Goal: Task Accomplishment & Management: Use online tool/utility

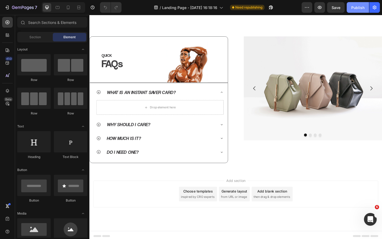
click at [358, 5] on div "Publish" at bounding box center [357, 8] width 13 height 6
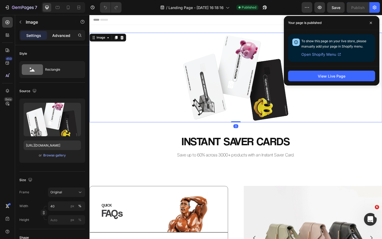
click at [61, 35] on p "Advanced" at bounding box center [61, 36] width 18 height 6
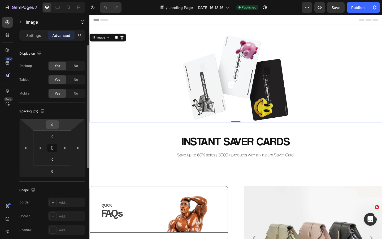
click at [52, 124] on input "0" at bounding box center [52, 124] width 11 height 8
type input "50"
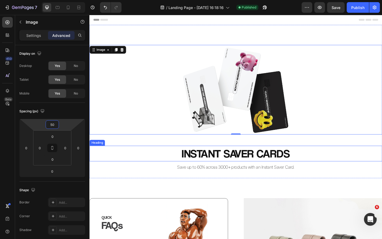
click at [155, 165] on h2 "INSTANT SAVER CARDS" at bounding box center [248, 165] width 318 height 17
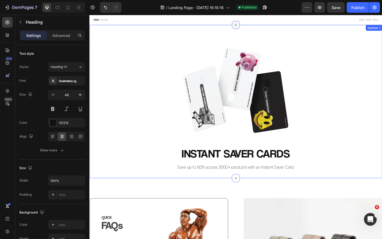
click at [249, 27] on icon at bounding box center [248, 26] width 4 height 4
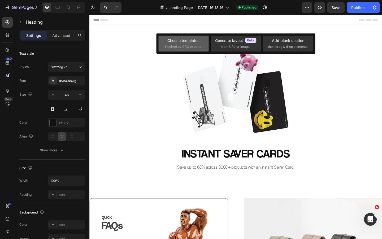
click at [195, 43] on div "Choose templates inspired by CRO experts" at bounding box center [183, 43] width 37 height 11
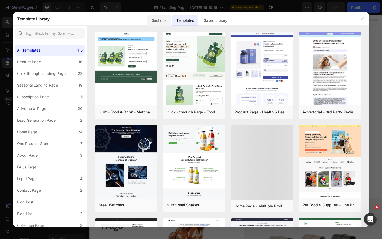
click at [162, 21] on div "Sections" at bounding box center [158, 20] width 23 height 11
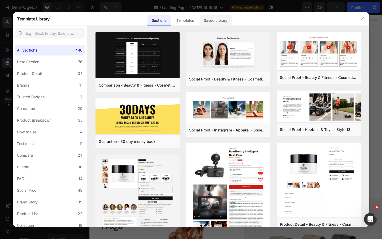
click at [216, 21] on div "Saved Library" at bounding box center [215, 20] width 32 height 11
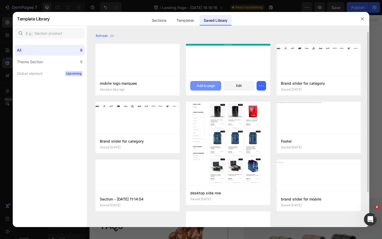
click at [206, 83] on button "Add to page" at bounding box center [205, 86] width 31 height 10
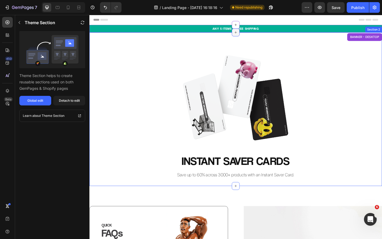
click at [249, 34] on icon at bounding box center [248, 34] width 4 height 4
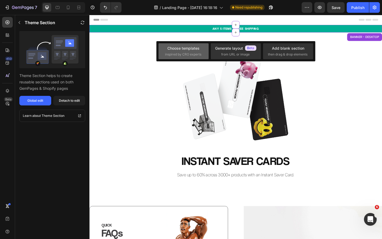
click at [195, 48] on div "Choose templates" at bounding box center [183, 48] width 32 height 6
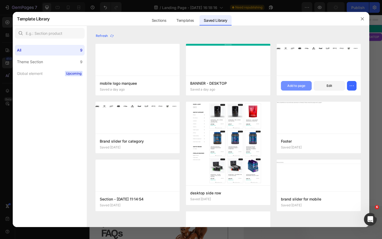
click at [294, 84] on div "Add to page" at bounding box center [296, 85] width 18 height 5
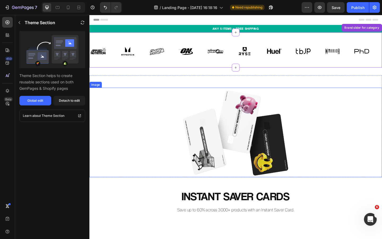
click at [166, 137] on div at bounding box center [248, 142] width 318 height 97
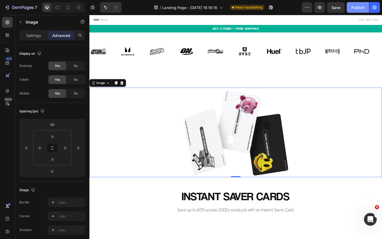
click at [348, 9] on button "Publish" at bounding box center [357, 7] width 22 height 11
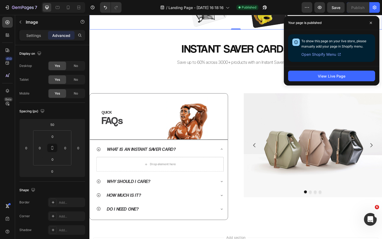
scroll to position [165, 0]
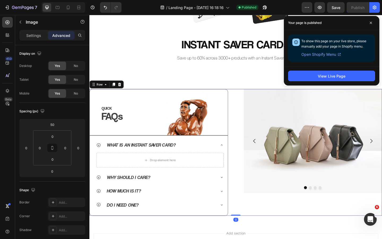
click at [248, 116] on div "QUICK Heading FAQs Heading Image Row Row What is an Instant Saver Card? Drop el…" at bounding box center [248, 164] width 318 height 138
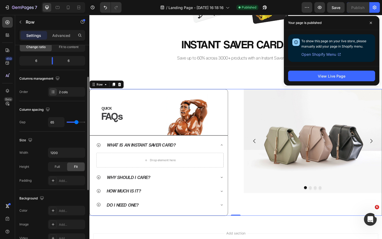
scroll to position [64, 0]
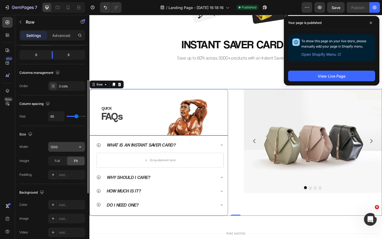
click at [67, 145] on input "1200" at bounding box center [66, 147] width 37 height 10
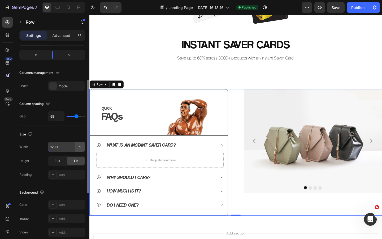
click at [82, 146] on icon "button" at bounding box center [79, 146] width 5 height 5
click at [67, 148] on input "1200" at bounding box center [66, 147] width 37 height 10
click at [53, 148] on input "1200" at bounding box center [66, 147] width 37 height 10
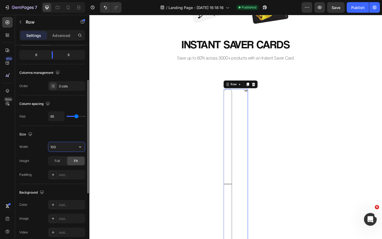
type input "1000"
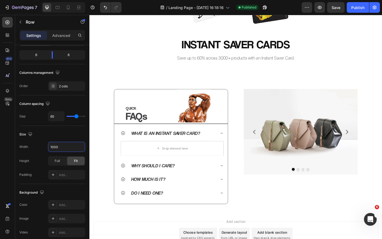
click at [134, 79] on div "Image Row INSTANT SAVER CARDS Heading Save up to 60% across 3000+ products with…" at bounding box center [248, 45] width 318 height 368
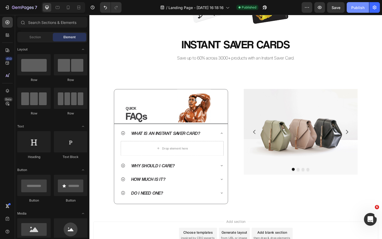
click at [360, 7] on div "Publish" at bounding box center [357, 8] width 13 height 6
click at [218, 122] on img at bounding box center [203, 102] width 58 height 58
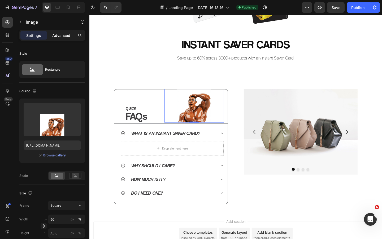
click at [58, 31] on div "Advanced" at bounding box center [61, 35] width 27 height 8
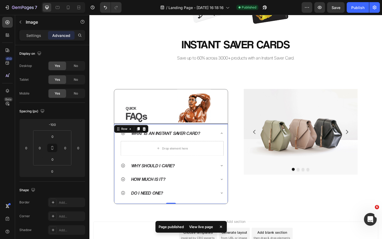
click at [225, 134] on div "What is an Instant Saver Card? Drop element here Why should I care? How much is…" at bounding box center [177, 174] width 115 height 82
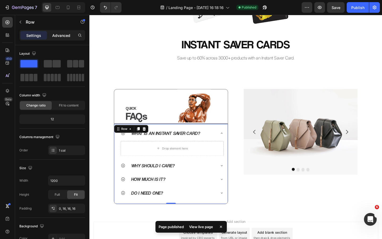
click at [63, 37] on p "Advanced" at bounding box center [61, 36] width 18 height 6
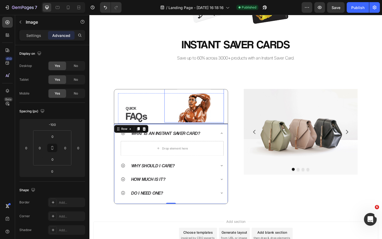
click at [214, 123] on img at bounding box center [203, 102] width 58 height 58
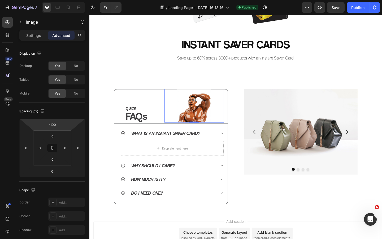
click at [59, 0] on html "7 Version history / Landing Page - Sep 27, 16:18:16 Published Preview Save Publ…" at bounding box center [191, 0] width 382 height 0
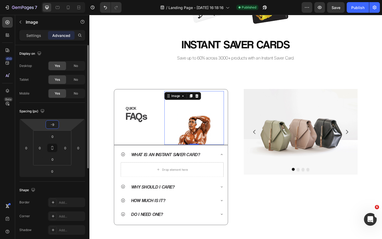
type input "-90"
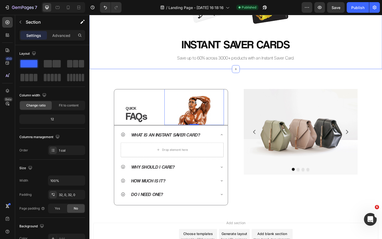
click at [208, 119] on img at bounding box center [203, 105] width 58 height 58
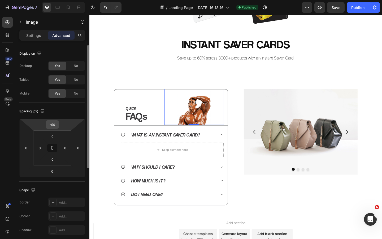
click at [58, 122] on div "-90" at bounding box center [52, 124] width 13 height 8
click at [55, 123] on input "-90" at bounding box center [52, 124] width 11 height 8
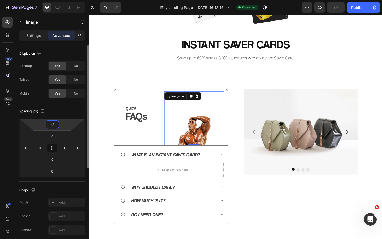
type input "-80"
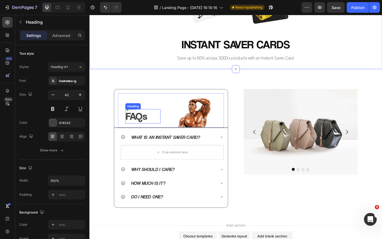
click at [139, 117] on h2 "FAQs" at bounding box center [147, 125] width 38 height 16
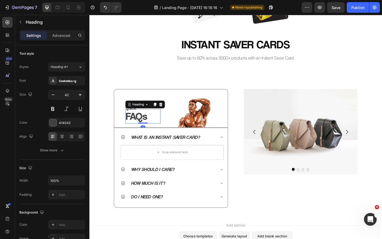
click at [125, 117] on div "QUICK Heading FAQs Heading 0" at bounding box center [143, 118] width 46 height 37
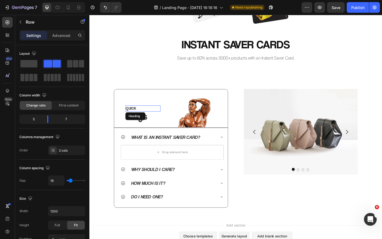
click at [137, 115] on h2 "QUICK" at bounding box center [147, 116] width 38 height 7
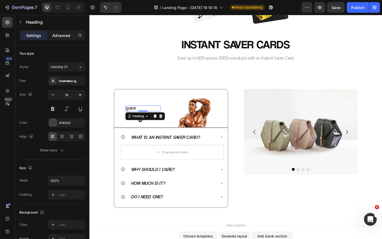
click at [61, 38] on div "Advanced" at bounding box center [61, 35] width 27 height 8
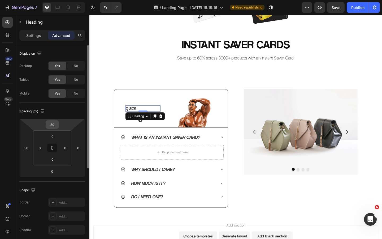
click at [53, 124] on input "50" at bounding box center [52, 124] width 11 height 8
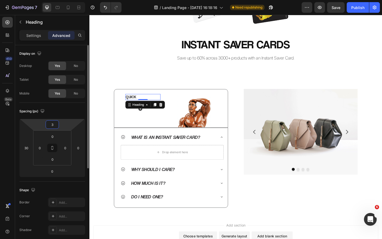
type input "30"
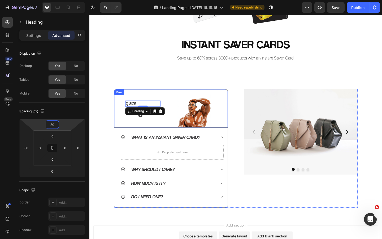
click at [101, 82] on div "Image Row INSTANT SAVER CARDS Heading Save up to 60% across 3000+ products with…" at bounding box center [248, 47] width 318 height 372
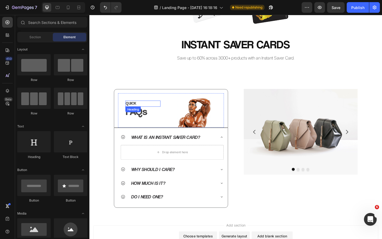
click at [144, 111] on h2 "QUICK" at bounding box center [147, 111] width 38 height 7
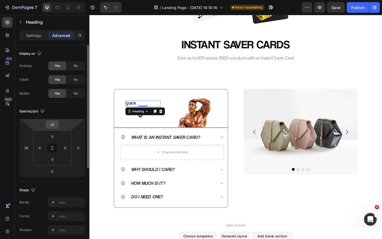
click at [54, 124] on input "30" at bounding box center [52, 124] width 11 height 8
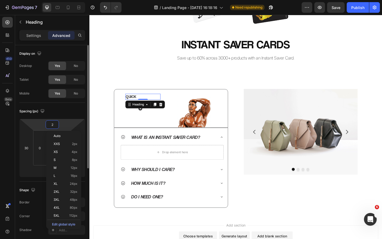
type input "20"
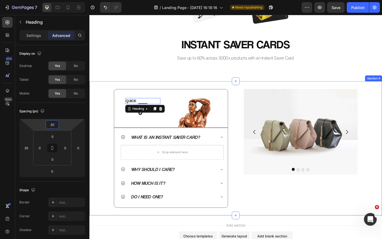
click at [112, 77] on div "Image Row INSTANT SAVER CARDS Heading Save up to 60% across 3000+ products with…" at bounding box center [248, 47] width 318 height 372
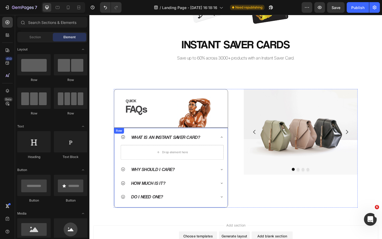
click at [232, 148] on icon at bounding box center [233, 147] width 4 height 4
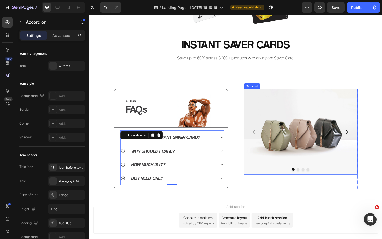
click at [261, 139] on button "Carousel Back Arrow" at bounding box center [268, 142] width 15 height 15
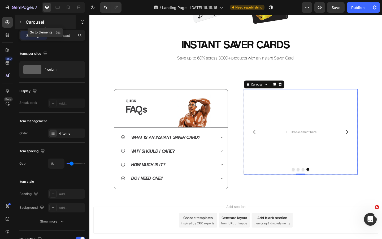
click at [19, 21] on icon "button" at bounding box center [20, 22] width 4 height 4
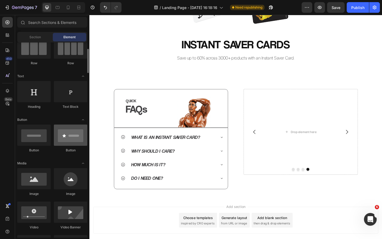
scroll to position [51, 0]
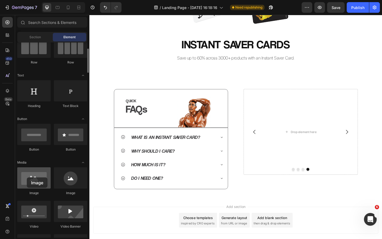
drag, startPoint x: 39, startPoint y: 180, endPoint x: 29, endPoint y: 176, distance: 10.9
click at [29, 177] on div at bounding box center [33, 177] width 33 height 21
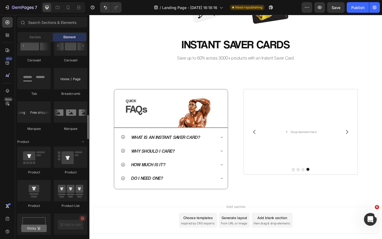
scroll to position [597, 0]
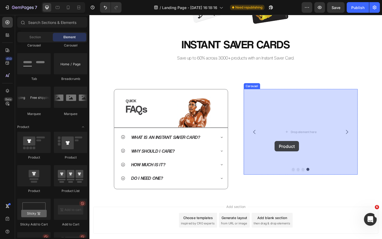
drag, startPoint x: 124, startPoint y: 187, endPoint x: 290, endPoint y: 152, distance: 170.4
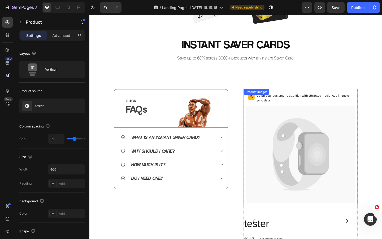
scroll to position [198, 0]
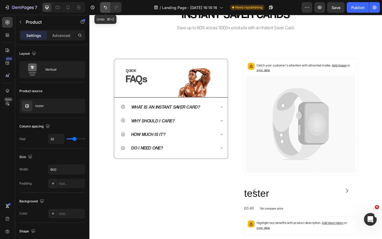
click at [104, 8] on icon "Undo/Redo" at bounding box center [105, 7] width 5 height 5
click at [106, 8] on icon "Undo/Redo" at bounding box center [105, 7] width 5 height 5
click at [106, 7] on icon "Undo/Redo" at bounding box center [105, 7] width 5 height 5
click at [104, 7] on icon "Undo/Redo" at bounding box center [105, 7] width 3 height 3
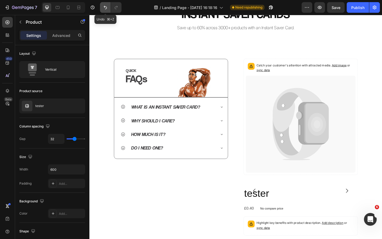
click at [105, 7] on icon "Undo/Redo" at bounding box center [105, 7] width 3 height 3
click at [106, 7] on icon "Undo/Redo" at bounding box center [105, 7] width 3 height 3
click at [107, 5] on icon "Undo/Redo" at bounding box center [105, 7] width 5 height 5
click at [106, 8] on icon "Undo/Redo" at bounding box center [105, 7] width 5 height 5
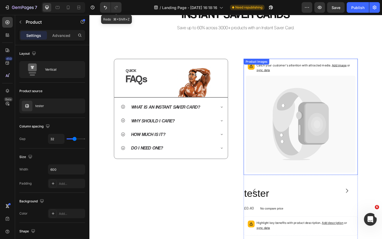
click at [329, 135] on icon at bounding box center [337, 133] width 20 height 25
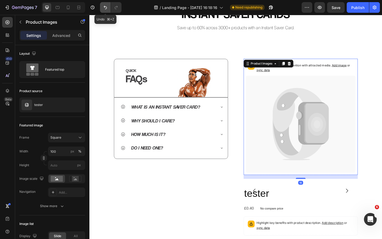
click at [108, 7] on icon "Undo/Redo" at bounding box center [105, 7] width 5 height 5
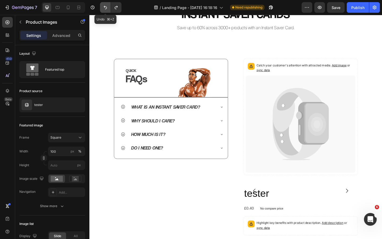
click at [105, 7] on icon "Undo/Redo" at bounding box center [105, 7] width 5 height 5
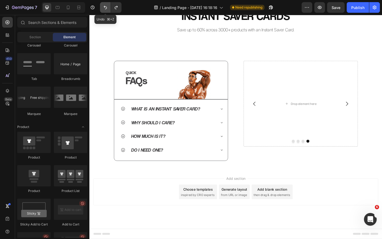
scroll to position [196, 0]
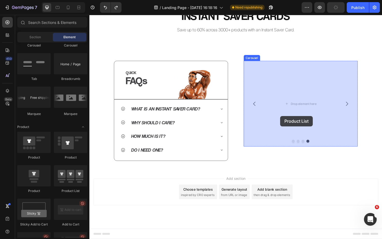
drag, startPoint x: 158, startPoint y: 200, endPoint x: 298, endPoint y: 124, distance: 158.7
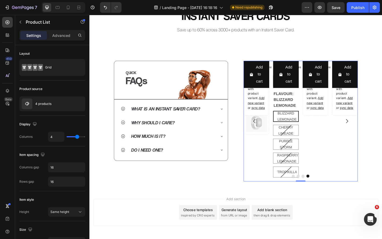
scroll to position [198, 0]
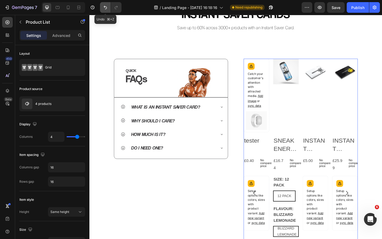
click at [107, 8] on icon "Undo/Redo" at bounding box center [105, 7] width 3 height 3
click at [107, 7] on icon "Undo/Redo" at bounding box center [105, 7] width 3 height 3
click at [103, 2] on button "Undo/Redo" at bounding box center [105, 7] width 11 height 11
click at [106, 6] on icon "Undo/Redo" at bounding box center [105, 7] width 5 height 5
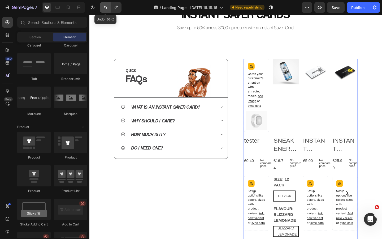
scroll to position [196, 0]
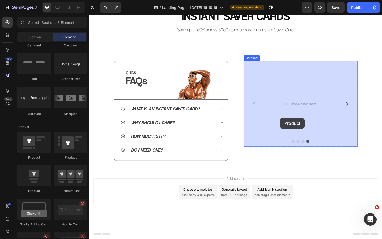
drag, startPoint x: 127, startPoint y: 191, endPoint x: 297, endPoint y: 127, distance: 181.3
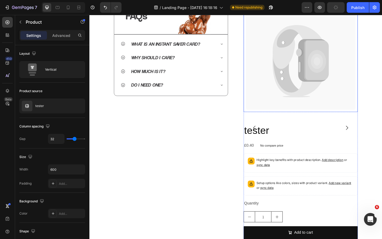
scroll to position [266, 0]
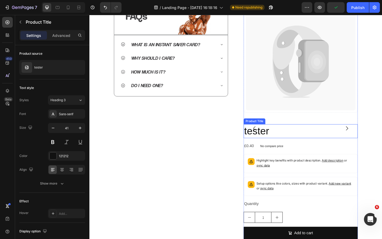
click at [279, 142] on h2 "tester" at bounding box center [319, 141] width 124 height 15
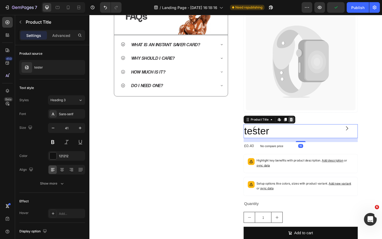
click at [310, 129] on icon at bounding box center [308, 129] width 3 height 4
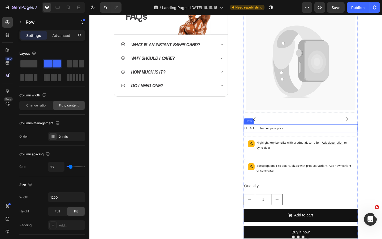
click at [313, 138] on div "£0.40 Product Price Product Price No compare price Product Price Row" at bounding box center [319, 138] width 124 height 9
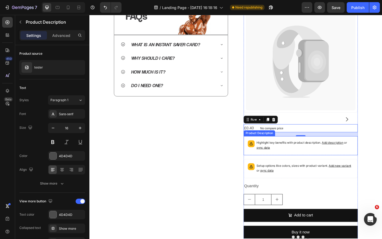
click at [293, 156] on p "Highlight key benefits with product description. Add description or sync data" at bounding box center [323, 156] width 105 height 11
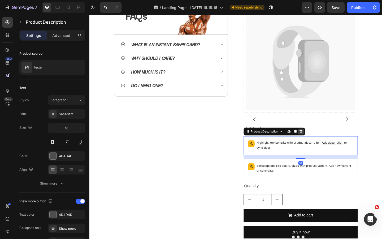
click at [320, 142] on icon at bounding box center [319, 141] width 4 height 4
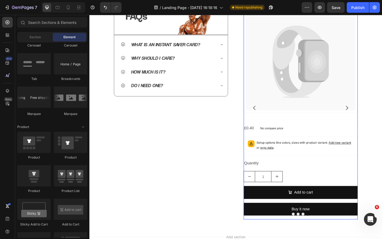
click at [311, 160] on p "Setup options like colors, sizes with product variant. Add new variant or sync …" at bounding box center [323, 156] width 105 height 11
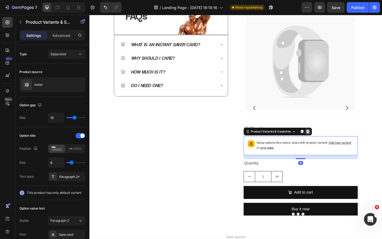
click at [327, 142] on icon at bounding box center [327, 141] width 4 height 4
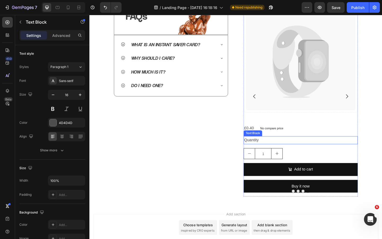
click at [313, 152] on div "Quantity" at bounding box center [319, 151] width 124 height 9
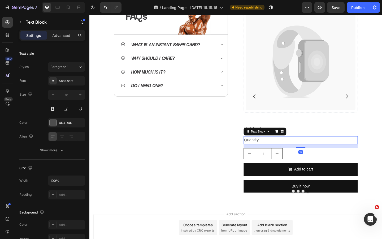
click at [302, 142] on div "Text Block" at bounding box center [280, 141] width 46 height 8
click at [301, 142] on icon at bounding box center [299, 141] width 4 height 4
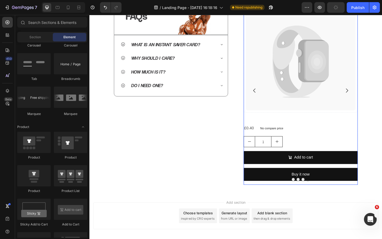
click at [303, 147] on div "1" at bounding box center [319, 153] width 124 height 12
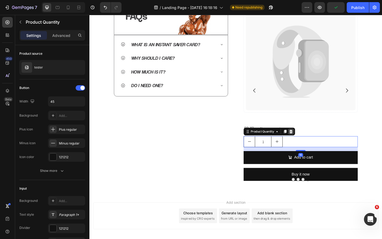
click at [308, 141] on icon at bounding box center [308, 142] width 3 height 4
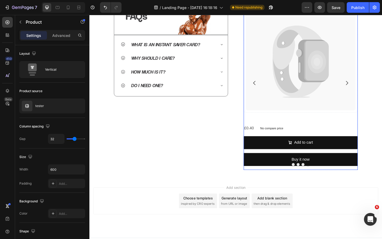
click at [336, 161] on div "Add to cart Add to Cart" at bounding box center [319, 156] width 124 height 18
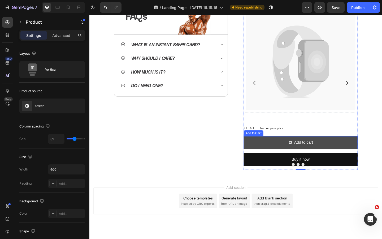
click at [334, 155] on button "Add to cart" at bounding box center [319, 154] width 124 height 14
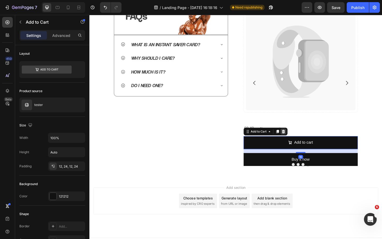
click at [302, 143] on icon at bounding box center [300, 141] width 4 height 4
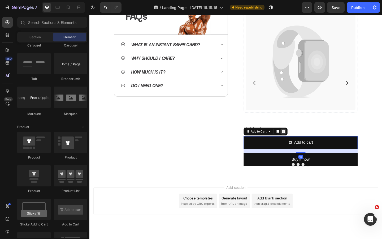
scroll to position [257, 0]
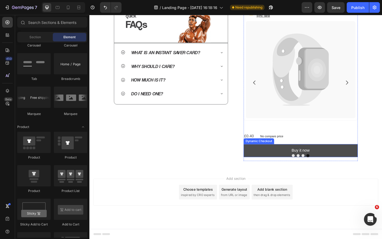
click at [311, 157] on button "Buy it now" at bounding box center [319, 162] width 124 height 14
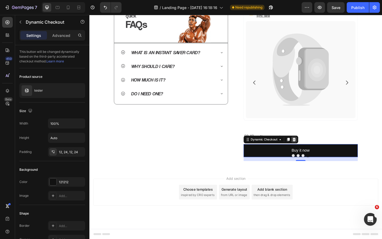
click at [313, 151] on icon at bounding box center [312, 150] width 4 height 4
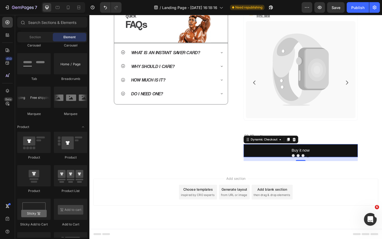
scroll to position [235, 0]
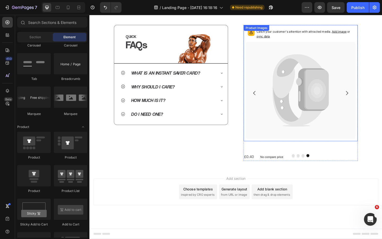
click at [301, 33] on p "Catch your customer's attention with attracted media. Add image or sync data" at bounding box center [323, 35] width 105 height 11
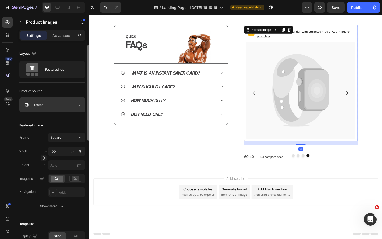
click at [58, 111] on div "tester" at bounding box center [52, 104] width 66 height 15
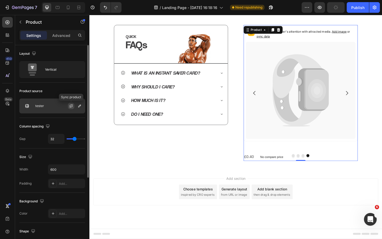
click at [71, 105] on icon "button" at bounding box center [71, 106] width 4 height 4
click at [79, 106] on icon "button" at bounding box center [79, 105] width 3 height 3
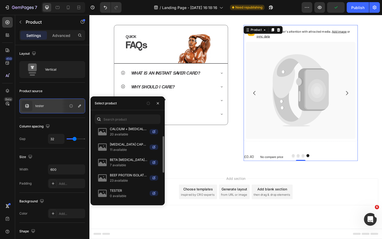
scroll to position [21, 0]
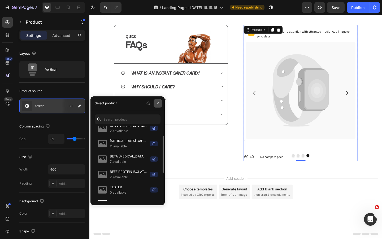
click at [158, 103] on icon "button" at bounding box center [158, 103] width 4 height 4
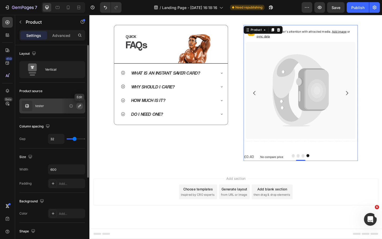
click at [77, 107] on button "button" at bounding box center [79, 106] width 6 height 6
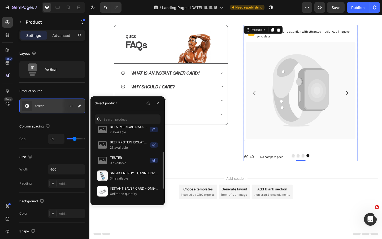
scroll to position [52, 0]
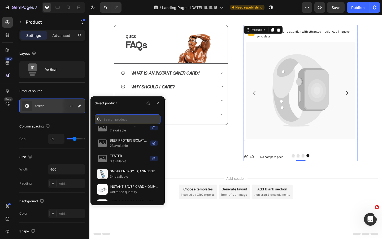
click at [121, 122] on input "text" at bounding box center [128, 119] width 66 height 10
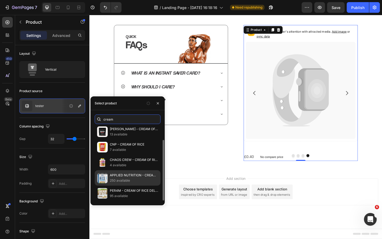
scroll to position [17, 0]
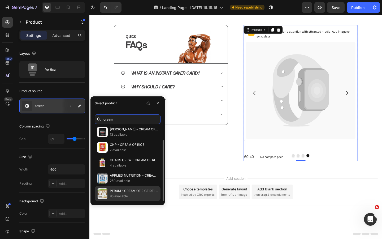
type input "cream"
click at [136, 191] on p "PER4M - CREAM OF RICE DELICIOUS + HIGH ENERGY CARBOHYDRATE MIX" at bounding box center [134, 190] width 48 height 5
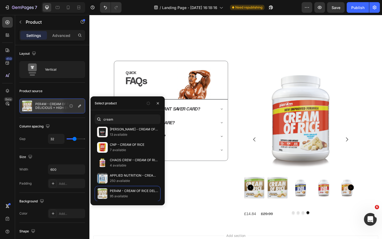
scroll to position [257, 0]
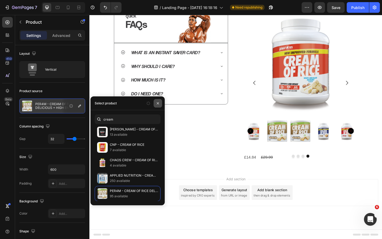
click at [159, 102] on icon "button" at bounding box center [158, 103] width 4 height 4
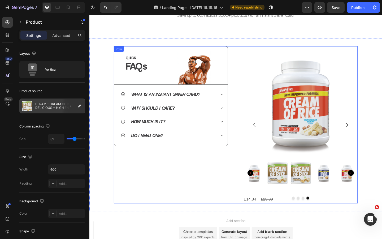
scroll to position [202, 0]
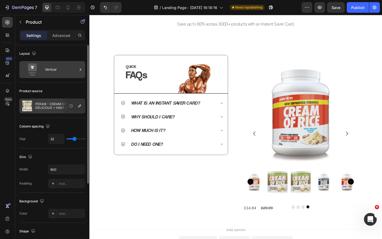
click at [42, 71] on icon at bounding box center [32, 69] width 21 height 12
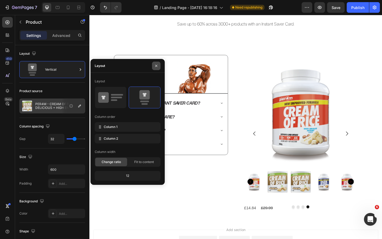
click at [156, 65] on icon "button" at bounding box center [156, 65] width 2 height 2
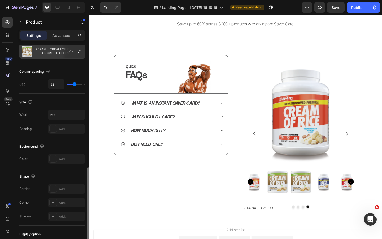
scroll to position [106, 0]
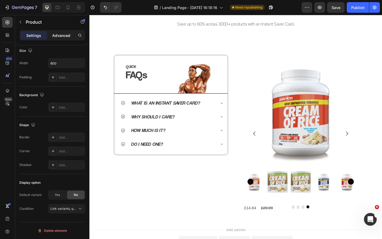
click at [62, 33] on p "Advanced" at bounding box center [61, 36] width 18 height 6
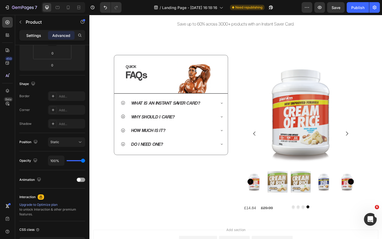
click at [39, 37] on p "Settings" at bounding box center [33, 36] width 15 height 6
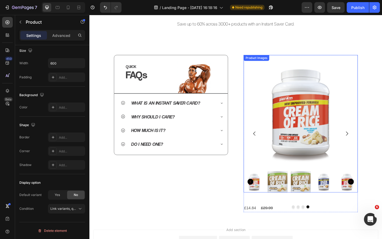
click at [320, 152] on img at bounding box center [319, 120] width 124 height 124
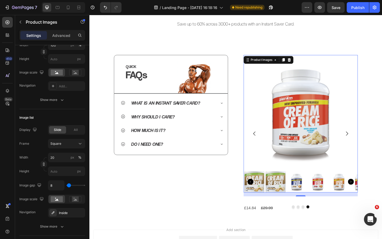
scroll to position [0, 0]
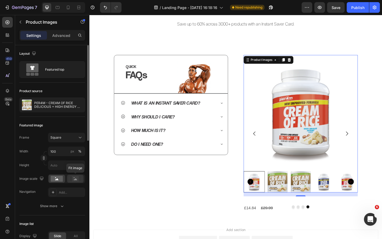
click at [73, 181] on rect at bounding box center [75, 178] width 12 height 6
click at [62, 181] on rect at bounding box center [57, 178] width 12 height 6
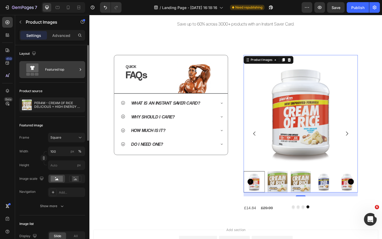
click at [60, 68] on div "Featured top" at bounding box center [61, 69] width 32 height 12
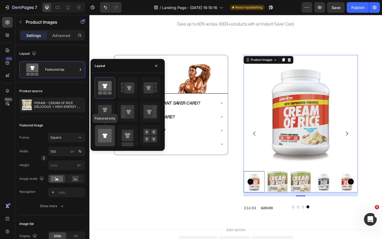
click at [110, 137] on icon at bounding box center [105, 136] width 14 height 14
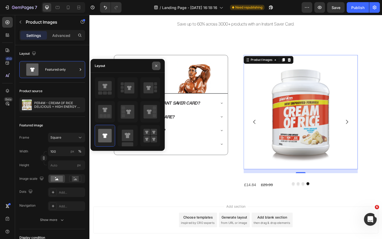
click at [155, 64] on icon "button" at bounding box center [156, 66] width 4 height 4
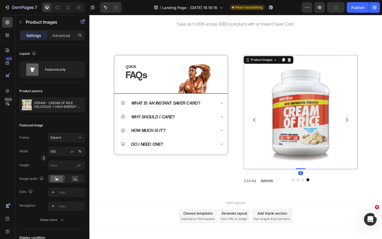
drag, startPoint x: 321, startPoint y: 186, endPoint x: 325, endPoint y: 167, distance: 18.5
click at [325, 167] on div "Product Images 0" at bounding box center [319, 120] width 124 height 124
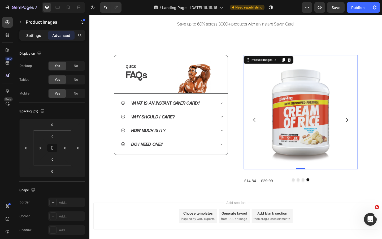
click at [36, 36] on p "Settings" at bounding box center [33, 36] width 15 height 6
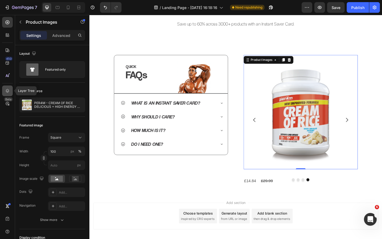
click at [8, 88] on icon at bounding box center [7, 90] width 5 height 5
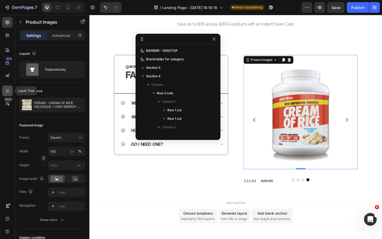
scroll to position [91, 0]
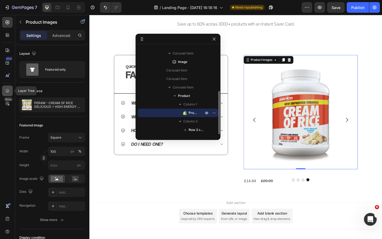
click at [8, 88] on icon at bounding box center [7, 90] width 5 height 5
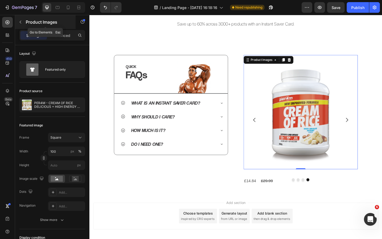
click at [23, 20] on button "button" at bounding box center [20, 22] width 8 height 8
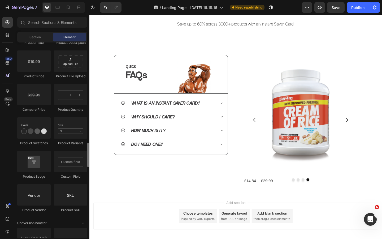
scroll to position [881, 0]
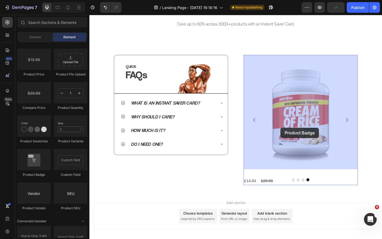
drag, startPoint x: 130, startPoint y: 181, endPoint x: 297, endPoint y: 137, distance: 172.3
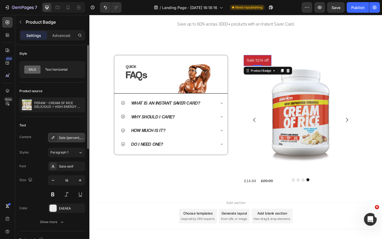
click at [68, 140] on div "Sale {percent_discount} off" at bounding box center [66, 138] width 37 height 10
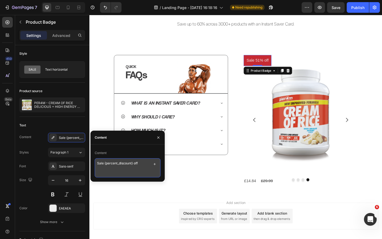
click at [105, 163] on textarea "Sale {percent_discount} off" at bounding box center [128, 167] width 66 height 19
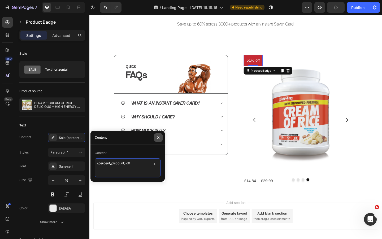
type textarea "{percent_discount} off"
click at [157, 135] on icon "button" at bounding box center [158, 137] width 4 height 4
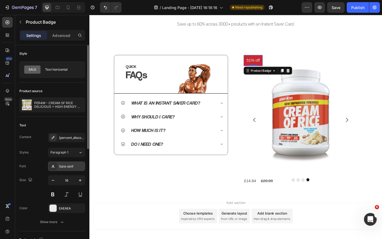
click at [73, 165] on div "Sans-serif" at bounding box center [71, 166] width 25 height 5
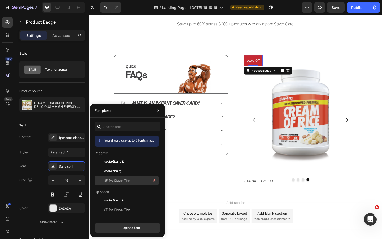
click at [118, 180] on span "SF-Pro-Display-Thin" at bounding box center [117, 180] width 26 height 5
click at [160, 112] on icon "button" at bounding box center [158, 110] width 4 height 4
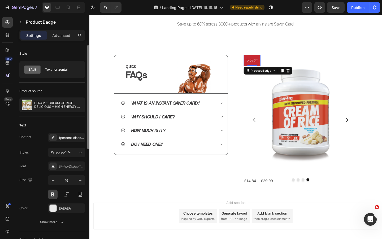
click at [55, 192] on button at bounding box center [53, 194] width 10 height 10
click at [53, 178] on icon "button" at bounding box center [52, 179] width 5 height 5
type input "14"
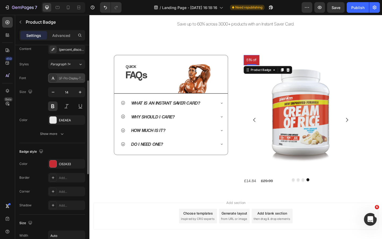
scroll to position [89, 0]
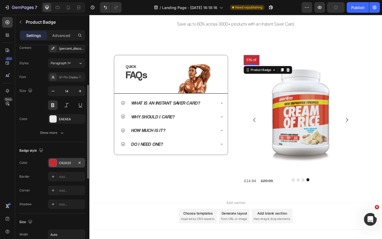
click at [64, 161] on div "C62A33" at bounding box center [66, 162] width 15 height 5
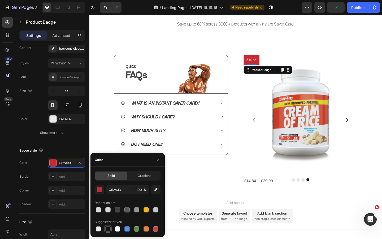
click at [108, 228] on div at bounding box center [107, 228] width 5 height 5
click at [158, 159] on icon "button" at bounding box center [158, 159] width 2 height 2
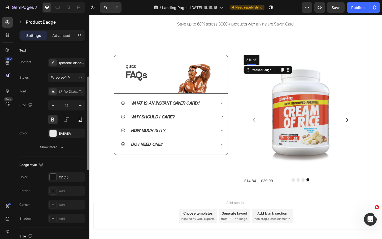
scroll to position [73, 0]
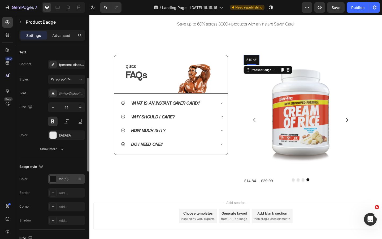
click at [64, 180] on div "151515" at bounding box center [66, 179] width 15 height 5
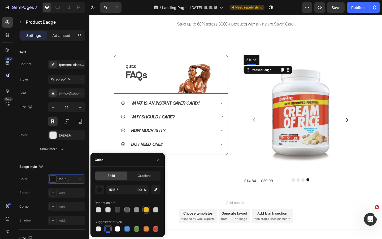
click at [146, 211] on div at bounding box center [145, 209] width 5 height 5
click at [149, 229] on div at bounding box center [146, 228] width 6 height 6
click at [102, 190] on button "button" at bounding box center [100, 189] width 10 height 10
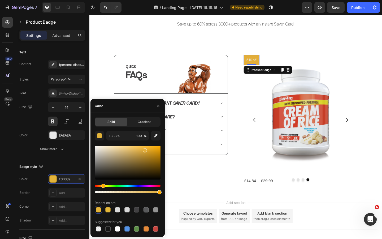
click at [102, 186] on div "Hue" at bounding box center [103, 185] width 4 height 4
type input "E3AE39"
click at [157, 107] on icon "button" at bounding box center [158, 106] width 4 height 4
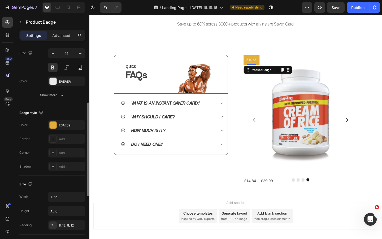
scroll to position [127, 0]
click at [65, 140] on div "Add..." at bounding box center [71, 138] width 25 height 5
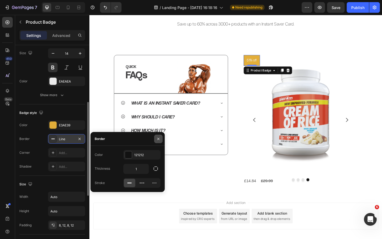
click at [158, 136] on button "button" at bounding box center [158, 138] width 8 height 8
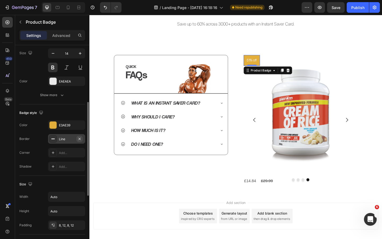
click at [80, 139] on icon "button" at bounding box center [79, 138] width 4 height 4
click at [70, 153] on div "Add..." at bounding box center [71, 152] width 25 height 5
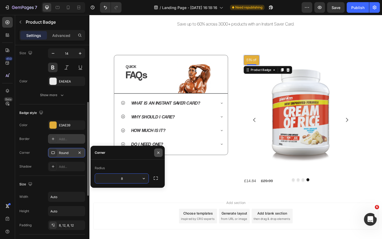
click at [158, 150] on button "button" at bounding box center [158, 152] width 8 height 8
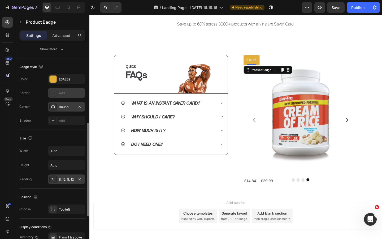
scroll to position [179, 0]
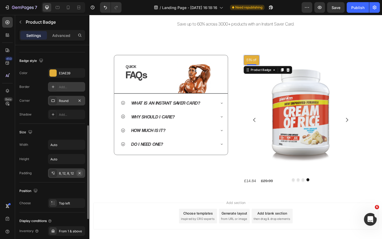
click at [78, 174] on icon "button" at bounding box center [79, 173] width 4 height 4
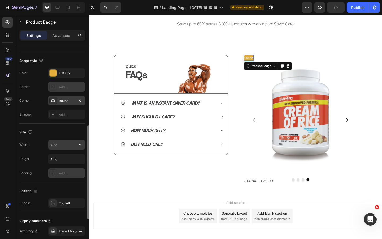
click at [74, 144] on input "Auto" at bounding box center [66, 145] width 37 height 10
click at [81, 145] on icon "button" at bounding box center [79, 144] width 5 height 5
click at [65, 147] on input "Auto" at bounding box center [66, 145] width 37 height 10
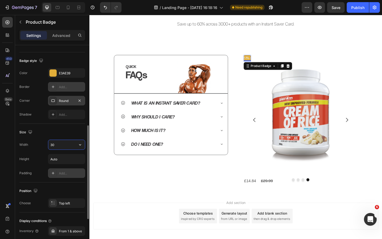
type input "3"
type input "1"
type input "80"
click at [67, 159] on input "Auto" at bounding box center [66, 159] width 37 height 10
type input "4"
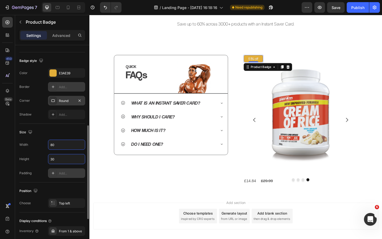
type input "30"
click at [67, 127] on div "Size Width 80 Height 30 Padding Add..." at bounding box center [52, 152] width 66 height 59
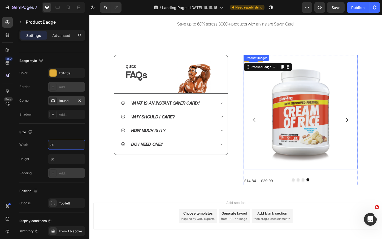
click at [266, 144] on img at bounding box center [319, 120] width 124 height 124
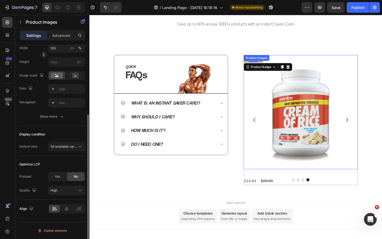
scroll to position [0, 0]
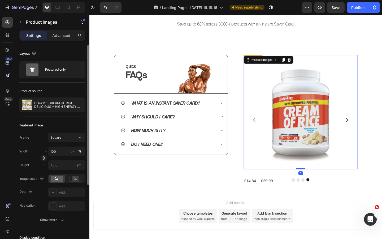
click at [278, 96] on img at bounding box center [319, 120] width 124 height 124
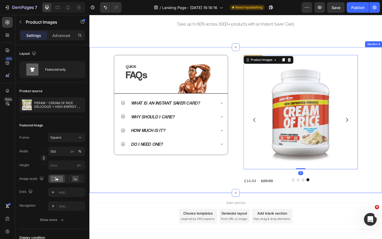
click at [268, 58] on div "QUICK Heading FAQs Heading Image Row Row What is an Instant Saver Card? Why sho…" at bounding box center [248, 129] width 318 height 158
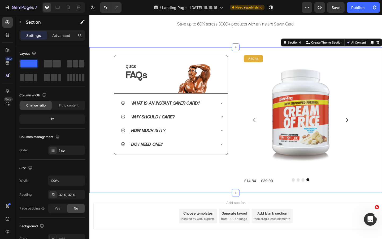
click at [268, 61] on pre "51% off" at bounding box center [267, 62] width 11 height 7
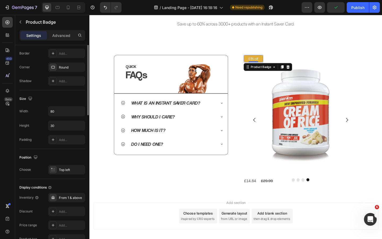
scroll to position [256, 0]
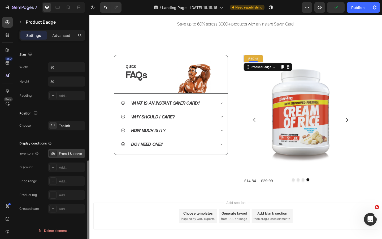
click at [69, 154] on div "From 1 & above" at bounding box center [71, 153] width 25 height 5
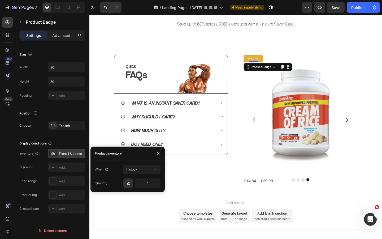
click at [69, 154] on div "From 1 & above" at bounding box center [71, 153] width 25 height 5
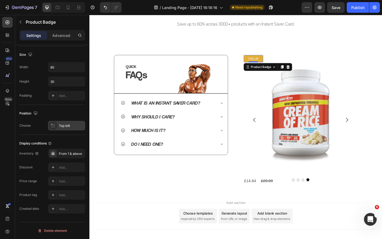
click at [70, 124] on div "Top left" at bounding box center [71, 125] width 25 height 5
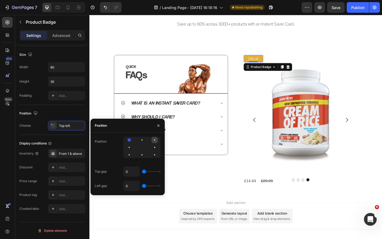
click at [154, 138] on div at bounding box center [154, 139] width 6 height 6
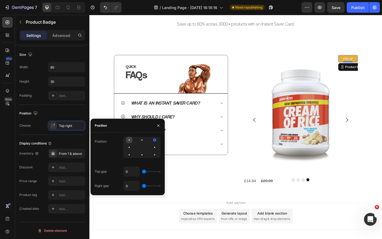
click at [128, 141] on div at bounding box center [129, 139] width 6 height 6
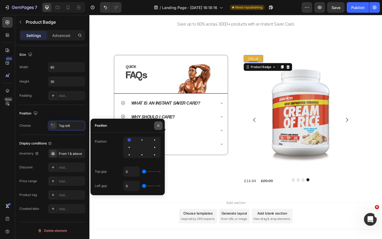
click at [158, 125] on icon "button" at bounding box center [158, 125] width 2 height 2
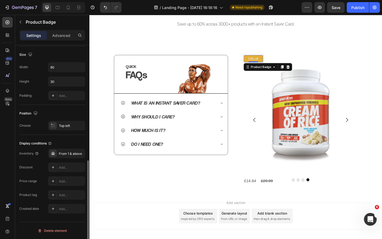
click at [76, 112] on div "Position" at bounding box center [52, 113] width 66 height 8
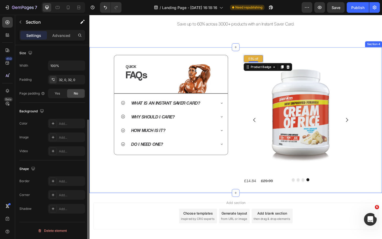
click at [191, 203] on div "QUICK Heading FAQs Heading Image Row Row What is an Instant Saver Card? Why sho…" at bounding box center [248, 129] width 318 height 158
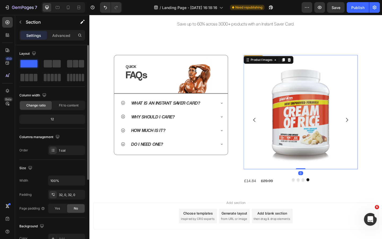
click at [289, 129] on img at bounding box center [319, 120] width 124 height 124
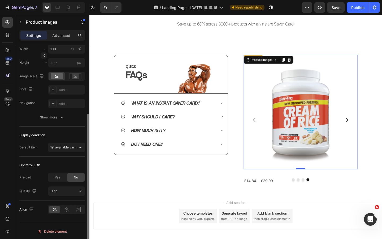
scroll to position [102, 0]
click at [60, 120] on icon "button" at bounding box center [61, 117] width 5 height 5
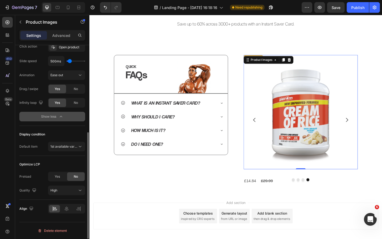
scroll to position [182, 0]
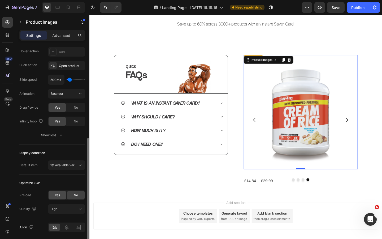
click at [56, 197] on span "Yes" at bounding box center [57, 194] width 5 height 5
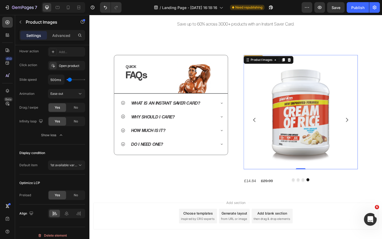
click at [59, 135] on icon "button" at bounding box center [60, 134] width 5 height 5
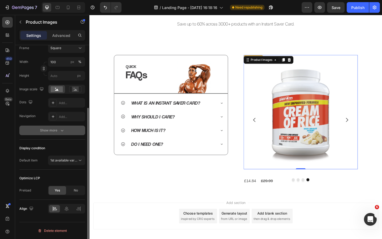
click at [59, 129] on div "Show more" at bounding box center [52, 129] width 25 height 5
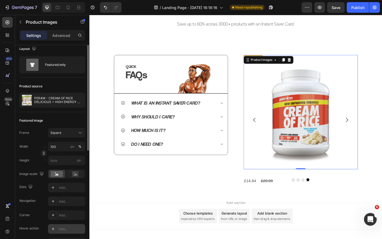
scroll to position [0, 0]
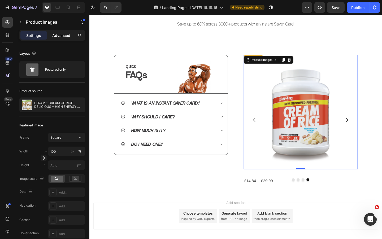
click at [60, 36] on p "Advanced" at bounding box center [61, 36] width 18 height 6
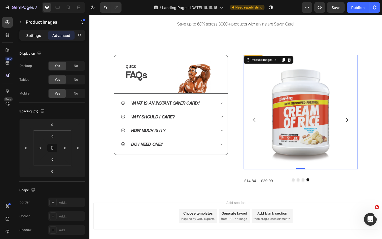
click at [47, 35] on div "Settings" at bounding box center [33, 35] width 27 height 8
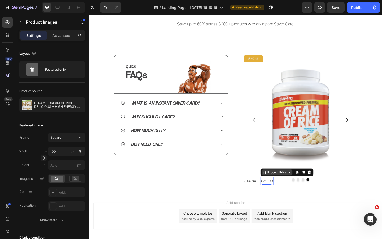
click at [289, 186] on div "Product Price" at bounding box center [293, 185] width 23 height 5
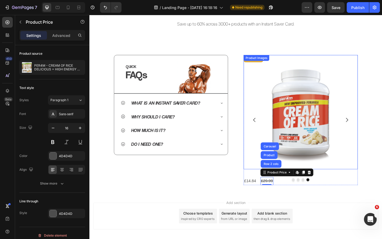
click at [272, 142] on img at bounding box center [319, 120] width 124 height 124
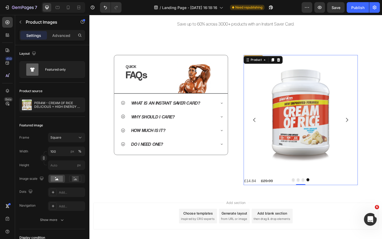
click at [292, 185] on div "51% off Product Badge Product Images £14.84 Product Price Product Price £29.99 …" at bounding box center [319, 128] width 124 height 141
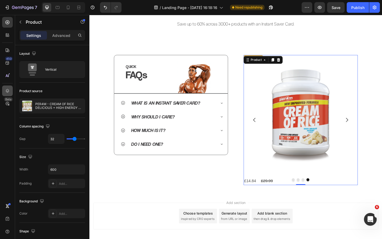
click at [5, 94] on div at bounding box center [7, 90] width 11 height 11
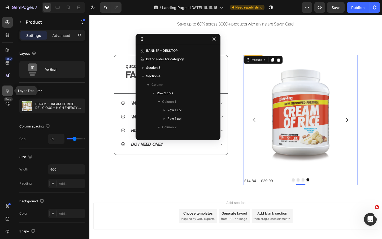
scroll to position [57, 0]
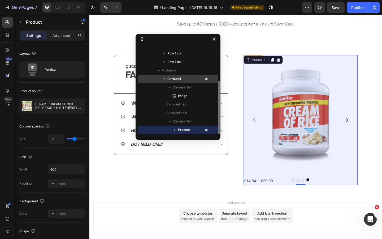
click at [180, 78] on span "Carousel" at bounding box center [174, 78] width 14 height 5
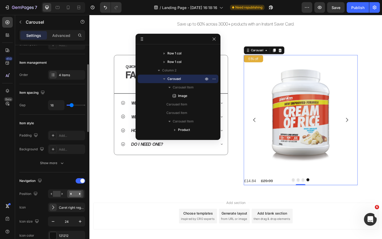
scroll to position [59, 0]
click at [60, 192] on rect at bounding box center [57, 193] width 8 height 6
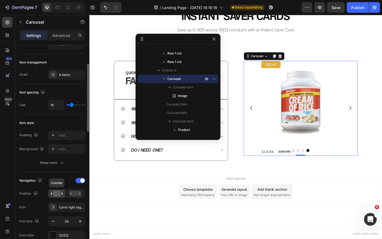
scroll to position [196, 0]
click at [73, 194] on rect at bounding box center [75, 193] width 12 height 6
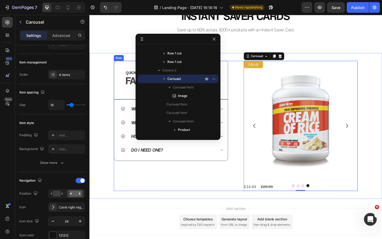
click at [200, 202] on div "QUICK Heading FAQs Heading Image Row Row What is an Instant Saver Card? Why sho…" at bounding box center [178, 135] width 124 height 141
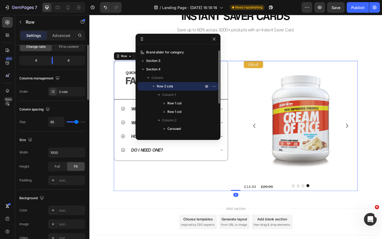
scroll to position [0, 0]
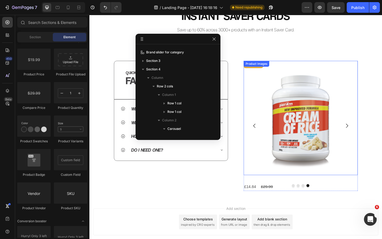
click at [262, 161] on img at bounding box center [319, 127] width 124 height 124
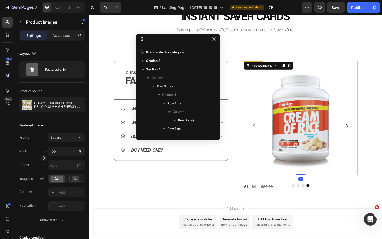
scroll to position [125, 0]
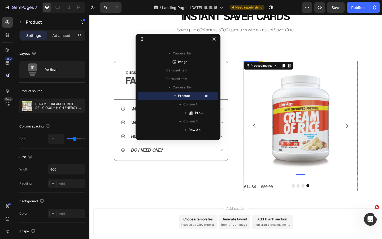
click at [271, 192] on div "51% off Product Badge Product Images 0 £14.84 Product Price Product Price £29.9…" at bounding box center [319, 135] width 124 height 141
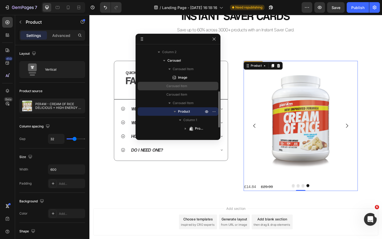
scroll to position [99, 0]
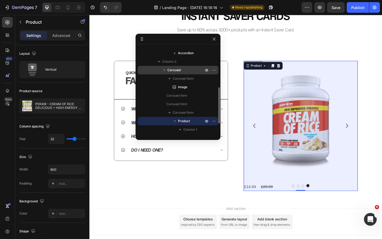
click at [182, 70] on p "Carousel" at bounding box center [185, 69] width 37 height 5
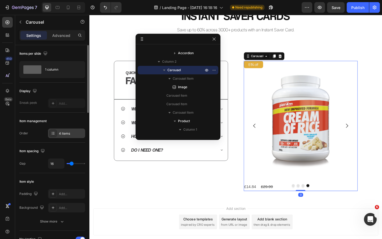
scroll to position [18, 0]
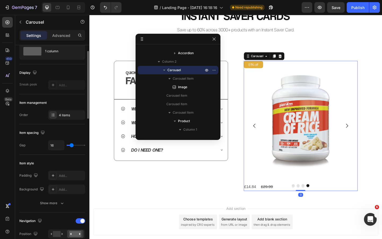
type input "6"
type input "0"
type input "6"
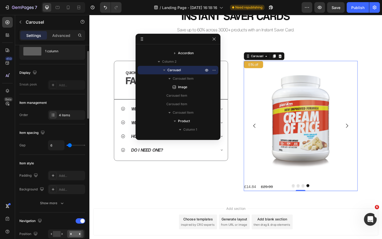
type input "6"
click at [70, 145] on input "range" at bounding box center [76, 144] width 19 height 1
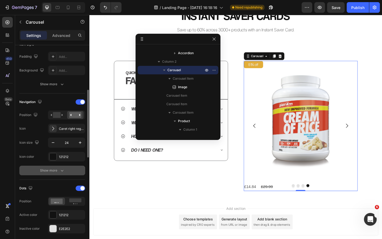
click at [57, 171] on div "Show more" at bounding box center [52, 169] width 25 height 5
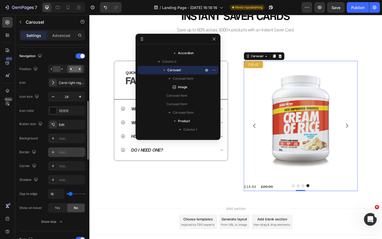
scroll to position [190, 0]
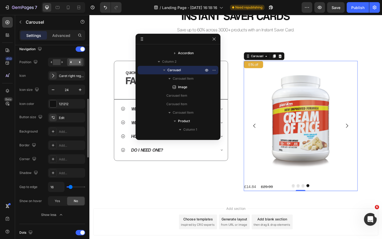
type input "35"
type input "40"
type input "46"
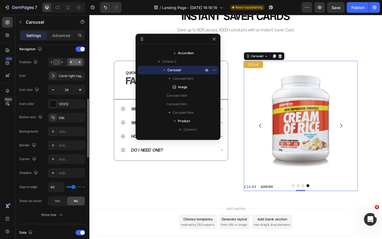
type input "46"
type input "47"
type input "45"
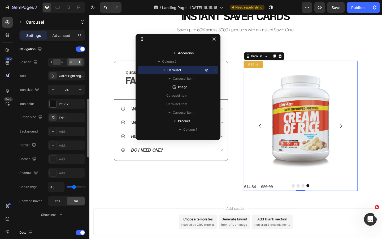
type input "15"
type input "0"
drag, startPoint x: 71, startPoint y: 186, endPoint x: 58, endPoint y: 189, distance: 13.6
type input "0"
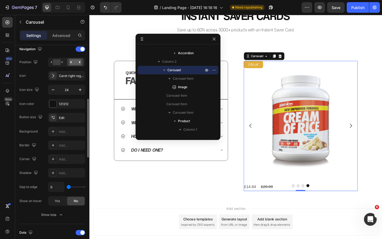
click at [67, 187] on input "range" at bounding box center [76, 186] width 19 height 1
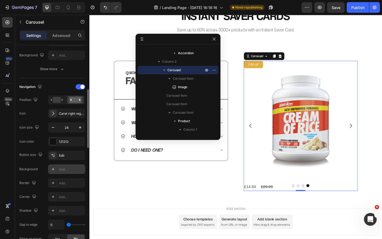
scroll to position [150, 0]
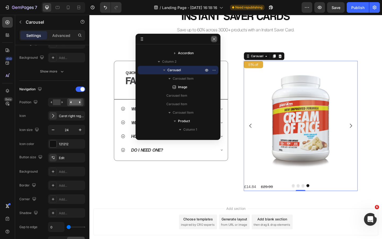
click at [213, 41] on button "button" at bounding box center [214, 39] width 6 height 6
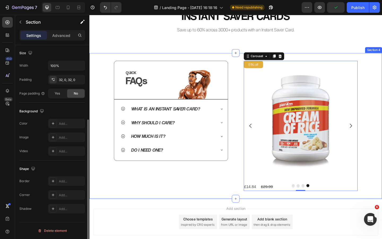
click at [187, 210] on div "QUICK Heading FAQs Heading Image Row Row What is an Instant Saver Card? Why sho…" at bounding box center [248, 135] width 318 height 158
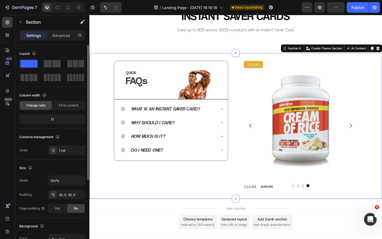
scroll to position [0, 0]
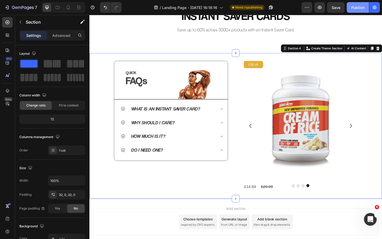
click at [359, 8] on div "Publish" at bounding box center [357, 8] width 13 height 6
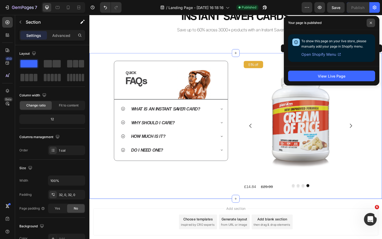
click at [368, 24] on span at bounding box center [370, 23] width 8 height 8
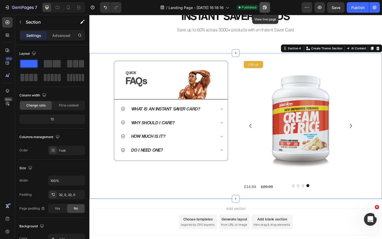
click at [266, 8] on icon "button" at bounding box center [264, 8] width 4 height 4
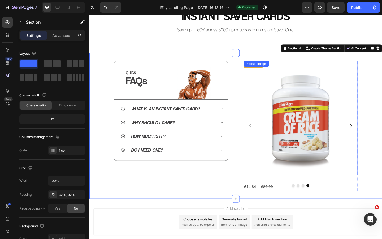
click at [283, 129] on img at bounding box center [319, 127] width 124 height 124
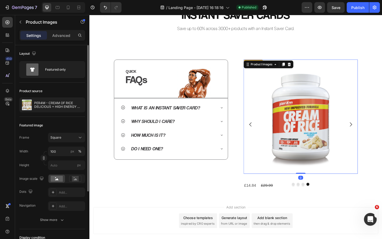
scroll to position [89, 0]
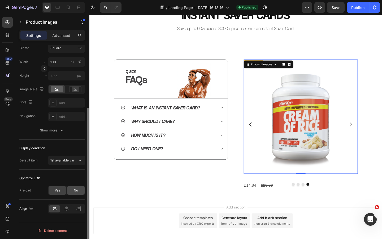
click at [72, 189] on div "No" at bounding box center [75, 190] width 17 height 8
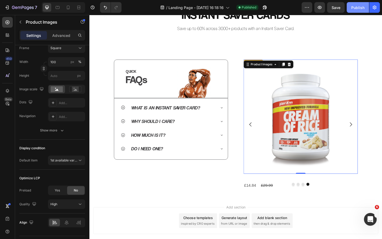
click at [348, 8] on button "Publish" at bounding box center [357, 7] width 22 height 11
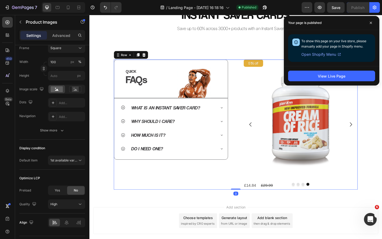
click at [173, 183] on div "QUICK Heading FAQs Heading Image Row Row What is an Instant Saver Card? Why sho…" at bounding box center [178, 133] width 124 height 141
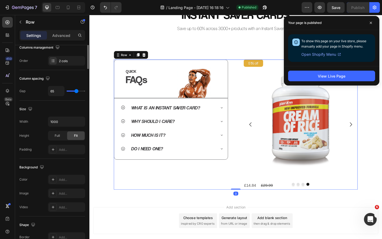
scroll to position [0, 0]
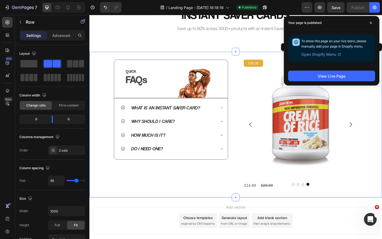
click at [104, 69] on div "QUICK Heading FAQs Heading Image Row Row What is an Instant Saver Card? Why sho…" at bounding box center [248, 133] width 318 height 141
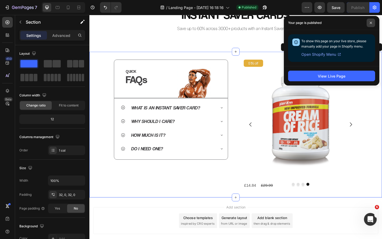
click at [372, 24] on span at bounding box center [370, 23] width 8 height 8
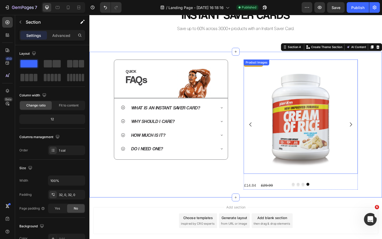
click at [280, 136] on img at bounding box center [319, 125] width 124 height 124
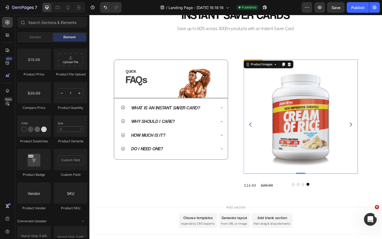
click at [263, 48] on div "Image Row INSTANT SAVER CARDS Heading Save up to 60% across 3000+ products with…" at bounding box center [248, 21] width 318 height 384
click at [271, 67] on pre "51% off" at bounding box center [267, 67] width 11 height 7
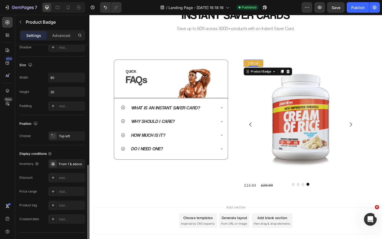
scroll to position [256, 0]
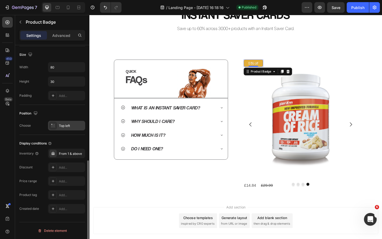
click at [69, 126] on div "Top left" at bounding box center [71, 125] width 25 height 5
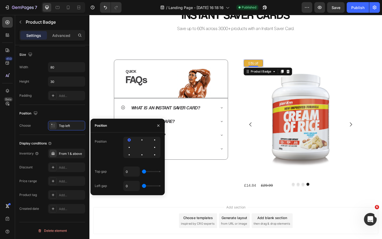
type input "73"
type input "89"
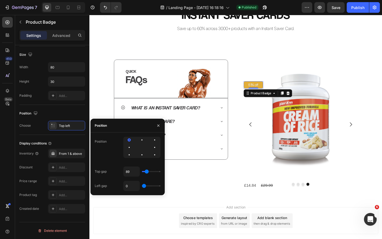
type input "90"
type input "21"
type input "13"
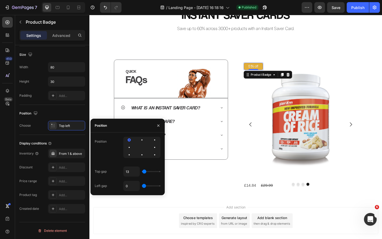
type input "13"
click at [144, 172] on input "range" at bounding box center [151, 171] width 19 height 1
click at [132, 173] on input "13" at bounding box center [131, 171] width 16 height 10
type input "1"
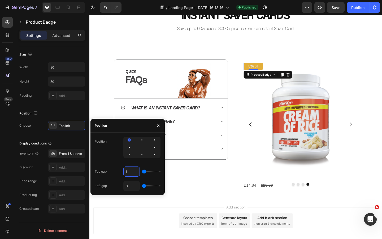
type input "16"
click at [130, 187] on input "0" at bounding box center [131, 186] width 16 height 10
type input "1"
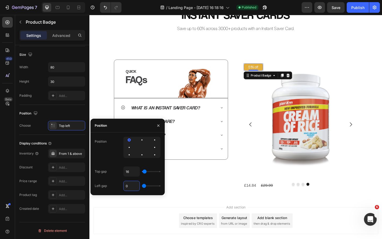
type input "1"
type input "16"
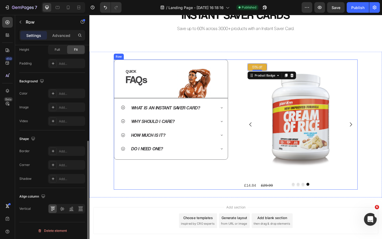
click at [183, 197] on div "QUICK Heading FAQs Heading Image Row Row What is an Instant Saver Card? Why sho…" at bounding box center [178, 133] width 124 height 141
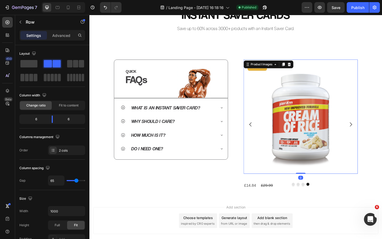
click at [278, 119] on img at bounding box center [319, 125] width 124 height 124
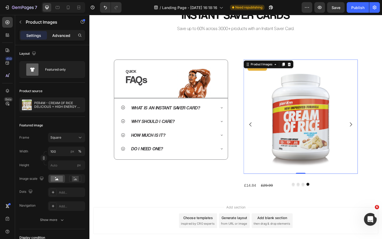
click at [57, 36] on p "Advanced" at bounding box center [61, 36] width 18 height 6
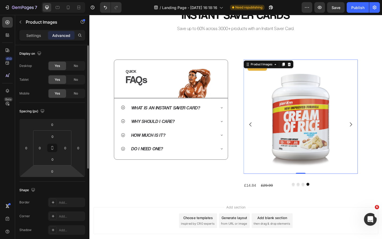
scroll to position [37, 0]
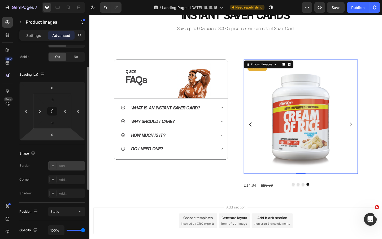
click at [66, 167] on div "Add..." at bounding box center [71, 165] width 25 height 5
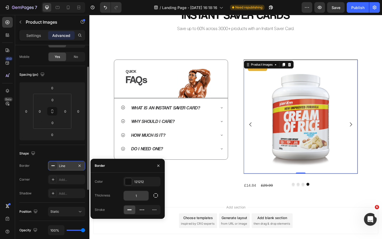
click at [135, 197] on input "1" at bounding box center [135, 196] width 25 height 10
click at [62, 182] on div "Add..." at bounding box center [66, 179] width 37 height 10
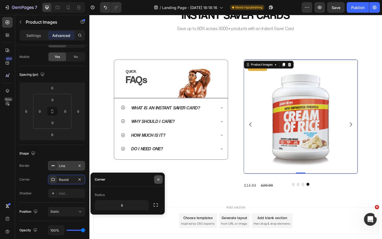
click at [158, 178] on icon "button" at bounding box center [158, 179] width 2 height 2
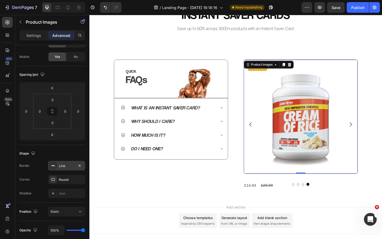
click at [165, 193] on div "QUICK Heading FAQs Heading Image Row Row What is an Instant Saver Card? Why sho…" at bounding box center [178, 133] width 124 height 141
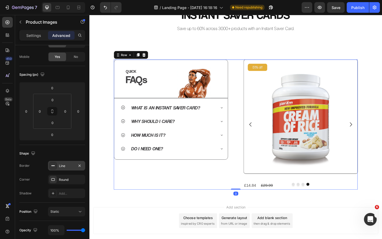
scroll to position [0, 0]
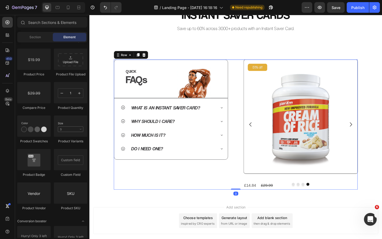
click at [167, 230] on div "Add section Choose templates inspired by CRO experts Generate layout from URL o…" at bounding box center [249, 238] width 310 height 29
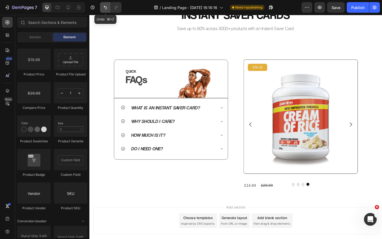
click at [104, 7] on icon "Undo/Redo" at bounding box center [105, 7] width 5 height 5
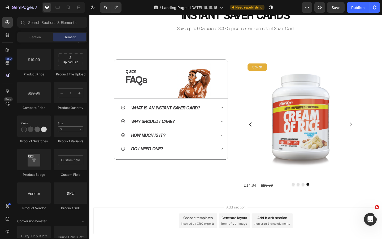
click at [373, 16] on h2 "INSTANT SAVER CARDS" at bounding box center [248, 14] width 318 height 17
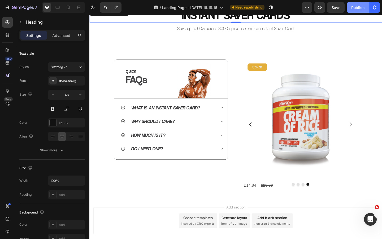
click at [352, 6] on div "Publish" at bounding box center [357, 8] width 13 height 6
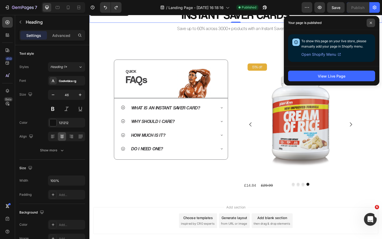
click at [370, 21] on span at bounding box center [370, 23] width 8 height 8
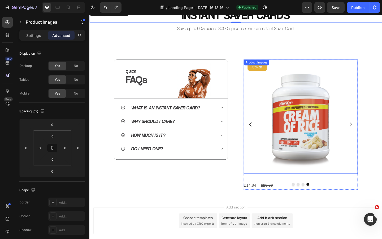
click at [289, 122] on img at bounding box center [319, 125] width 124 height 124
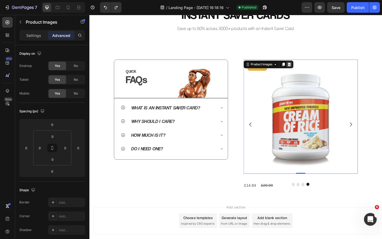
click at [305, 70] on icon at bounding box center [307, 69] width 4 height 4
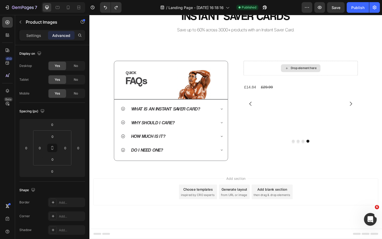
scroll to position [196, 0]
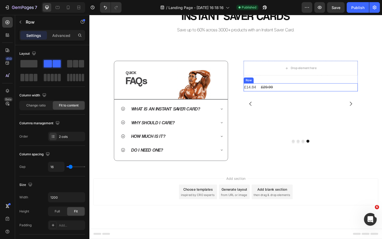
click at [307, 94] on div "£14.84 Product Price Product Price £29.99 Product Price Product Price Row" at bounding box center [319, 93] width 124 height 9
click at [291, 85] on icon at bounding box center [290, 84] width 4 height 4
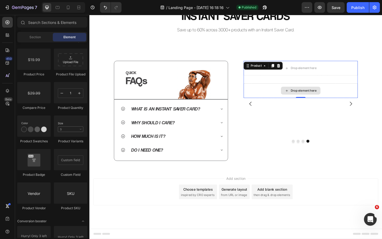
click at [290, 92] on div "Drop element here" at bounding box center [319, 97] width 124 height 16
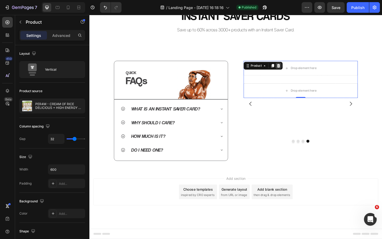
click at [297, 72] on div at bounding box center [295, 70] width 6 height 6
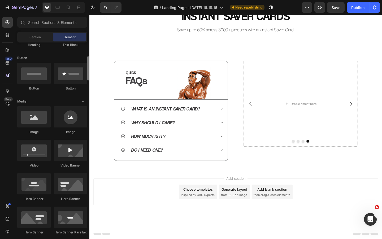
scroll to position [85, 0]
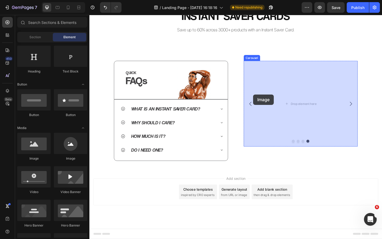
drag, startPoint x: 130, startPoint y: 158, endPoint x: 267, endPoint y: 101, distance: 147.7
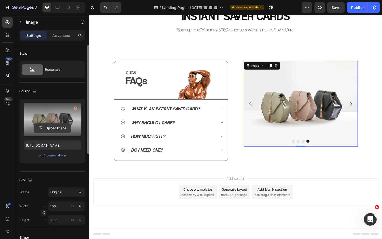
click at [59, 129] on input "file" at bounding box center [52, 127] width 37 height 9
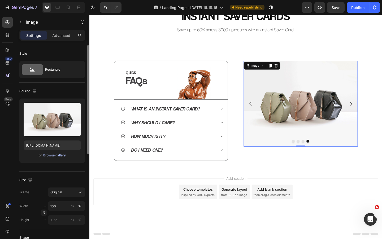
click at [56, 155] on div "Browse gallery" at bounding box center [54, 155] width 23 height 5
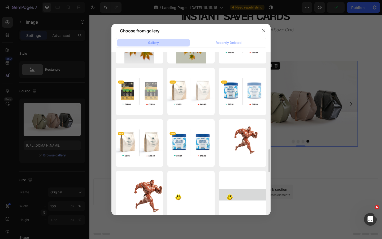
scroll to position [659, 0]
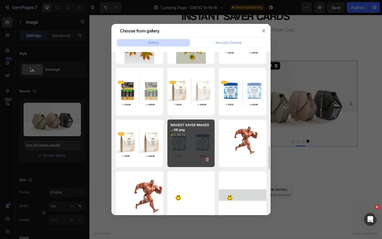
click at [186, 137] on div "BIGGEST SAVER IMAGES ...09.png 452.88 kb" at bounding box center [190, 142] width 47 height 47
type input "https://cdn.shopify.com/s/files/1/0926/8946/5679/files/gempages_567331744202621…"
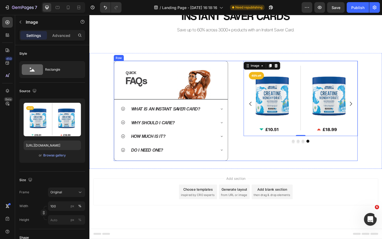
click at [249, 134] on div "QUICK Heading FAQs Heading Image Row Row What is an Instant Saver Card? Why sho…" at bounding box center [248, 119] width 265 height 109
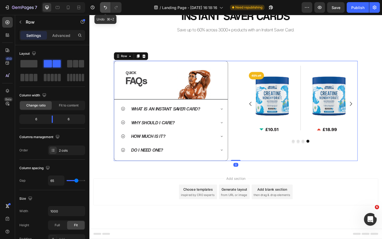
click at [108, 12] on button "Undo/Redo" at bounding box center [105, 7] width 11 height 11
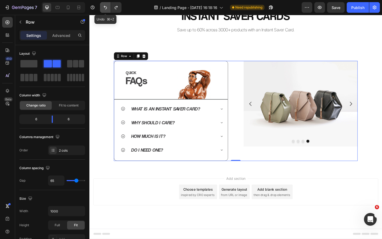
click at [107, 9] on icon "Undo/Redo" at bounding box center [105, 7] width 5 height 5
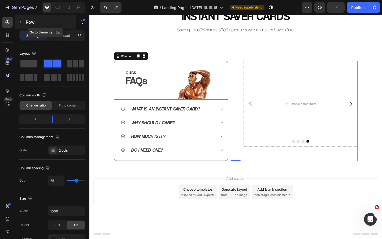
click at [20, 25] on button "button" at bounding box center [20, 22] width 8 height 8
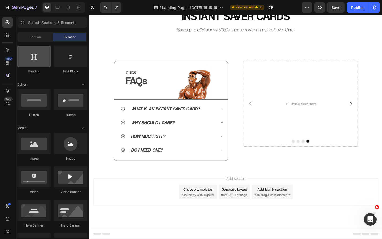
scroll to position [0, 0]
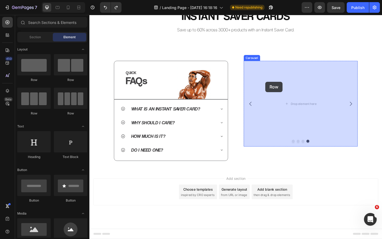
drag, startPoint x: 134, startPoint y: 82, endPoint x: 284, endPoint y: 89, distance: 149.6
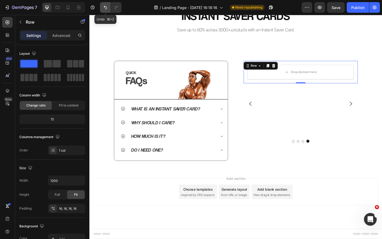
click at [108, 8] on icon "Undo/Redo" at bounding box center [105, 7] width 5 height 5
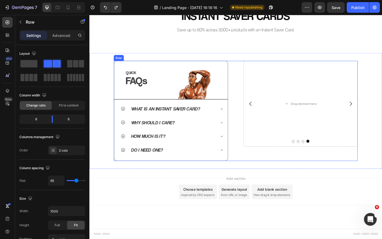
click at [255, 87] on div "QUICK Heading FAQs Heading Image Row Row What is an Instant Saver Card? Why sho…" at bounding box center [248, 119] width 265 height 109
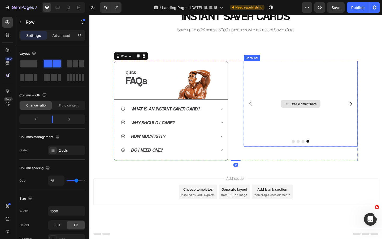
click at [276, 87] on div "Drop element here" at bounding box center [319, 111] width 124 height 93
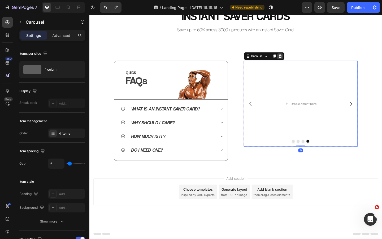
click at [296, 59] on icon at bounding box center [296, 60] width 3 height 4
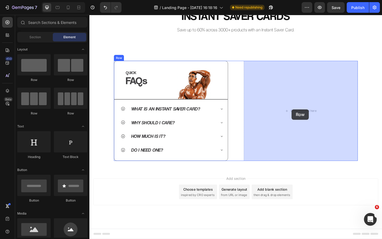
drag, startPoint x: 124, startPoint y: 87, endPoint x: 309, endPoint y: 117, distance: 187.5
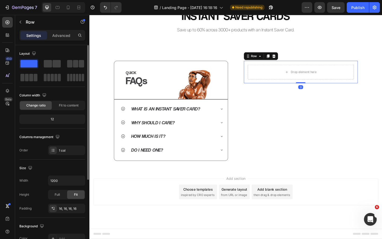
scroll to position [5, 0]
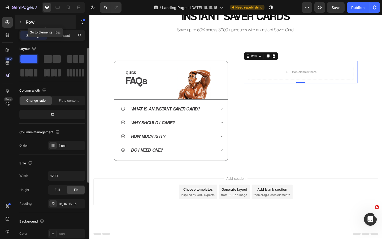
click at [19, 23] on icon "button" at bounding box center [20, 22] width 4 height 4
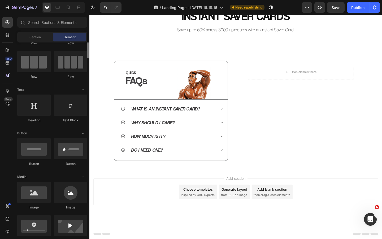
scroll to position [0, 0]
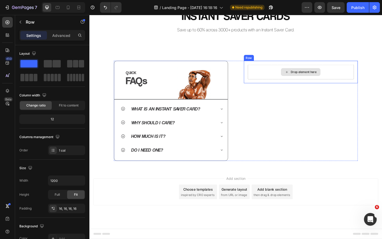
click at [287, 79] on div "Drop element here" at bounding box center [319, 77] width 116 height 16
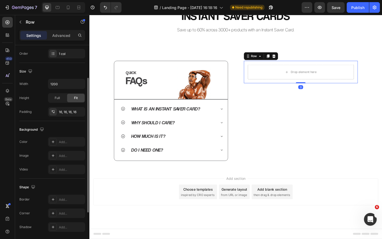
scroll to position [115, 0]
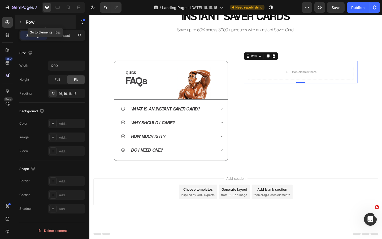
click at [21, 20] on icon "button" at bounding box center [20, 22] width 4 height 4
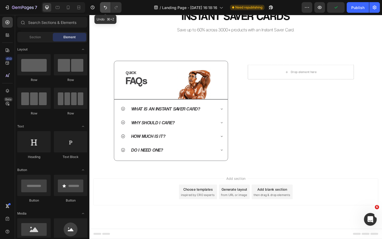
click at [105, 8] on icon "Undo/Redo" at bounding box center [105, 7] width 5 height 5
click at [115, 11] on button "Undo/Redo" at bounding box center [116, 7] width 11 height 11
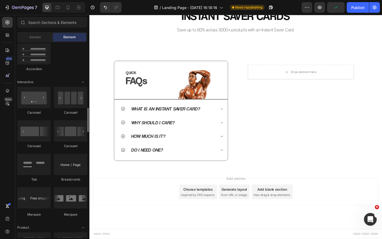
scroll to position [497, 0]
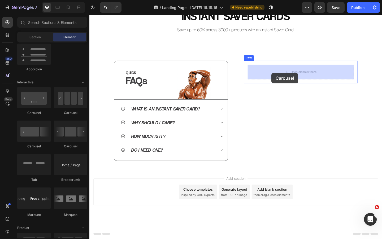
drag, startPoint x: 125, startPoint y: 115, endPoint x: 287, endPoint y: 78, distance: 166.6
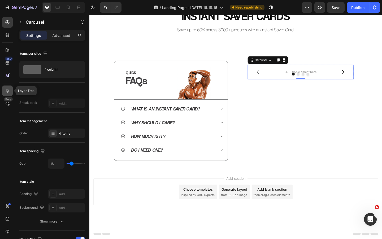
click at [8, 89] on icon at bounding box center [7, 91] width 3 height 4
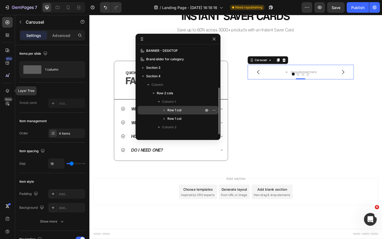
scroll to position [23, 0]
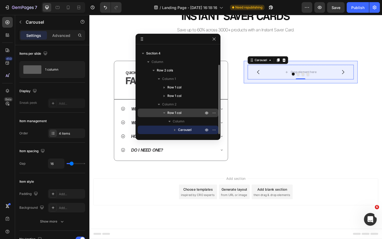
click at [179, 113] on span "Row 1 col" at bounding box center [174, 112] width 14 height 5
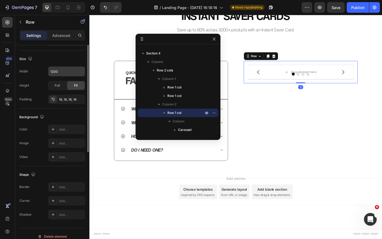
scroll to position [115, 0]
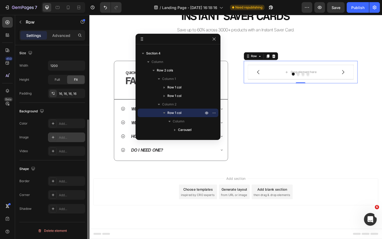
click at [62, 138] on div "Add..." at bounding box center [71, 137] width 25 height 5
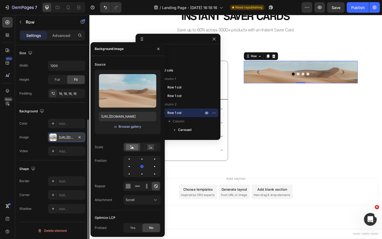
click at [130, 126] on div "Browse gallery" at bounding box center [129, 126] width 23 height 5
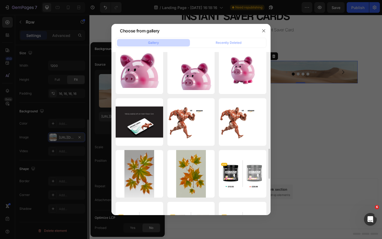
scroll to position [522, 0]
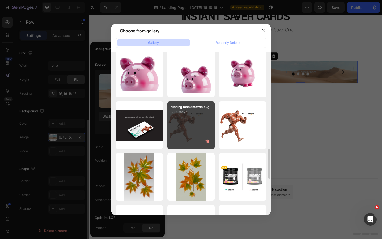
click at [198, 121] on div "running man amazon.svg 3809.32 kb" at bounding box center [190, 124] width 47 height 47
type input "https://cdn.shopify.com/s/files/1/0926/8946/5679/files/gempages_567331744202621…"
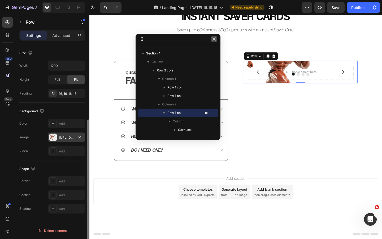
click at [215, 39] on icon "button" at bounding box center [214, 39] width 4 height 4
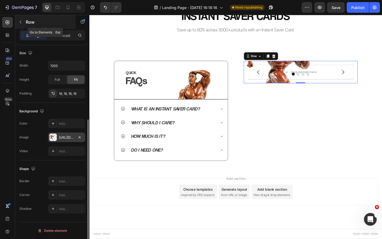
click at [19, 21] on icon "button" at bounding box center [20, 22] width 4 height 4
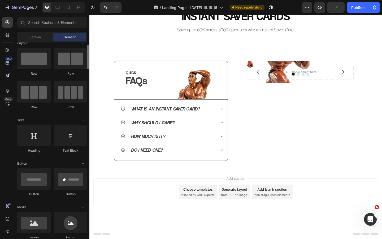
scroll to position [6, 0]
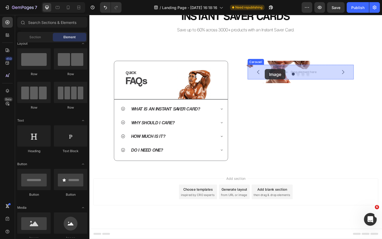
drag, startPoint x: 128, startPoint y: 233, endPoint x: 280, endPoint y: 74, distance: 220.6
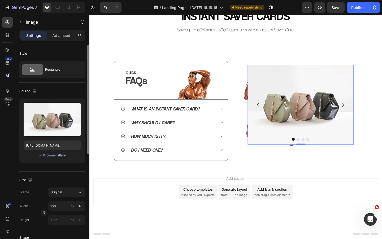
click at [54, 155] on div "Browse gallery" at bounding box center [54, 155] width 23 height 5
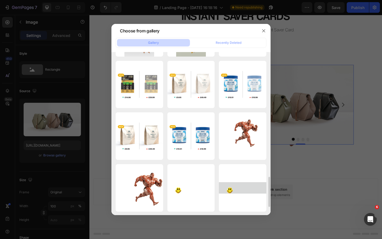
scroll to position [668, 0]
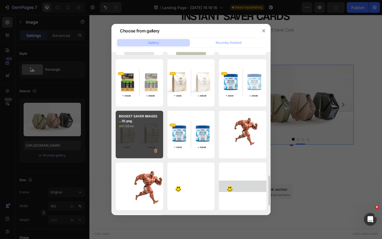
click at [131, 135] on div "BIGGEST SAVER IMAGES ...10.png 467.08 kb" at bounding box center [139, 134] width 47 height 47
type input "[URL][DOMAIN_NAME]"
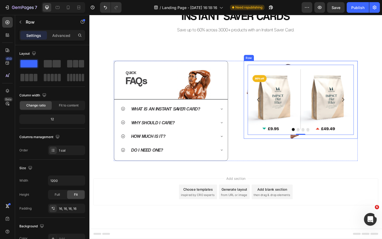
click at [310, 66] on div "Image 0 Drop element here Drop element here Drop element here Carousel Row" at bounding box center [319, 107] width 124 height 84
click at [61, 34] on p "Advanced" at bounding box center [61, 36] width 18 height 6
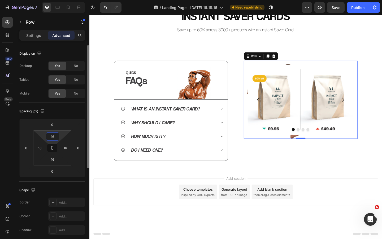
click at [55, 134] on input "16" at bounding box center [52, 136] width 11 height 8
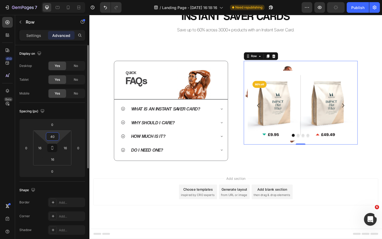
type input "4"
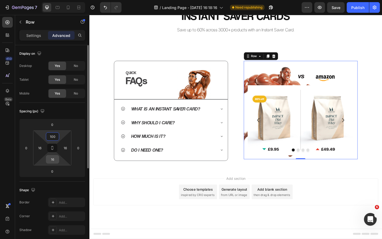
type input "100"
click at [56, 161] on input "16" at bounding box center [52, 159] width 11 height 8
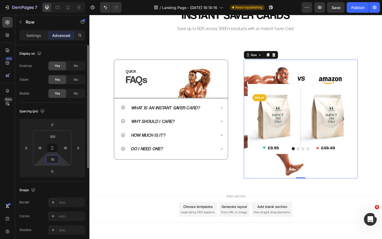
scroll to position [196, 0]
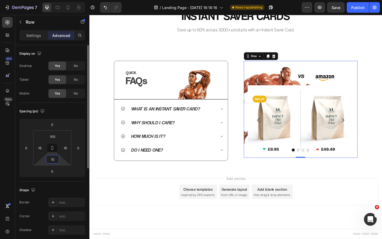
type input "1"
type input "0"
click at [56, 137] on input "100" at bounding box center [52, 136] width 11 height 8
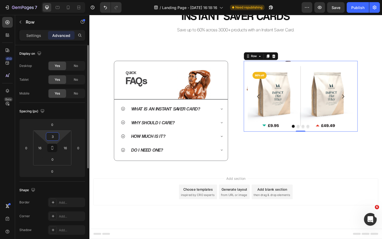
type input "30"
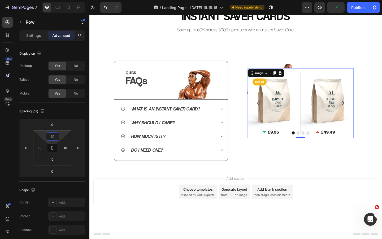
click at [281, 95] on img at bounding box center [319, 111] width 116 height 76
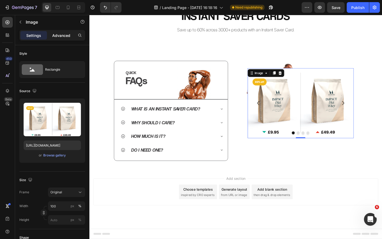
click at [61, 38] on div "Advanced" at bounding box center [61, 35] width 27 height 8
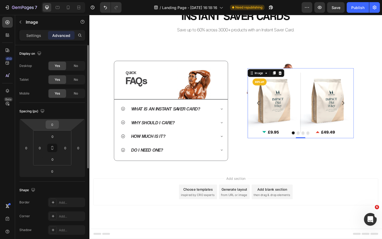
click at [55, 122] on input "0" at bounding box center [52, 124] width 11 height 8
type input "50"
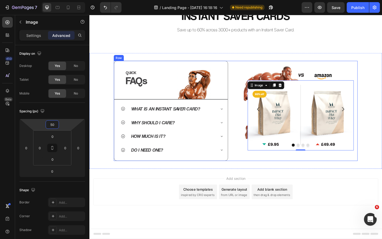
click at [257, 171] on div "Image 0 Drop element here Drop element here Drop element here Carousel Row" at bounding box center [319, 119] width 124 height 109
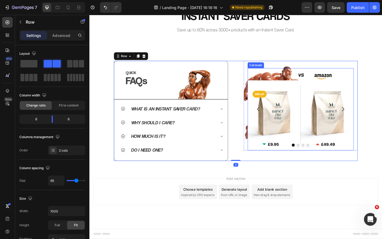
click at [291, 79] on div "Image" at bounding box center [319, 117] width 116 height 89
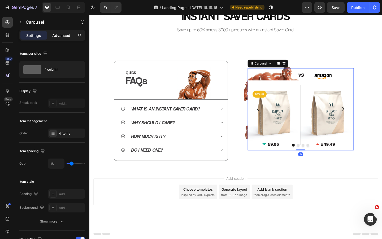
click at [63, 37] on p "Advanced" at bounding box center [61, 36] width 18 height 6
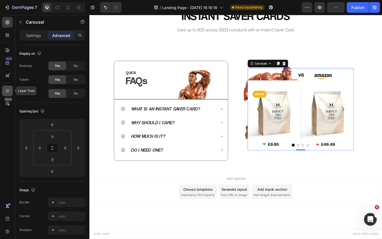
click at [8, 91] on icon at bounding box center [7, 91] width 3 height 4
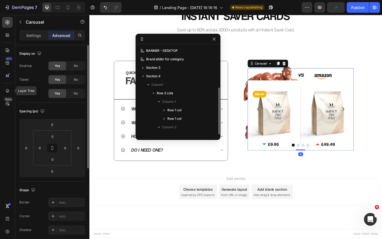
scroll to position [23, 0]
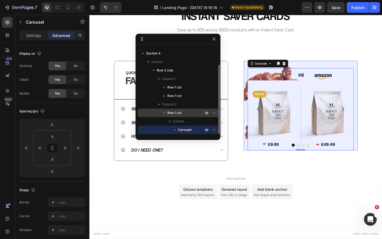
click at [175, 111] on span "Row 1 col" at bounding box center [174, 112] width 14 height 5
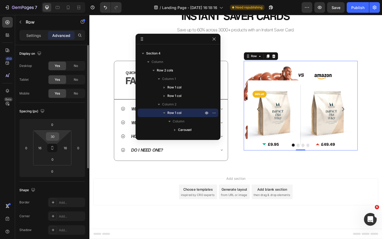
click at [54, 135] on input "30" at bounding box center [52, 136] width 11 height 8
click at [41, 148] on input "16" at bounding box center [40, 148] width 8 height 8
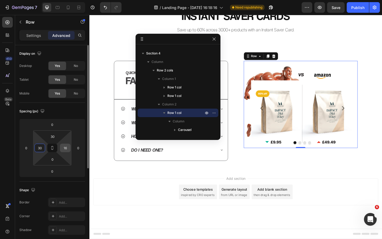
type input "30"
click at [69, 148] on input "16" at bounding box center [65, 148] width 8 height 8
type input "30"
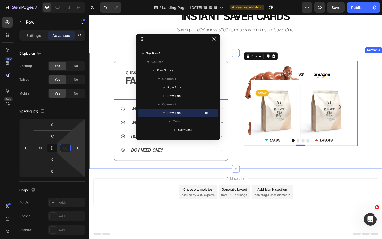
click at [298, 175] on div "QUICK Heading FAQs Heading Image Row Row What is an Instant Saver Card? Why sho…" at bounding box center [248, 119] width 318 height 126
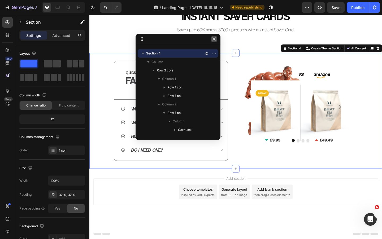
click at [216, 40] on icon "button" at bounding box center [214, 39] width 4 height 4
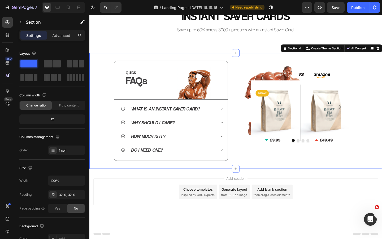
click at [322, 186] on div "Add section Choose templates inspired by CRO experts Generate layout from URL o…" at bounding box center [248, 214] width 318 height 65
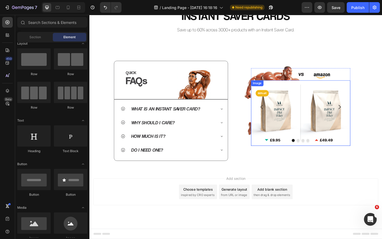
click at [317, 106] on img at bounding box center [319, 121] width 108 height 71
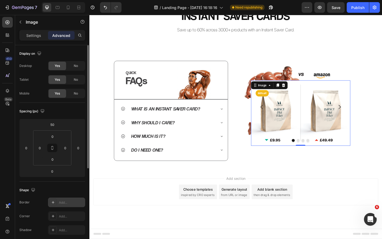
click at [61, 203] on div "Add..." at bounding box center [71, 202] width 25 height 5
click at [65, 213] on div "Add..." at bounding box center [66, 216] width 37 height 10
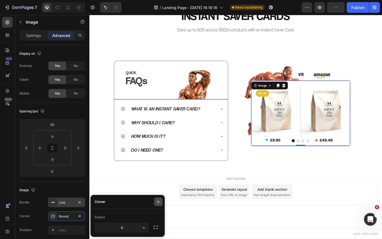
click at [158, 200] on icon "button" at bounding box center [158, 201] width 4 height 4
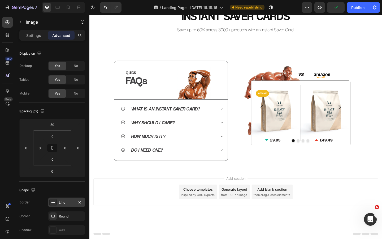
click at [164, 196] on div "Add section Choose templates inspired by CRO experts Generate layout from URL o…" at bounding box center [249, 206] width 310 height 29
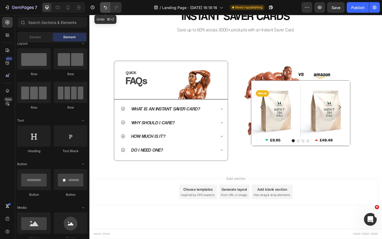
click at [106, 10] on icon "Undo/Redo" at bounding box center [105, 7] width 5 height 5
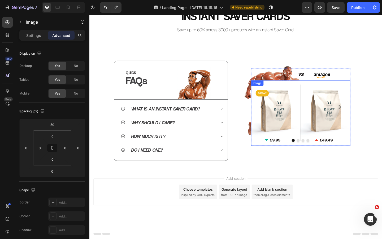
click at [316, 99] on img at bounding box center [319, 121] width 108 height 71
click at [35, 34] on p "Settings" at bounding box center [33, 36] width 15 height 6
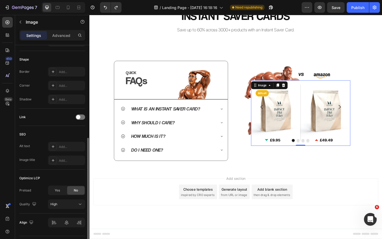
scroll to position [192, 0]
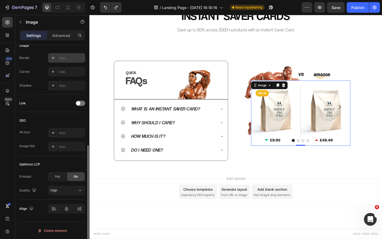
click at [61, 55] on div "Add..." at bounding box center [66, 58] width 37 height 10
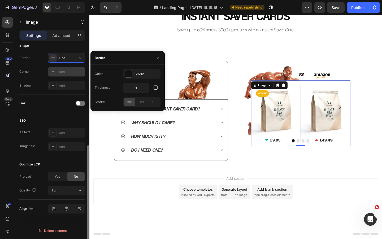
click at [65, 72] on div "Add..." at bounding box center [71, 71] width 25 height 5
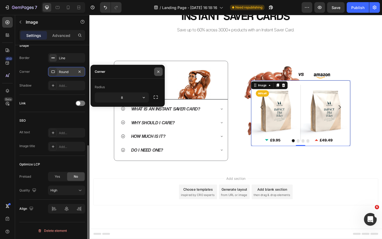
click at [161, 70] on button "button" at bounding box center [158, 71] width 8 height 8
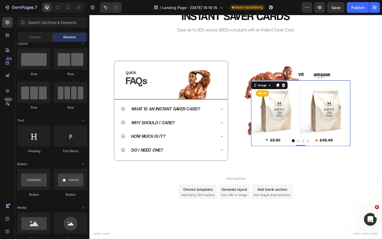
click at [158, 209] on div "Add section Choose templates inspired by CRO experts Generate layout from URL o…" at bounding box center [249, 206] width 310 height 29
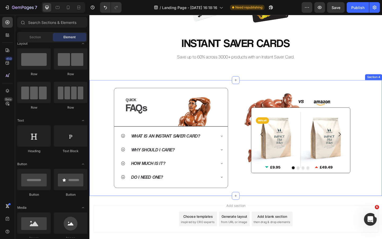
scroll to position [169, 0]
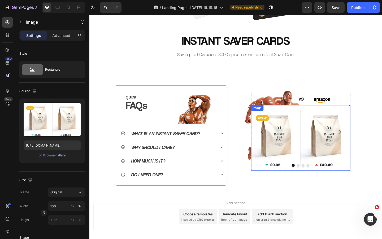
click at [324, 153] on img at bounding box center [319, 148] width 108 height 71
click at [3, 87] on div at bounding box center [7, 90] width 11 height 11
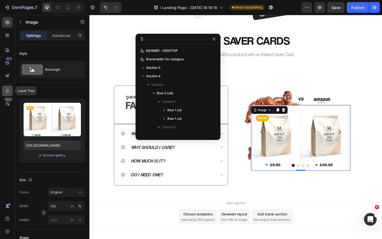
scroll to position [65, 0]
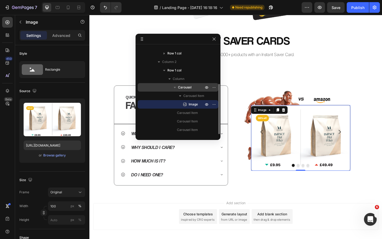
click at [195, 86] on p "Carousel" at bounding box center [191, 87] width 27 height 5
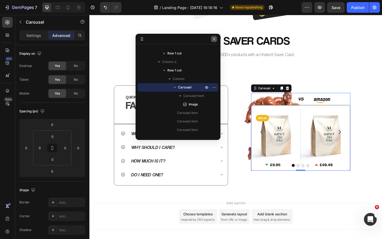
click at [215, 40] on icon "button" at bounding box center [214, 39] width 4 height 4
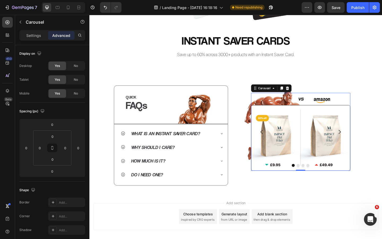
click at [37, 41] on div "Settings Advanced" at bounding box center [52, 37] width 74 height 15
click at [37, 35] on p "Settings" at bounding box center [33, 36] width 15 height 6
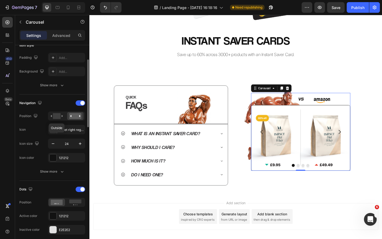
scroll to position [138, 0]
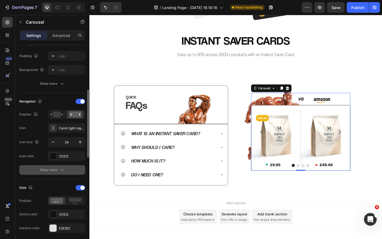
click at [56, 167] on button "Show more" at bounding box center [52, 170] width 66 height 10
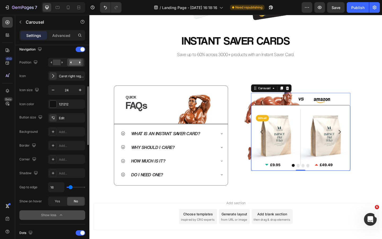
scroll to position [198, 0]
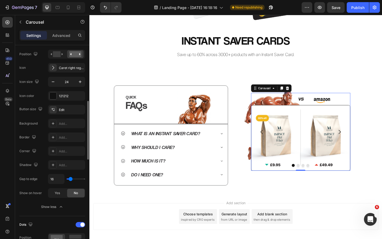
type input "0"
drag, startPoint x: 70, startPoint y: 177, endPoint x: 63, endPoint y: 178, distance: 7.7
type input "0"
click at [67, 178] on input "range" at bounding box center [76, 178] width 19 height 1
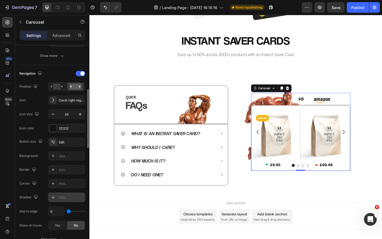
scroll to position [162, 0]
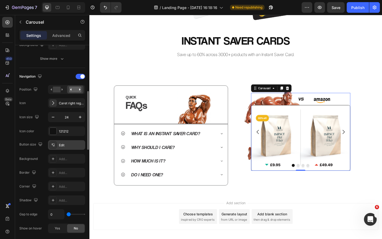
click at [69, 147] on div "Edit" at bounding box center [71, 145] width 25 height 5
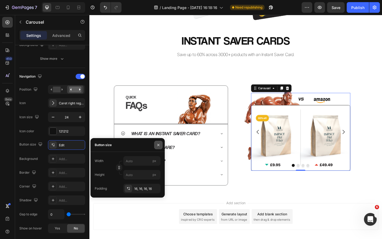
click at [157, 145] on icon "button" at bounding box center [158, 145] width 4 height 4
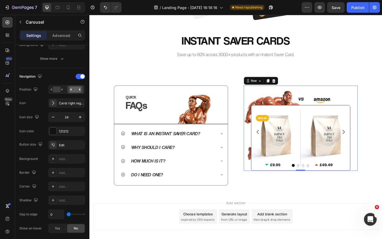
click at [262, 170] on div "Image Drop element here Drop element here Drop element here Carousel Row 0" at bounding box center [319, 137] width 124 height 92
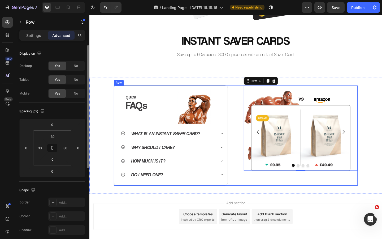
click at [265, 193] on div "Image Drop element here Drop element here Drop element here Carousel Row 0" at bounding box center [319, 145] width 124 height 109
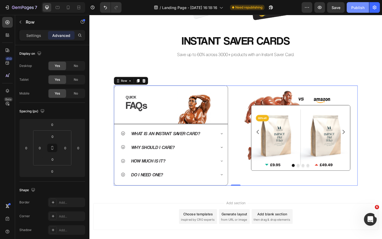
click at [353, 11] on button "Publish" at bounding box center [357, 7] width 22 height 11
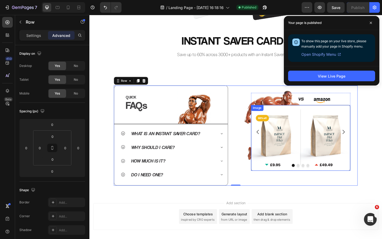
click at [327, 149] on img at bounding box center [319, 148] width 108 height 71
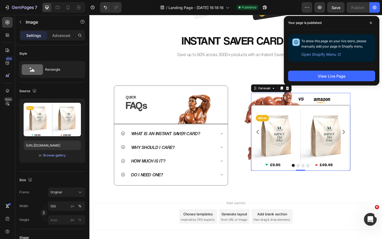
click at [297, 103] on div "Image" at bounding box center [319, 141] width 108 height 84
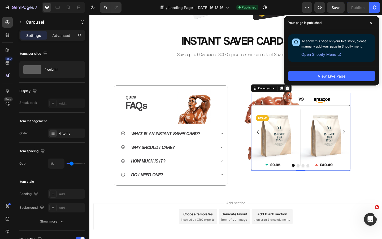
click at [304, 95] on icon at bounding box center [304, 94] width 3 height 4
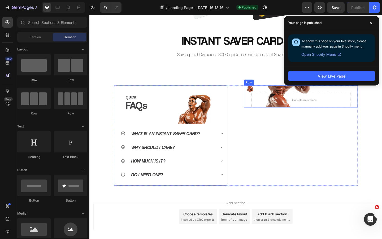
click at [299, 94] on div "Drop element here Row" at bounding box center [319, 103] width 124 height 24
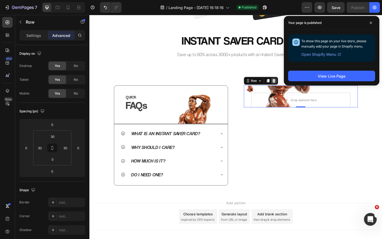
click at [291, 87] on icon at bounding box center [290, 86] width 4 height 4
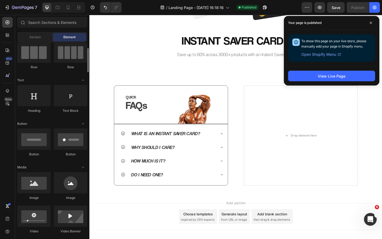
scroll to position [55, 0]
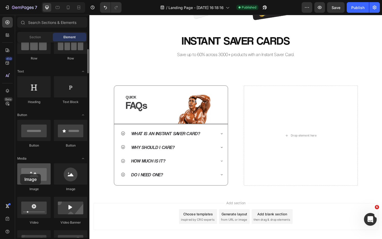
drag, startPoint x: 36, startPoint y: 176, endPoint x: 21, endPoint y: 174, distance: 15.8
click at [21, 174] on div at bounding box center [33, 173] width 33 height 21
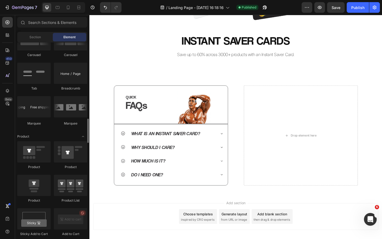
scroll to position [594, 0]
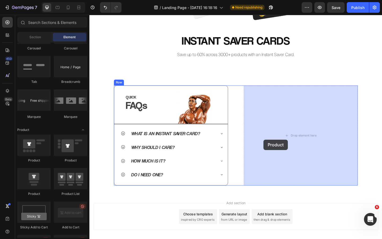
drag, startPoint x: 129, startPoint y: 193, endPoint x: 279, endPoint y: 150, distance: 155.4
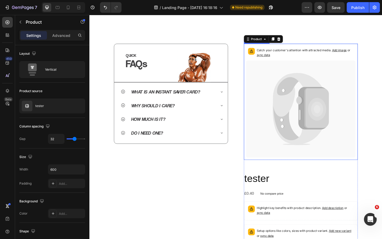
scroll to position [215, 0]
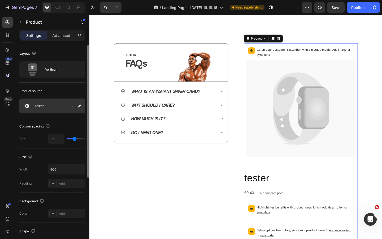
click at [54, 104] on div "tester" at bounding box center [52, 105] width 66 height 15
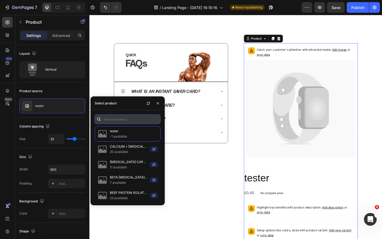
click at [113, 118] on input "text" at bounding box center [128, 119] width 66 height 10
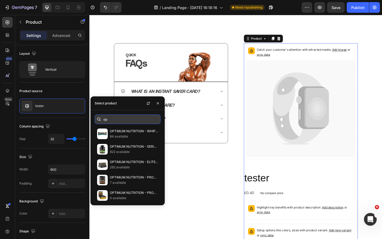
type input "o"
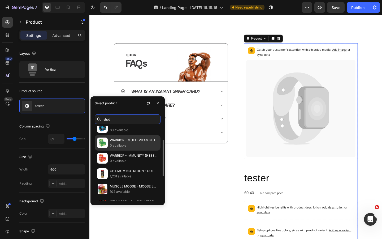
scroll to position [28, 0]
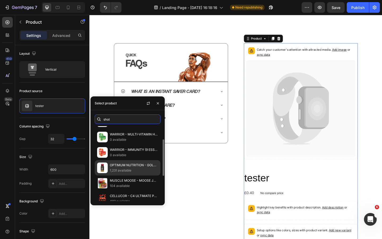
type input "shot"
click at [126, 168] on p "1,231 available" at bounding box center [134, 169] width 48 height 5
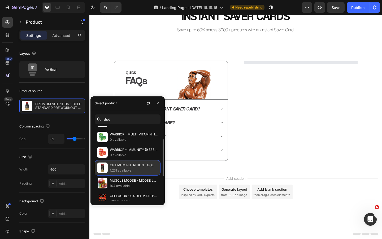
scroll to position [215, 0]
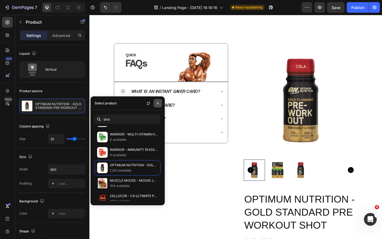
click at [158, 103] on icon "button" at bounding box center [158, 103] width 2 height 2
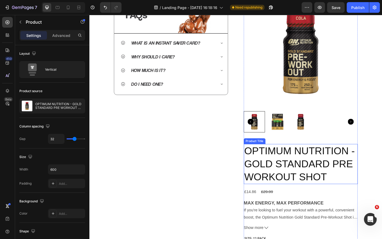
scroll to position [269, 0]
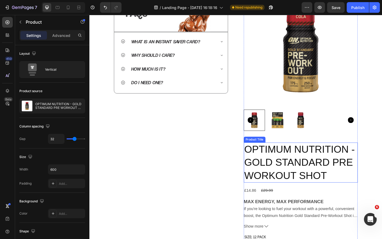
click at [303, 179] on h2 "OPTIMUM NUTRITION - GOLD STANDARD PRE WORKOUT SHOT" at bounding box center [319, 174] width 124 height 43
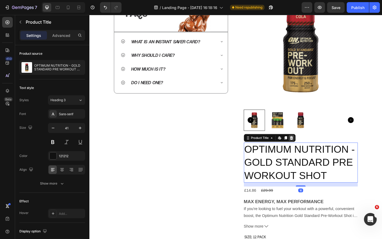
click at [309, 148] on icon at bounding box center [308, 149] width 3 height 4
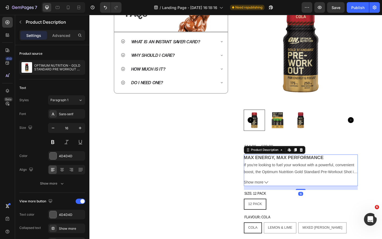
click at [299, 173] on strong "MAX ENERGY, MAX PERFORMANCE" at bounding box center [300, 170] width 87 height 6
click at [319, 162] on icon at bounding box center [319, 161] width 4 height 4
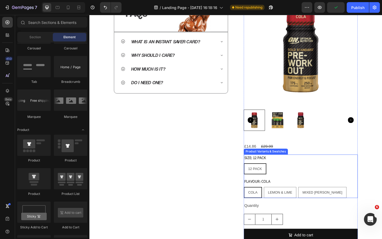
click at [300, 180] on div "12 PACK 12 PACK 12 PACK" at bounding box center [319, 182] width 124 height 12
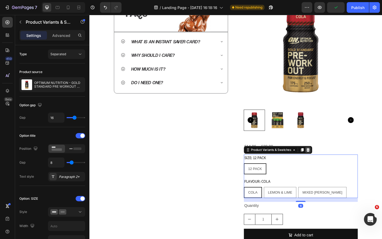
click at [327, 161] on icon at bounding box center [327, 161] width 4 height 4
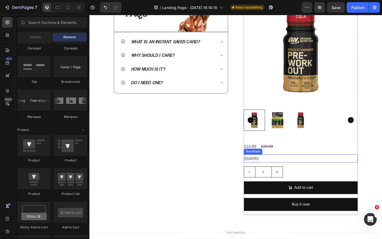
click at [308, 170] on div "Quantity" at bounding box center [319, 170] width 124 height 9
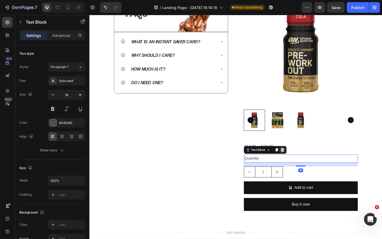
click at [300, 161] on icon at bounding box center [299, 161] width 4 height 4
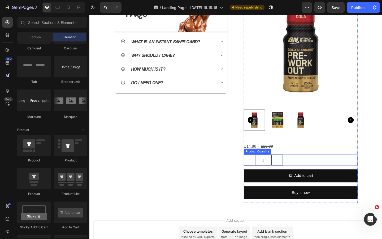
click at [304, 167] on div "1" at bounding box center [319, 172] width 124 height 12
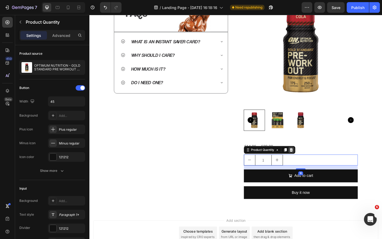
click at [309, 162] on icon at bounding box center [308, 162] width 3 height 4
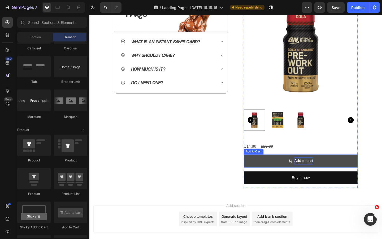
click at [320, 170] on div "Add to cart" at bounding box center [322, 174] width 20 height 8
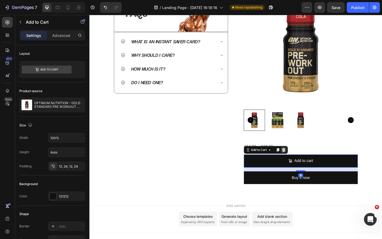
click at [301, 161] on icon at bounding box center [299, 162] width 3 height 4
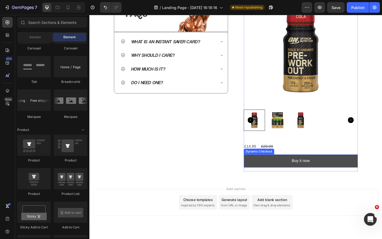
click at [304, 172] on button "Buy it now" at bounding box center [319, 173] width 124 height 14
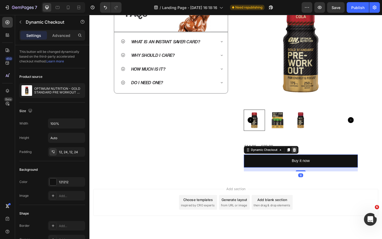
click at [311, 160] on icon at bounding box center [311, 162] width 3 height 4
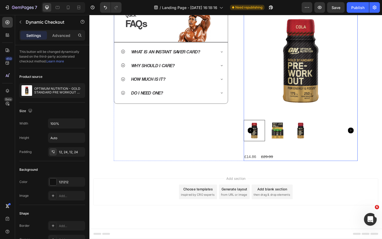
scroll to position [257, 0]
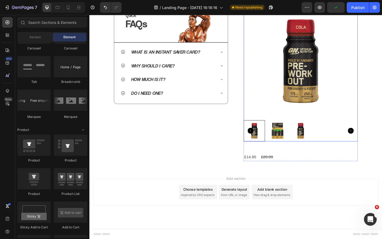
click at [323, 105] on img at bounding box center [319, 65] width 124 height 124
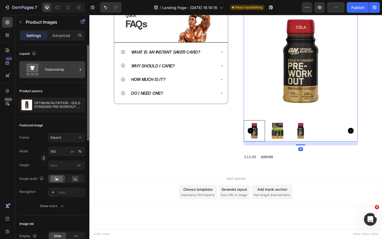
click at [69, 67] on div "Featured top" at bounding box center [61, 69] width 32 height 12
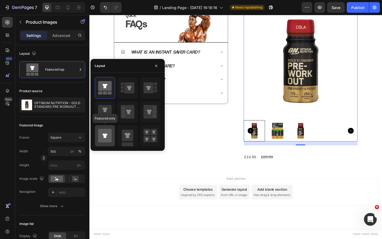
click at [106, 133] on icon at bounding box center [105, 136] width 14 height 14
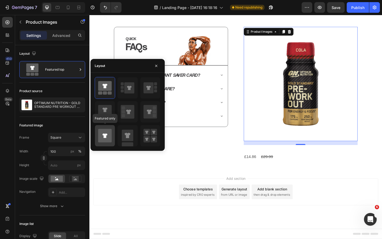
scroll to position [232, 0]
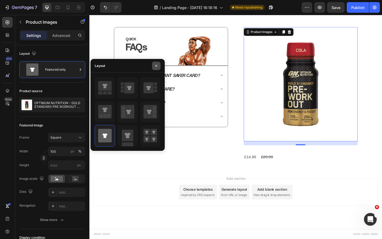
click at [156, 65] on icon "button" at bounding box center [156, 66] width 4 height 4
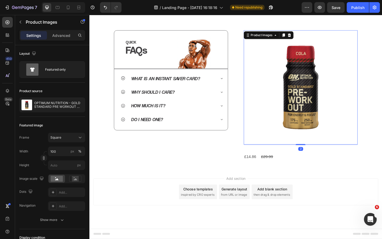
scroll to position [228, 0]
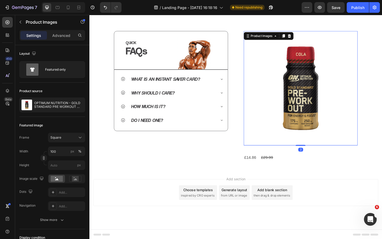
drag, startPoint x: 317, startPoint y: 155, endPoint x: 316, endPoint y: 140, distance: 14.6
click at [316, 140] on div "Product Images 2" at bounding box center [319, 94] width 124 height 124
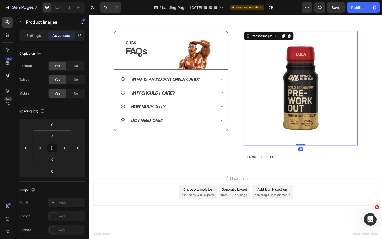
click at [323, 165] on div "£14.86 Product Price Product Price £29.99 Product Price Product Price Row" at bounding box center [319, 169] width 124 height 9
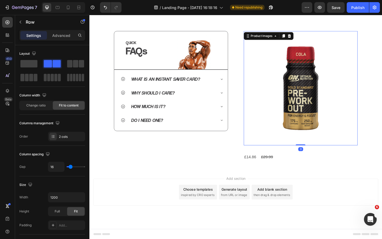
click at [286, 96] on img at bounding box center [319, 94] width 124 height 124
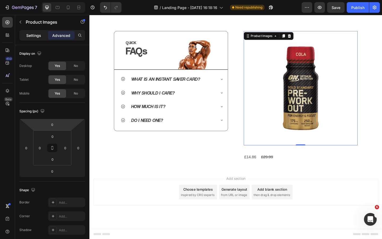
click at [33, 37] on p "Settings" at bounding box center [33, 36] width 15 height 6
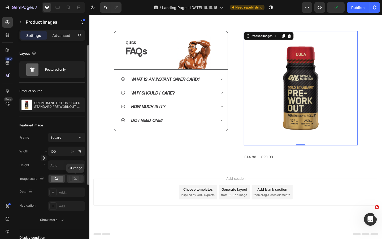
click at [72, 175] on div at bounding box center [75, 178] width 16 height 8
click at [59, 176] on rect at bounding box center [57, 178] width 12 height 6
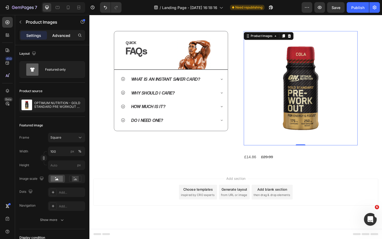
click at [61, 37] on p "Advanced" at bounding box center [61, 36] width 18 height 6
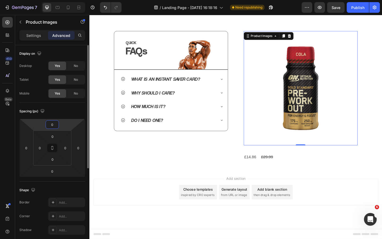
click at [53, 123] on input "0" at bounding box center [52, 124] width 11 height 8
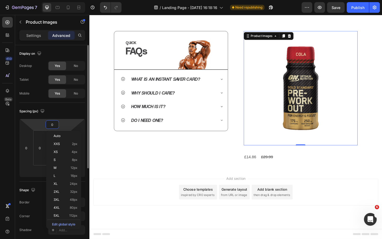
click at [54, 112] on div "Spacing (px)" at bounding box center [52, 111] width 66 height 8
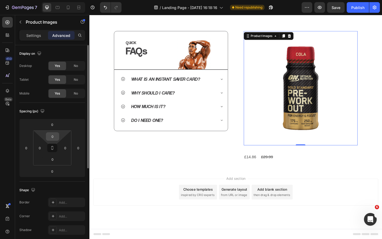
click at [55, 134] on input "0" at bounding box center [52, 136] width 11 height 8
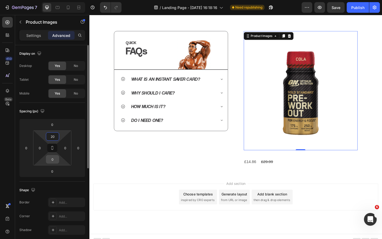
type input "20"
click at [57, 158] on input "0" at bounding box center [52, 159] width 11 height 8
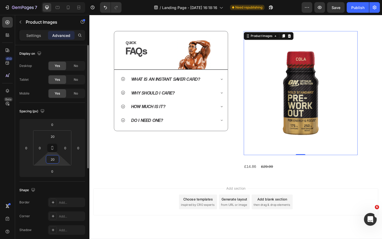
type input "2"
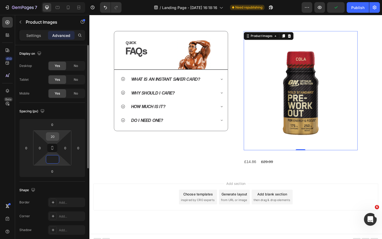
type input "0"
click at [54, 139] on input "20" at bounding box center [52, 136] width 11 height 8
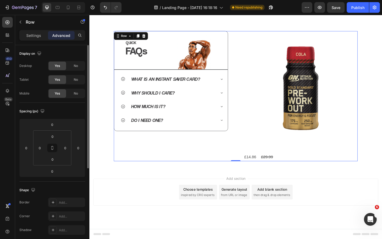
click at [249, 83] on div "QUICK Heading FAQs Heading Image Row Row What is an Instant Saver Card? Why sho…" at bounding box center [248, 102] width 265 height 141
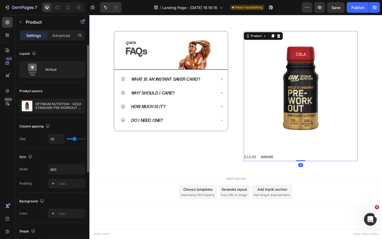
click at [302, 161] on div "Product Images £14.86 Product Price Product Price £29.99 Product Price Product …" at bounding box center [319, 102] width 124 height 141
click at [67, 40] on div "Settings Advanced" at bounding box center [52, 35] width 66 height 11
click at [66, 37] on p "Advanced" at bounding box center [61, 36] width 18 height 6
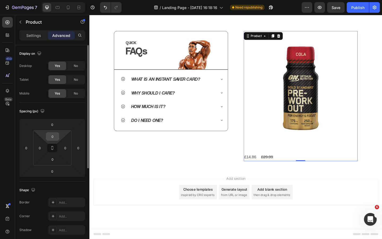
click at [57, 134] on input "0" at bounding box center [52, 136] width 11 height 8
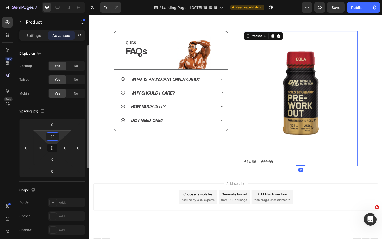
type input "2"
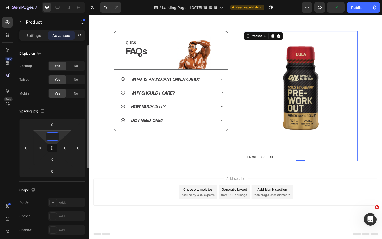
click at [70, 110] on div "Spacing (px)" at bounding box center [52, 111] width 66 height 8
type input "0"
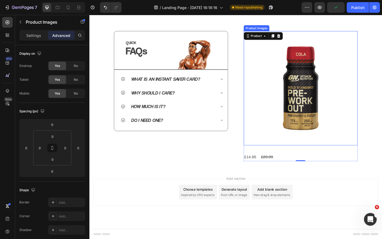
click at [328, 122] on img at bounding box center [319, 94] width 124 height 124
click at [40, 37] on p "Settings" at bounding box center [33, 36] width 15 height 6
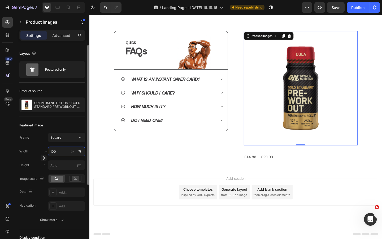
click at [63, 153] on input "100" at bounding box center [66, 151] width 37 height 10
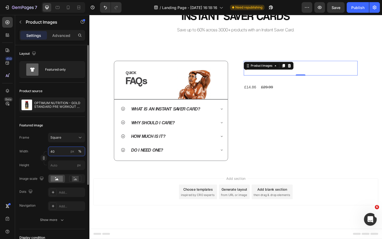
scroll to position [196, 0]
type input "4"
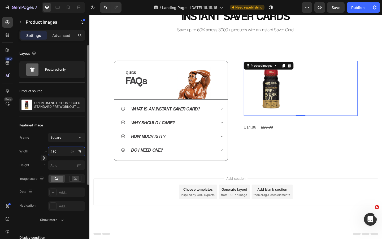
scroll to position [228, 0]
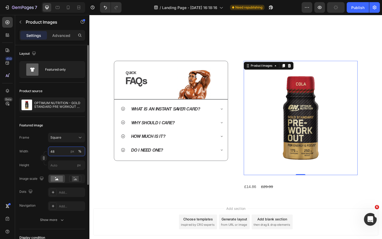
type input "4"
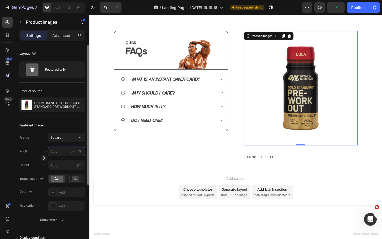
type input "8"
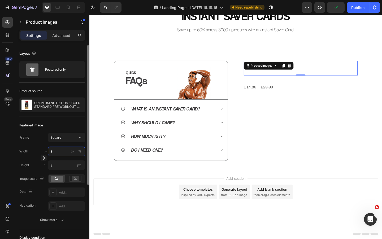
type input "80"
click at [79, 149] on div "%" at bounding box center [79, 151] width 3 height 5
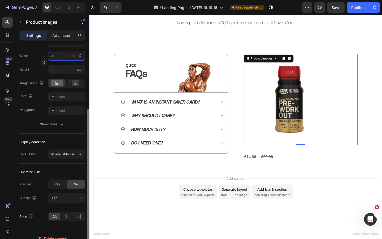
scroll to position [103, 0]
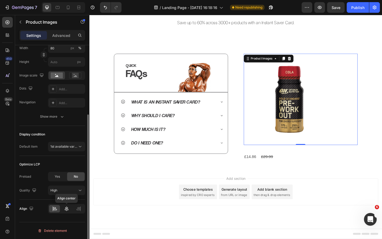
click at [67, 209] on icon at bounding box center [66, 208] width 5 height 5
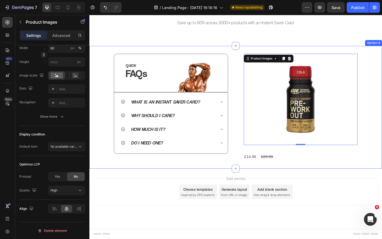
click at [226, 177] on div "QUICK Heading FAQs Heading Image Row Row What is an Instant Saver Card? Why sho…" at bounding box center [248, 114] width 318 height 133
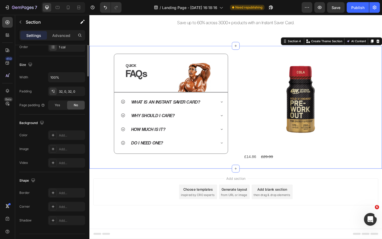
scroll to position [0, 0]
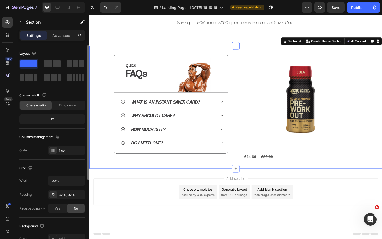
click at [327, 129] on img at bounding box center [318, 106] width 99 height 99
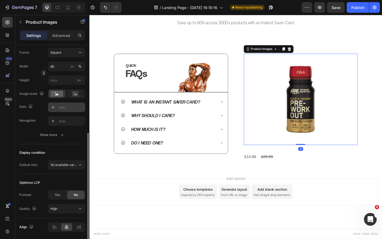
scroll to position [103, 0]
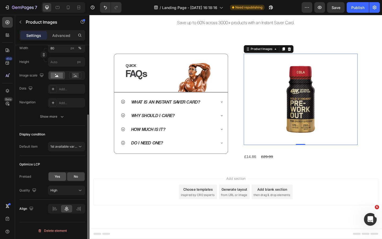
click at [58, 177] on span "Yes" at bounding box center [57, 176] width 5 height 5
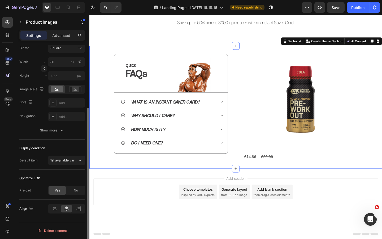
click at [194, 177] on div "QUICK Heading FAQs Heading Image Row Row What is an Instant Saver Card? Why sho…" at bounding box center [248, 114] width 318 height 133
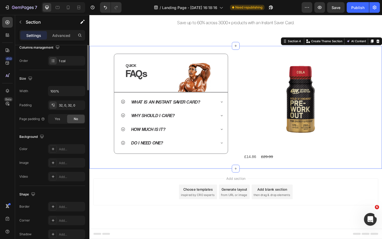
scroll to position [0, 0]
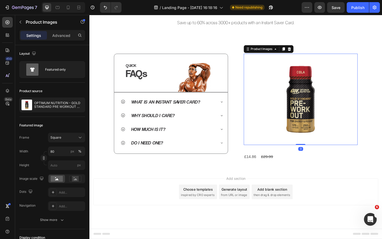
click at [312, 103] on img at bounding box center [318, 106] width 99 height 99
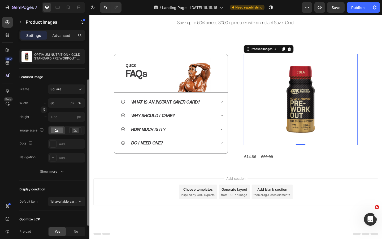
scroll to position [48, 0]
click at [70, 132] on icon at bounding box center [75, 130] width 12 height 6
click at [61, 131] on rect at bounding box center [57, 130] width 12 height 6
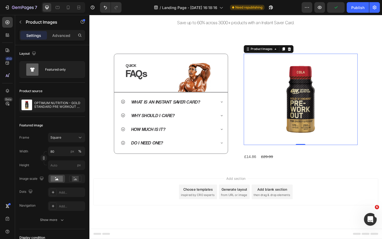
click at [300, 89] on img at bounding box center [318, 106] width 99 height 99
click at [306, 52] on icon at bounding box center [307, 52] width 4 height 4
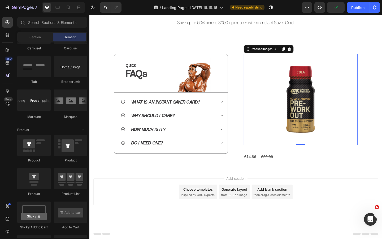
scroll to position [196, 0]
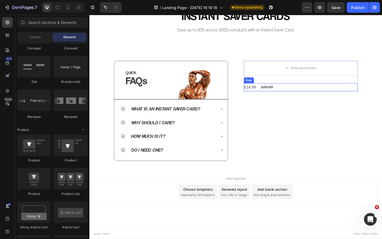
click at [297, 89] on div "£14.86 Product Price Product Price £29.99 Product Price Product Price Row" at bounding box center [319, 93] width 124 height 9
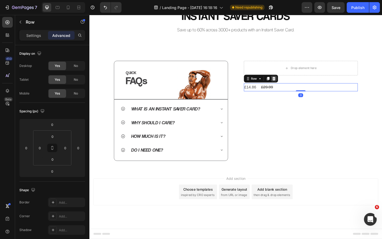
click at [291, 83] on icon at bounding box center [290, 84] width 4 height 4
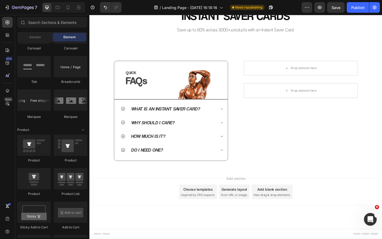
click at [291, 78] on div "Drop element here" at bounding box center [319, 73] width 124 height 16
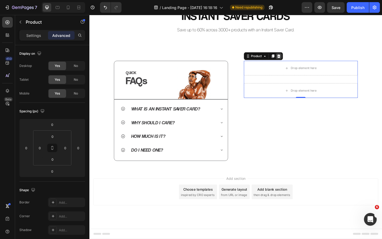
click at [297, 61] on icon at bounding box center [295, 60] width 4 height 4
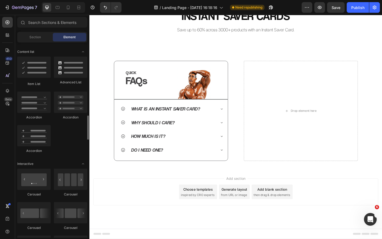
scroll to position [442, 0]
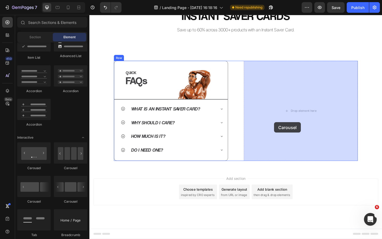
drag, startPoint x: 128, startPoint y: 177, endPoint x: 288, endPoint y: 132, distance: 165.6
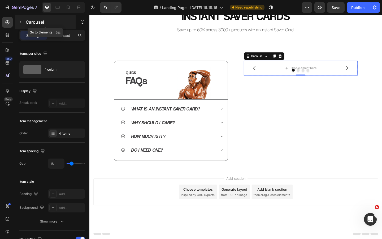
click at [20, 23] on icon "button" at bounding box center [21, 22] width 2 height 3
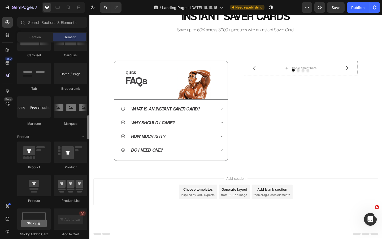
scroll to position [599, 0]
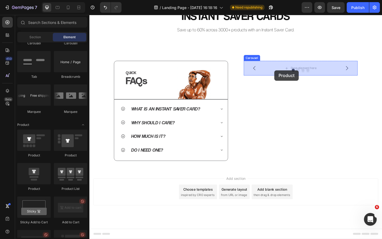
drag, startPoint x: 131, startPoint y: 185, endPoint x: 290, endPoint y: 75, distance: 193.8
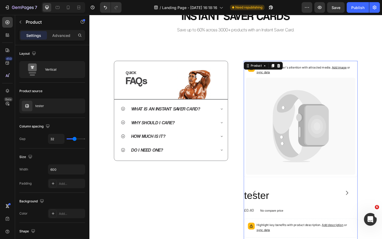
scroll to position [203, 0]
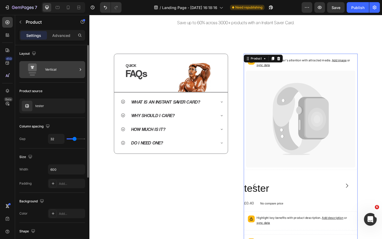
click at [48, 71] on div "Vertical" at bounding box center [61, 69] width 32 height 12
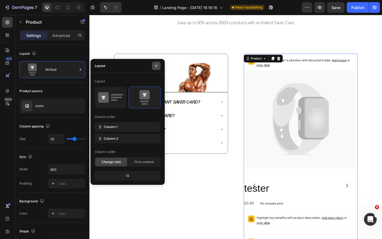
click at [156, 67] on icon "button" at bounding box center [156, 66] width 4 height 4
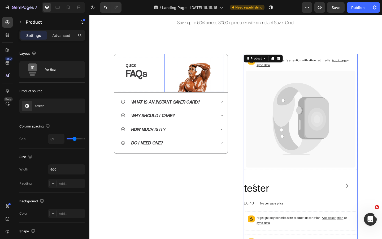
click at [307, 132] on icon at bounding box center [318, 127] width 119 height 105
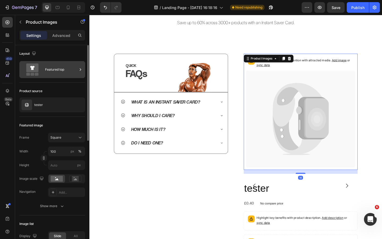
click at [64, 74] on div "Featured top" at bounding box center [61, 69] width 32 height 12
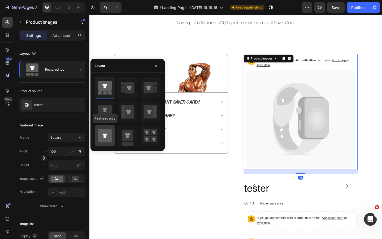
click at [112, 140] on div at bounding box center [105, 135] width 20 height 21
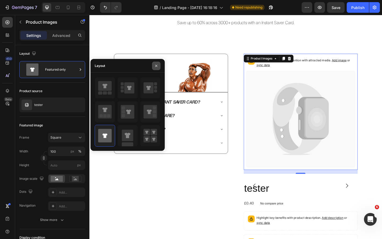
click at [154, 67] on icon "button" at bounding box center [156, 66] width 4 height 4
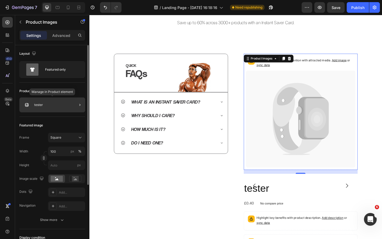
click at [49, 110] on div "tester" at bounding box center [52, 104] width 66 height 15
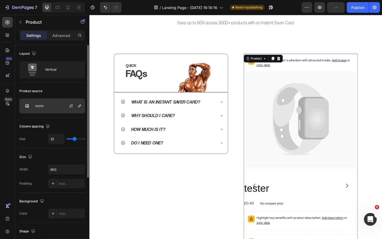
click at [52, 107] on div "tester" at bounding box center [52, 105] width 66 height 15
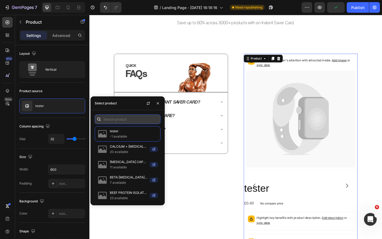
click at [107, 119] on input "text" at bounding box center [128, 119] width 66 height 10
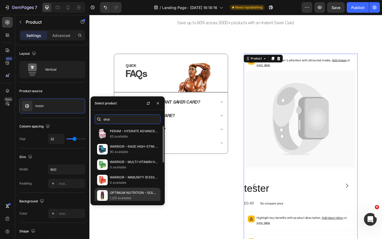
type input "shot"
click at [135, 196] on p "1,231 available" at bounding box center [134, 197] width 48 height 5
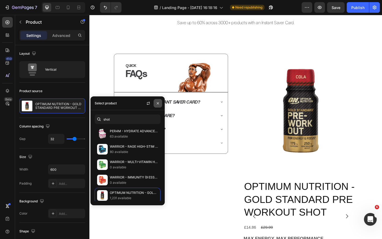
click at [160, 104] on button "button" at bounding box center [157, 103] width 8 height 8
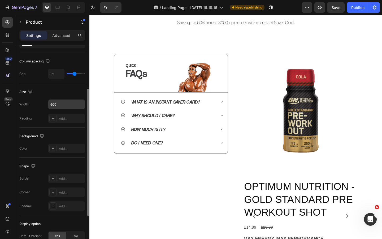
scroll to position [67, 0]
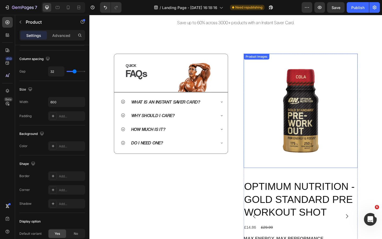
click at [342, 109] on img at bounding box center [319, 119] width 124 height 124
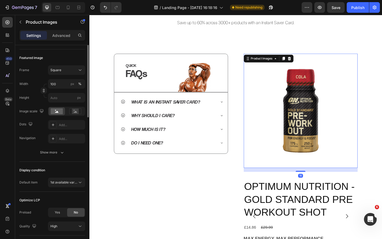
scroll to position [0, 0]
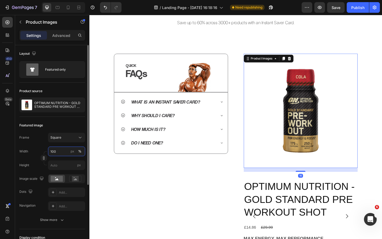
click at [61, 152] on input "100" at bounding box center [66, 151] width 37 height 10
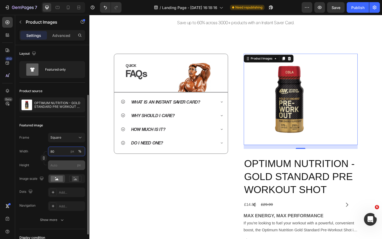
scroll to position [103, 0]
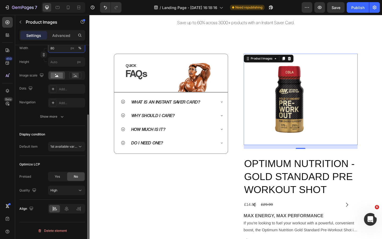
type input "80"
click at [67, 204] on div at bounding box center [66, 209] width 37 height 10
click at [67, 208] on icon at bounding box center [67, 208] width 4 height 5
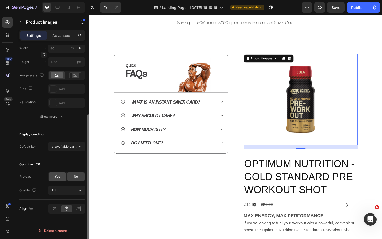
click at [59, 175] on span "Yes" at bounding box center [57, 176] width 5 height 5
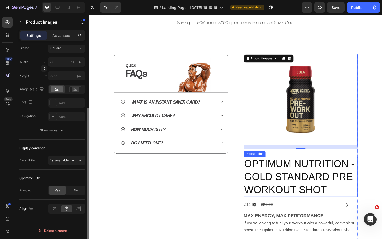
click at [281, 197] on h2 "OPTIMUM NUTRITION - GOLD STANDARD PRE WORKOUT SHOT" at bounding box center [319, 190] width 124 height 43
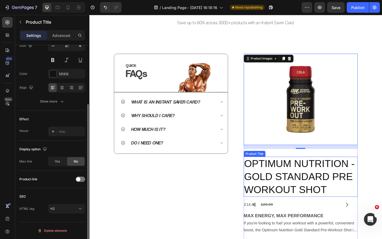
scroll to position [0, 0]
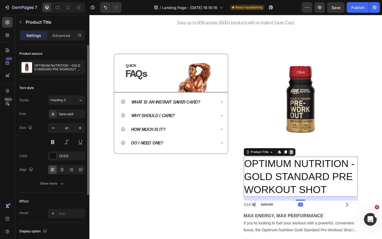
click at [308, 164] on icon at bounding box center [308, 164] width 3 height 4
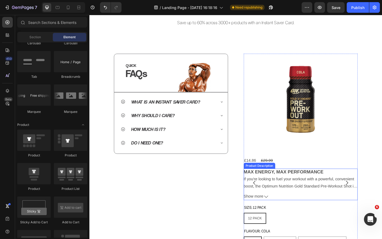
click at [297, 187] on strong "MAX ENERGY, MAX PERFORMANCE" at bounding box center [300, 185] width 87 height 6
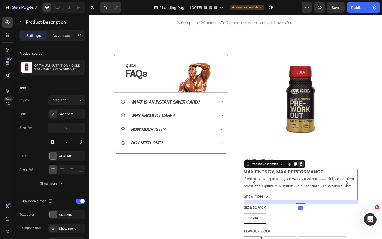
click at [323, 177] on div at bounding box center [319, 177] width 6 height 6
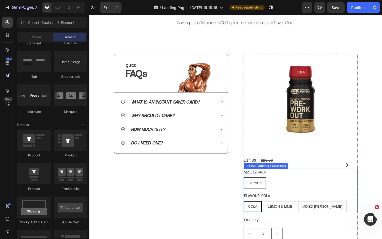
click at [295, 192] on div "12 PACK 12 PACK 12 PACK" at bounding box center [319, 197] width 124 height 12
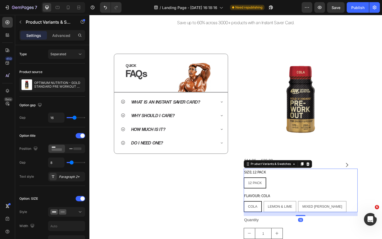
click at [328, 175] on icon at bounding box center [326, 177] width 3 height 4
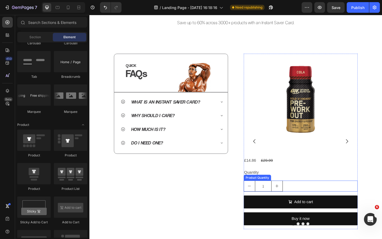
click at [307, 196] on div "1" at bounding box center [319, 201] width 124 height 12
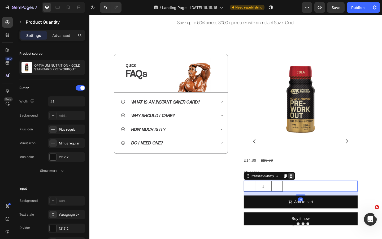
click at [309, 191] on icon at bounding box center [308, 190] width 3 height 4
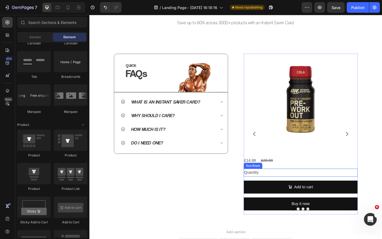
click at [302, 187] on div "Quantity" at bounding box center [319, 186] width 124 height 9
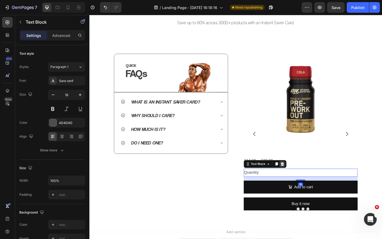
click at [299, 176] on icon at bounding box center [298, 177] width 3 height 4
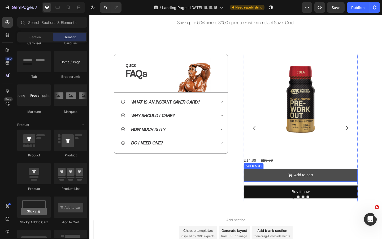
click at [295, 189] on button "Add to cart" at bounding box center [319, 189] width 124 height 14
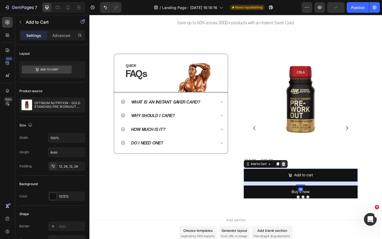
click at [301, 176] on icon at bounding box center [299, 177] width 3 height 4
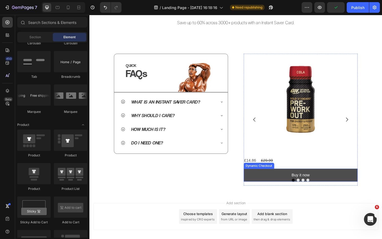
click at [300, 187] on button "Buy it now" at bounding box center [319, 189] width 124 height 14
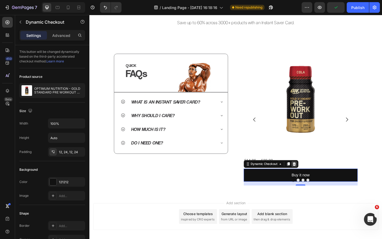
click at [313, 175] on icon at bounding box center [312, 177] width 4 height 4
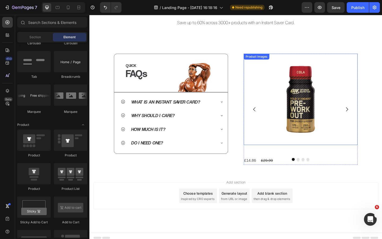
click at [299, 106] on img at bounding box center [318, 106] width 99 height 99
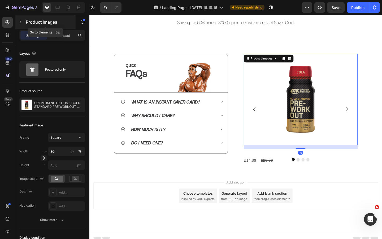
click at [25, 24] on div "Product Images" at bounding box center [45, 22] width 60 height 14
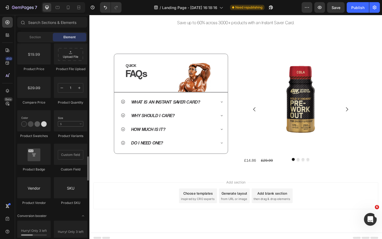
scroll to position [889, 0]
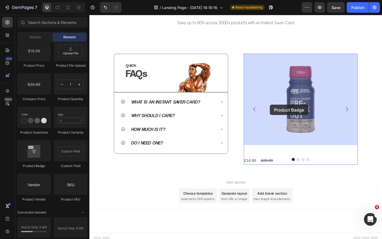
drag, startPoint x: 123, startPoint y: 167, endPoint x: 286, endPoint y: 112, distance: 172.6
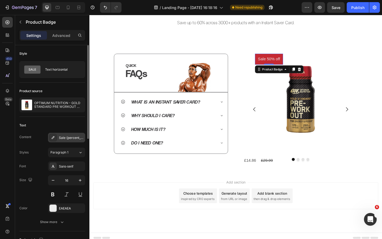
click at [73, 134] on div "Sale {percent_discount} off" at bounding box center [66, 138] width 37 height 10
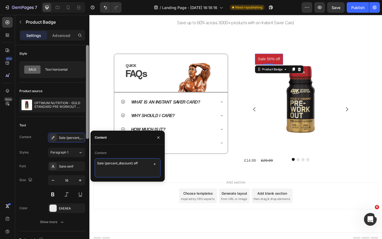
drag, startPoint x: 104, startPoint y: 163, endPoint x: 88, endPoint y: 163, distance: 16.7
click at [88, 163] on div "450 Beta Sections(18) Elements(83) Section Element Hero Section Product Detail …" at bounding box center [44, 127] width 89 height 224
type textarea "{percent_discount} off"
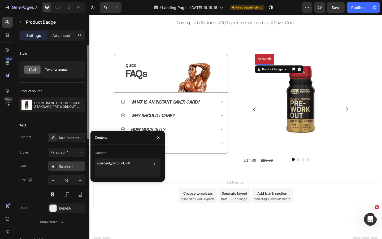
click at [62, 163] on div "Sans-serif" at bounding box center [66, 166] width 37 height 10
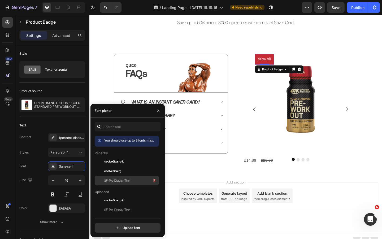
click at [120, 178] on span "SF-Pro-Display-Thin" at bounding box center [117, 180] width 26 height 5
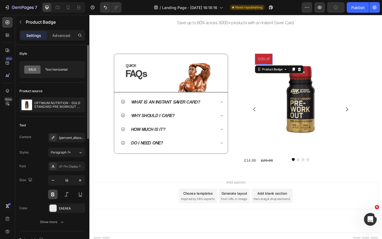
click at [52, 194] on button at bounding box center [53, 194] width 10 height 10
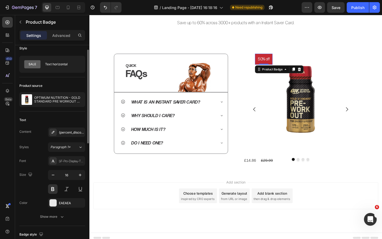
scroll to position [8, 0]
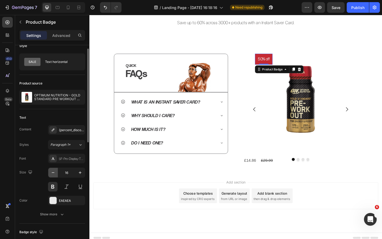
click at [54, 171] on icon "button" at bounding box center [52, 172] width 5 height 5
type input "14"
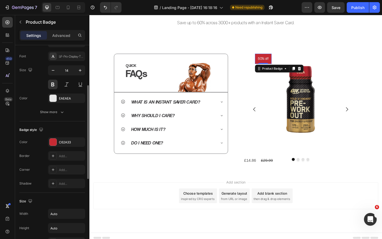
scroll to position [114, 0]
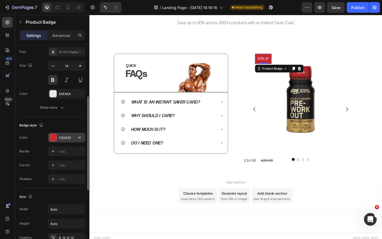
click at [66, 137] on div "C62A33" at bounding box center [66, 137] width 15 height 5
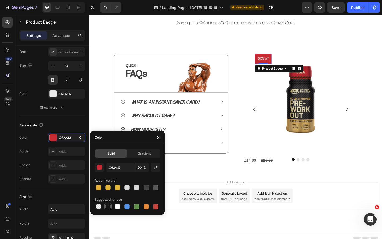
click at [109, 204] on div at bounding box center [107, 206] width 5 height 5
click at [98, 186] on div at bounding box center [98, 186] width 5 height 5
click at [109, 186] on div at bounding box center [107, 186] width 5 height 5
click at [99, 186] on div at bounding box center [98, 186] width 5 height 5
type input "E3AE39"
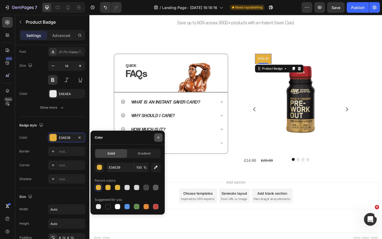
click at [157, 138] on icon "button" at bounding box center [158, 137] width 4 height 4
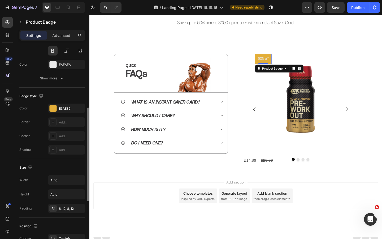
scroll to position [144, 0]
click at [66, 136] on div "Add..." at bounding box center [71, 135] width 25 height 5
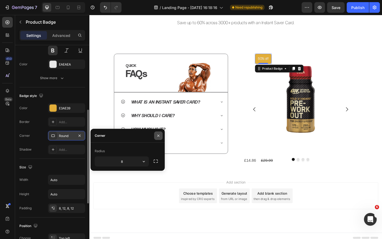
drag, startPoint x: 161, startPoint y: 137, endPoint x: 41, endPoint y: 134, distance: 120.1
click at [161, 137] on button "button" at bounding box center [158, 135] width 8 height 8
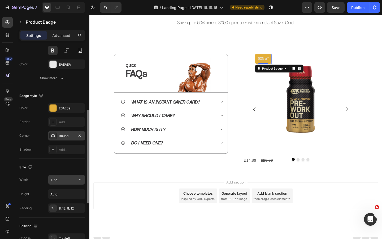
click at [67, 178] on input "Auto" at bounding box center [66, 180] width 37 height 10
type input "7"
type input "80"
click at [66, 195] on input "Auto" at bounding box center [66, 194] width 37 height 10
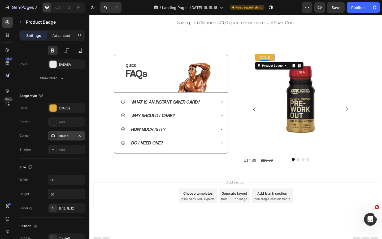
type input "30"
click at [72, 157] on div "Badge style Color E3AE39 Border Add... Corner Round Shadow Add..." at bounding box center [52, 122] width 66 height 71
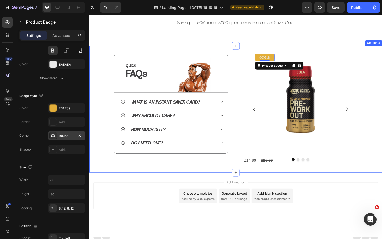
click at [161, 187] on div "Add section Choose templates inspired by CRO experts Generate layout from URL o…" at bounding box center [248, 218] width 318 height 65
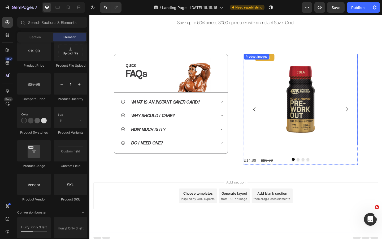
scroll to position [193, 0]
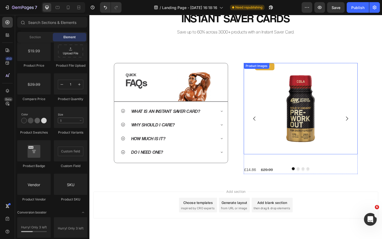
click at [329, 89] on img at bounding box center [318, 116] width 99 height 99
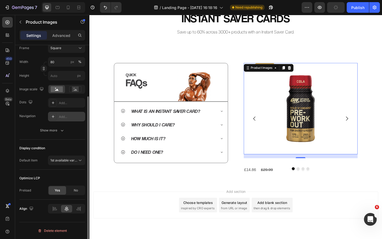
scroll to position [0, 0]
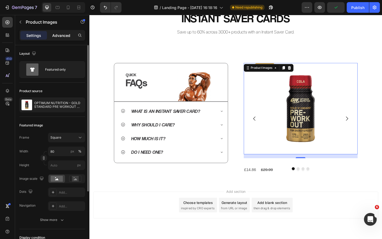
click at [65, 36] on p "Advanced" at bounding box center [61, 36] width 18 height 6
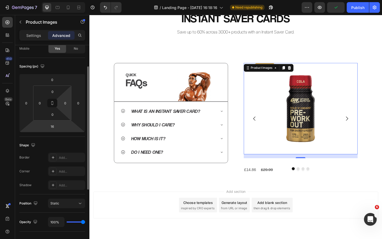
scroll to position [47, 0]
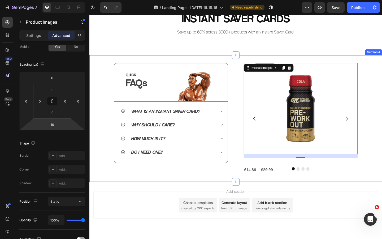
click at [297, 196] on div "QUICK Heading FAQs Heading Image Row Row What is an Instant Saver Card? Why sho…" at bounding box center [248, 128] width 318 height 138
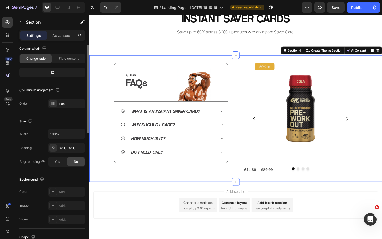
scroll to position [0, 0]
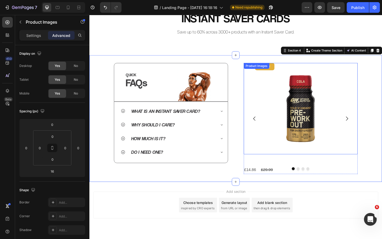
click at [336, 114] on img at bounding box center [318, 116] width 99 height 99
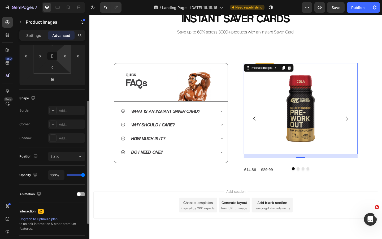
scroll to position [92, 0]
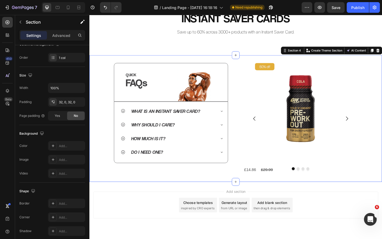
click at [258, 192] on div "QUICK Heading FAQs Heading Image Row Row What is an Instant Saver Card? Why sho…" at bounding box center [248, 128] width 318 height 138
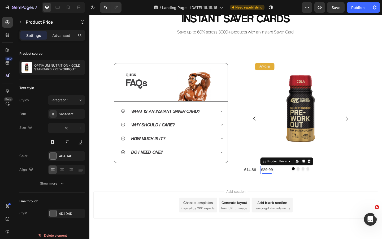
click at [286, 184] on div "£29.99" at bounding box center [282, 183] width 14 height 9
click at [327, 173] on icon at bounding box center [328, 174] width 3 height 4
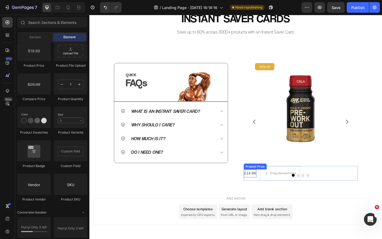
click at [265, 185] on div "£14.86" at bounding box center [264, 187] width 14 height 9
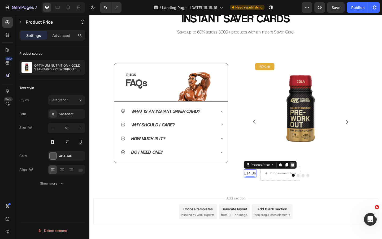
click at [308, 176] on icon at bounding box center [309, 178] width 3 height 4
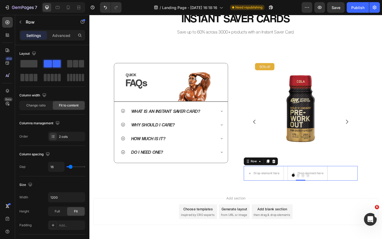
click at [302, 183] on div "Drop element here Drop element here Row 0" at bounding box center [319, 187] width 124 height 16
click at [288, 173] on icon at bounding box center [290, 174] width 4 height 4
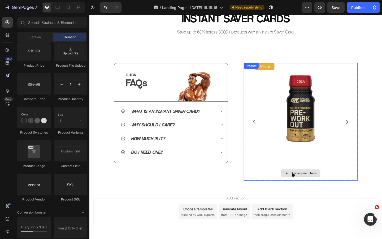
click at [296, 184] on div "Drop element here" at bounding box center [319, 187] width 124 height 16
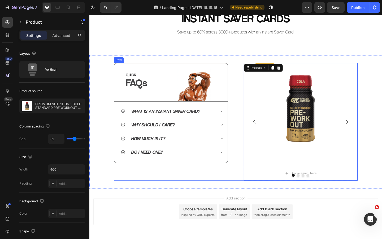
click at [232, 192] on div "QUICK Heading FAQs Heading Image Row Row What is an Instant Saver Card? Why sho…" at bounding box center [178, 131] width 124 height 128
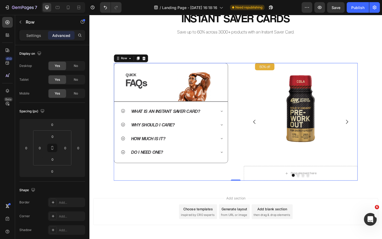
click at [335, 205] on div "Add section Choose templates inspired by CRO experts Generate layout from URL o…" at bounding box center [248, 235] width 318 height 65
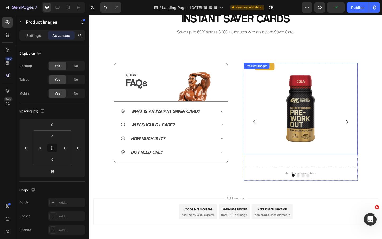
click at [319, 117] on img at bounding box center [318, 116] width 99 height 99
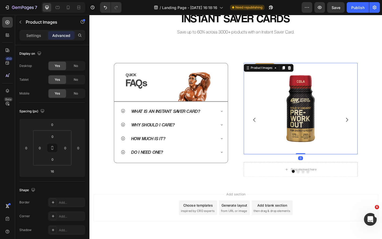
drag, startPoint x: 319, startPoint y: 169, endPoint x: 319, endPoint y: 148, distance: 21.5
click at [320, 148] on div "50% off Product Badge Product Images 0" at bounding box center [319, 116] width 124 height 99
type input "0"
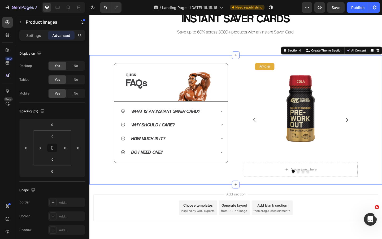
click at [335, 197] on div "QUICK Heading FAQs Heading Image Row Row What is an Instant Saver Card? Why sho…" at bounding box center [248, 129] width 318 height 140
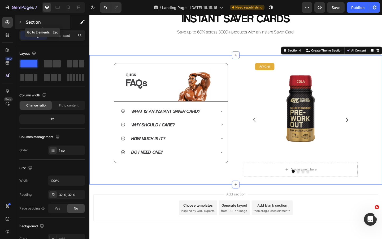
click at [18, 21] on icon "button" at bounding box center [20, 22] width 4 height 4
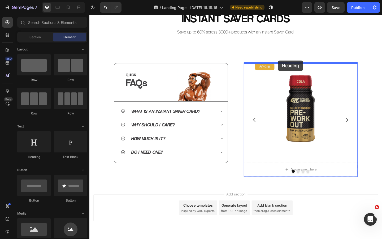
drag, startPoint x: 125, startPoint y: 152, endPoint x: 294, endPoint y: 64, distance: 190.1
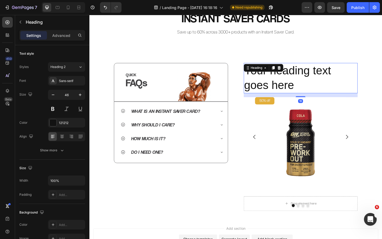
click at [299, 95] on h2 "Your heading text goes here" at bounding box center [319, 83] width 124 height 33
click at [299, 95] on p "Your heading text goes here" at bounding box center [319, 84] width 123 height 32
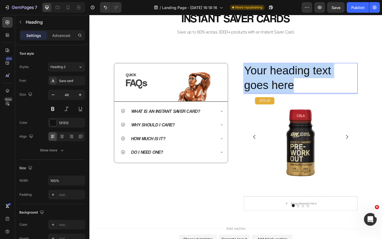
click at [299, 95] on p "Your heading text goes here" at bounding box center [319, 84] width 123 height 32
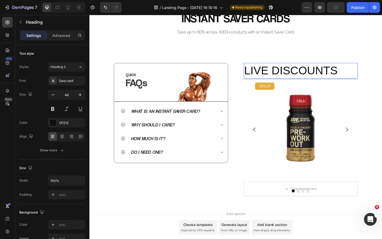
click at [307, 74] on p "LIVE DISCOUNTS" at bounding box center [319, 76] width 123 height 16
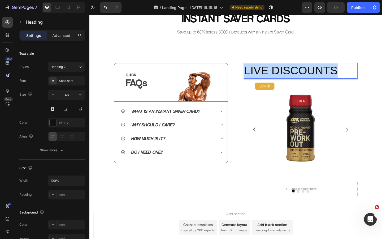
click at [307, 74] on p "LIVE DISCOUNTS" at bounding box center [319, 76] width 123 height 16
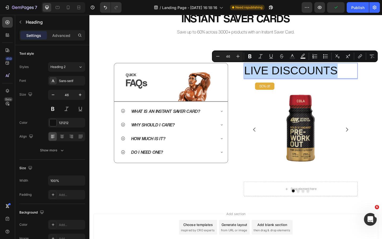
click at [306, 75] on p "LIVE DISCOUNTS" at bounding box center [319, 76] width 123 height 16
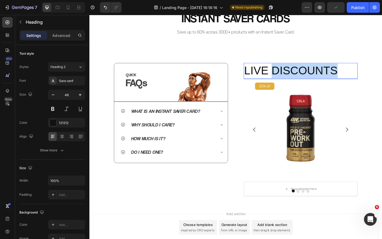
click at [306, 75] on p "LIVE DISCOUNTS" at bounding box center [319, 76] width 123 height 16
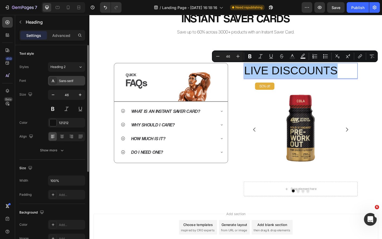
click at [64, 83] on div "Sans-serif" at bounding box center [71, 80] width 25 height 5
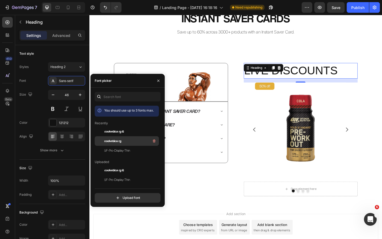
click at [121, 138] on div "coolvetica rg" at bounding box center [131, 141] width 54 height 6
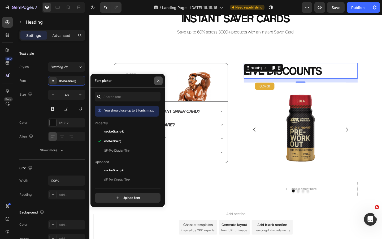
click at [156, 80] on icon "button" at bounding box center [158, 80] width 4 height 4
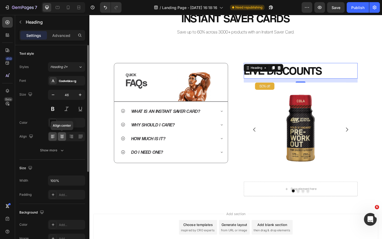
click at [65, 136] on div at bounding box center [62, 136] width 8 height 8
click at [55, 96] on icon "button" at bounding box center [52, 94] width 5 height 5
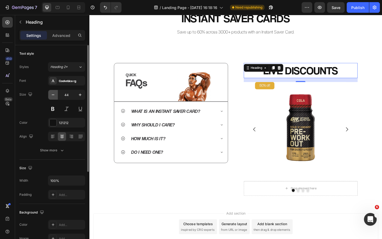
click at [55, 96] on icon "button" at bounding box center [52, 94] width 5 height 5
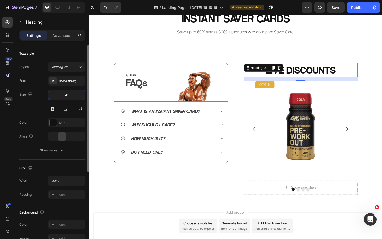
click at [61, 96] on input "41" at bounding box center [66, 95] width 17 height 10
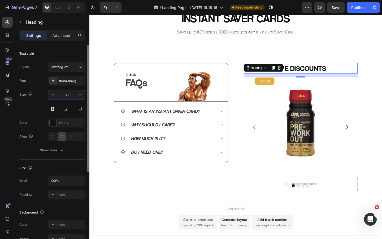
type input "3"
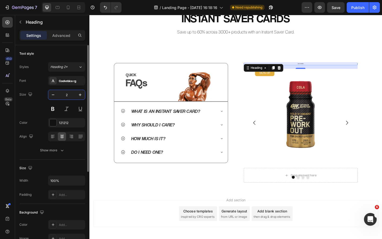
type input "20"
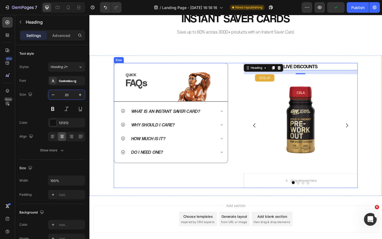
click at [148, 187] on div "QUICK Heading FAQs Heading Image Row Row What is an Instant Saver Card? Why sho…" at bounding box center [178, 135] width 124 height 136
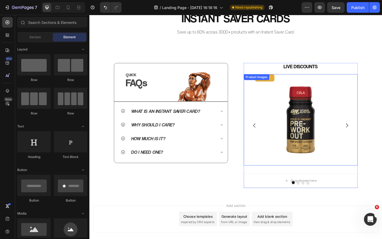
click at [321, 83] on img at bounding box center [318, 128] width 99 height 99
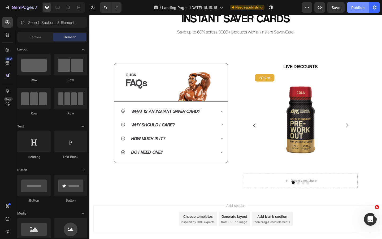
click at [362, 7] on div "Publish" at bounding box center [357, 8] width 13 height 6
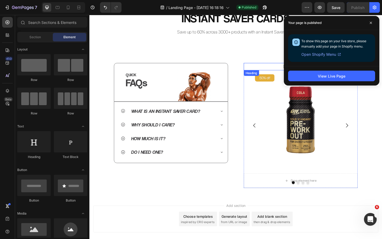
click at [277, 72] on p "LIVE DISCOUNTS" at bounding box center [319, 71] width 123 height 7
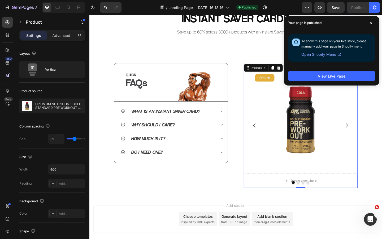
click at [286, 184] on div "LIVE DISCOUNTS Heading 50% off Product Badge Product Images Drop element here P…" at bounding box center [319, 135] width 124 height 136
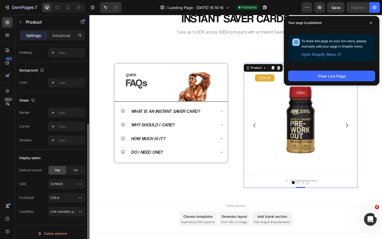
scroll to position [131, 0]
click at [65, 114] on div "Add..." at bounding box center [71, 112] width 25 height 5
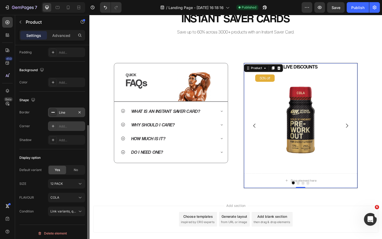
click at [61, 127] on div "Add..." at bounding box center [71, 126] width 25 height 5
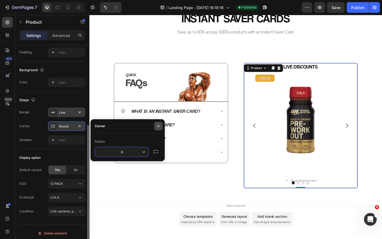
click at [156, 125] on button "button" at bounding box center [158, 126] width 8 height 8
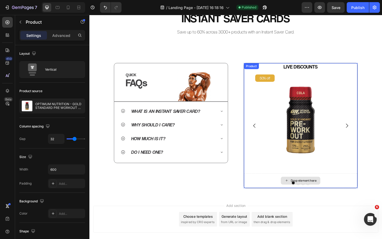
click at [274, 194] on div "Drop element here" at bounding box center [318, 195] width 123 height 16
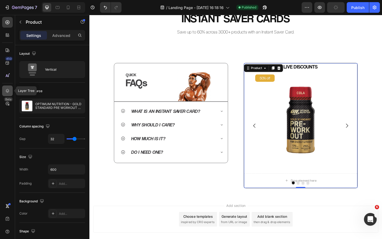
click at [8, 90] on icon at bounding box center [7, 90] width 5 height 5
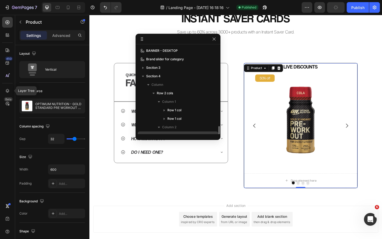
scroll to position [48, 0]
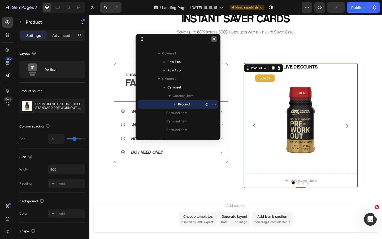
click at [214, 39] on icon "button" at bounding box center [213, 38] width 3 height 3
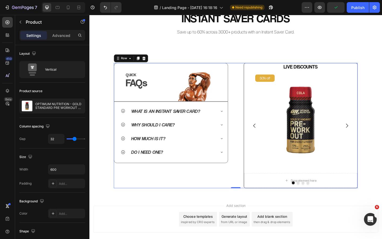
click at [229, 194] on div "QUICK Heading FAQs Heading Image Row Row What is an Instant Saver Card? Why sho…" at bounding box center [178, 135] width 124 height 136
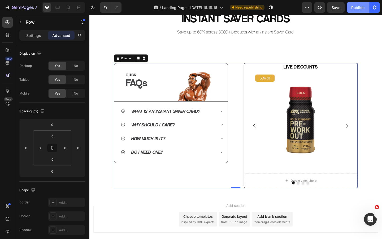
click at [357, 10] on div "Publish" at bounding box center [357, 8] width 13 height 6
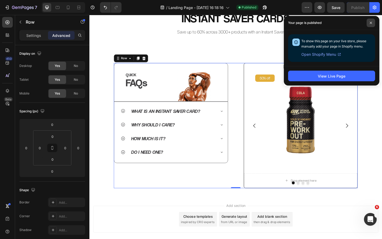
click at [372, 21] on span at bounding box center [370, 23] width 8 height 8
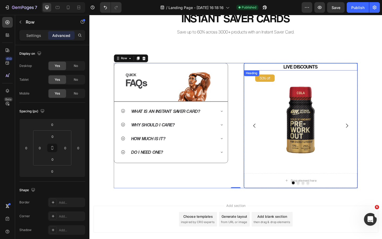
click at [312, 73] on p "LIVE DISCOUNTS" at bounding box center [319, 71] width 122 height 7
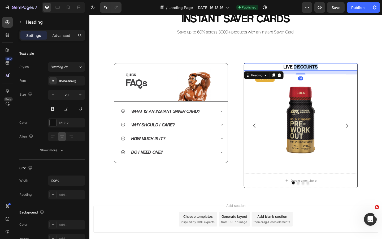
click at [312, 73] on p "LIVE DISCOUNTS" at bounding box center [319, 71] width 122 height 7
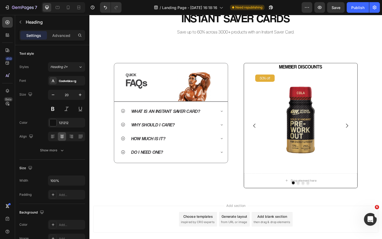
click at [297, 56] on div "Image Row INSTANT SAVER CARDS Heading Save up to 60% across 3000+ products with…" at bounding box center [248, 22] width 318 height 379
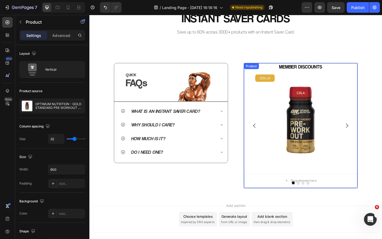
click at [307, 77] on div "MEMBER DISCOUNTS Heading 50% off Product Badge Product Images" at bounding box center [318, 122] width 123 height 111
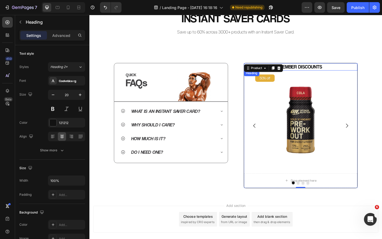
click at [307, 72] on p "MEMBER DISCOUNTS" at bounding box center [319, 71] width 122 height 7
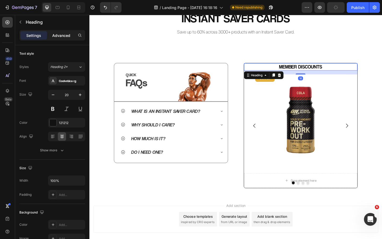
click at [66, 35] on p "Advanced" at bounding box center [61, 36] width 18 height 6
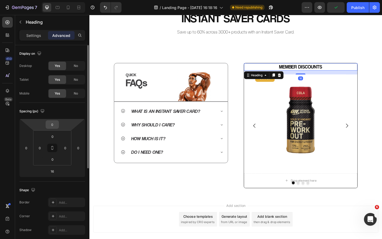
click at [56, 122] on input "0" at bounding box center [52, 124] width 11 height 8
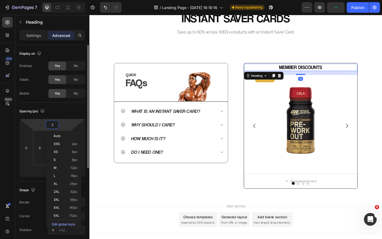
type input "20"
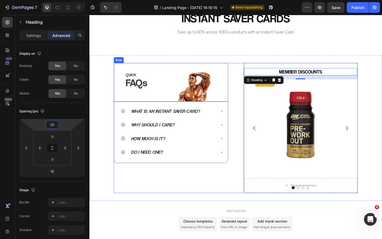
click at [174, 208] on div "QUICK Heading FAQs Heading Image Row Row What is an Instant Saver Card? Why sho…" at bounding box center [178, 137] width 124 height 141
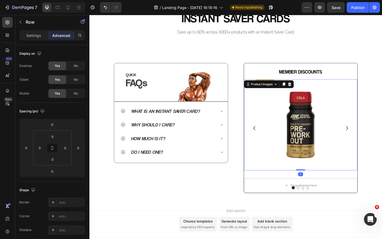
click at [323, 143] on img at bounding box center [319, 134] width 99 height 99
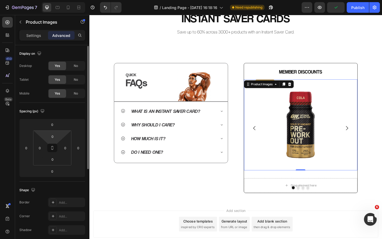
scroll to position [1, 0]
click at [38, 37] on p "Settings" at bounding box center [33, 36] width 15 height 6
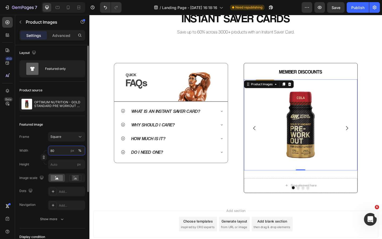
click at [57, 151] on input "80" at bounding box center [66, 150] width 37 height 10
type input "60"
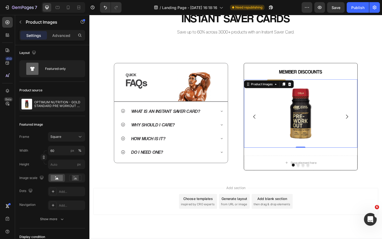
click at [139, 189] on div "QUICK Heading FAQs Heading Image Row Row What is an Instant Saver Card? Why sho…" at bounding box center [248, 125] width 318 height 133
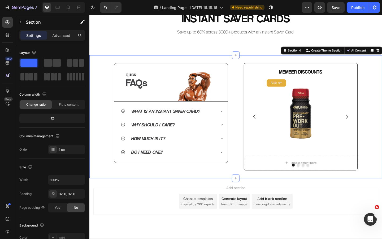
scroll to position [0, 0]
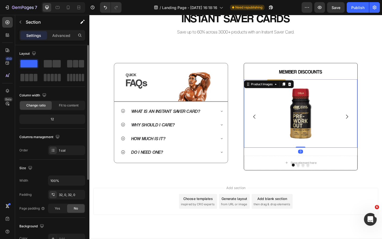
click at [306, 131] on img at bounding box center [319, 122] width 74 height 74
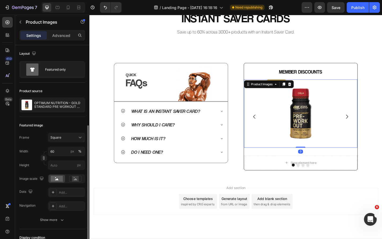
scroll to position [89, 0]
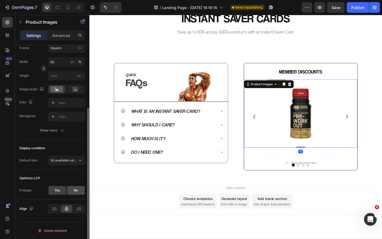
click at [77, 191] on span "No" at bounding box center [76, 190] width 4 height 5
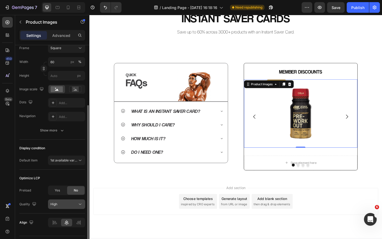
click at [68, 206] on div "High" at bounding box center [66, 203] width 32 height 5
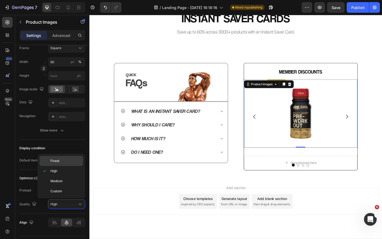
click at [58, 162] on span "Finest" at bounding box center [54, 160] width 9 height 5
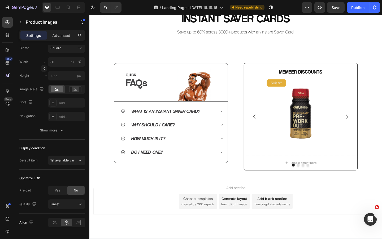
click at [149, 200] on div "Add section Choose templates inspired by CRO experts Generate layout from URL o…" at bounding box center [248, 224] width 318 height 65
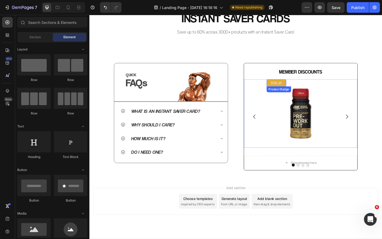
click at [298, 89] on pre "50% off" at bounding box center [293, 88] width 18 height 11
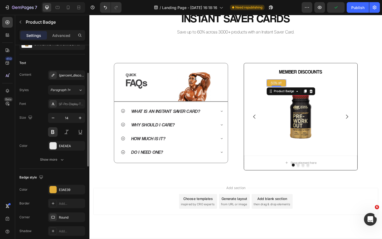
scroll to position [64, 0]
click at [225, 193] on div "Add section Choose templates inspired by CRO experts Generate layout from URL o…" at bounding box center [248, 224] width 318 height 65
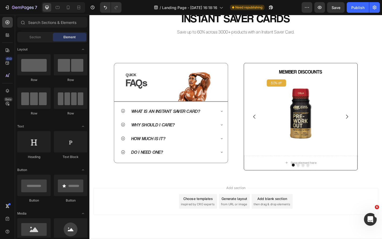
click at [354, 13] on div "7 Version history / Landing Page - [DATE] 16:18:16 Need republishing Preview Sa…" at bounding box center [191, 7] width 382 height 15
click at [355, 9] on div "Publish" at bounding box center [357, 8] width 13 height 6
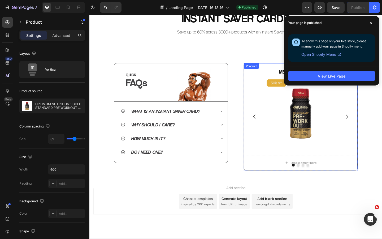
click at [270, 162] on div "MEMBER DISCOUNTS Heading 50% off Product Badge Product Images Drop element here…" at bounding box center [319, 125] width 124 height 116
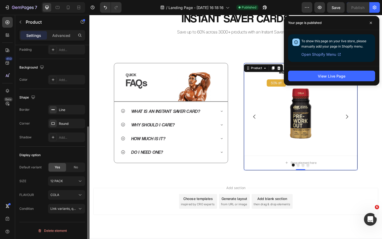
scroll to position [133, 0]
click at [78, 110] on icon "button" at bounding box center [79, 110] width 4 height 4
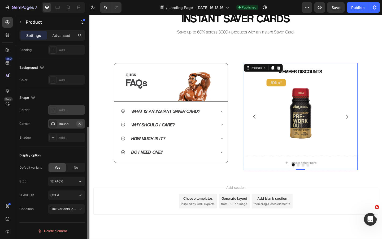
click at [79, 123] on icon "button" at bounding box center [79, 123] width 4 height 4
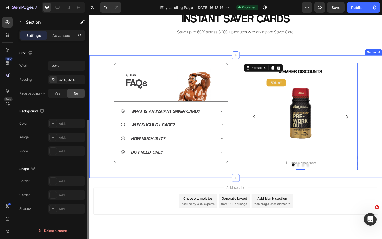
click at [267, 184] on div "QUICK Heading FAQs Heading Image Row Row What is an Instant Saver Card? Why sho…" at bounding box center [248, 125] width 318 height 133
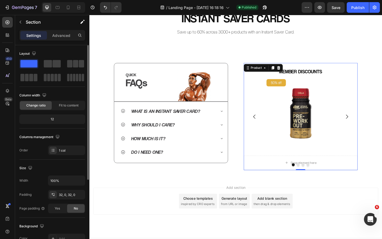
click at [268, 162] on div "MEMBER DISCOUNTS Heading 50% off Product Badge Product Images Drop element here…" at bounding box center [319, 125] width 124 height 116
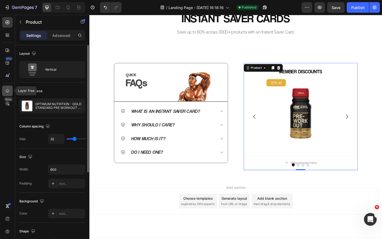
click at [6, 90] on icon at bounding box center [7, 91] width 3 height 4
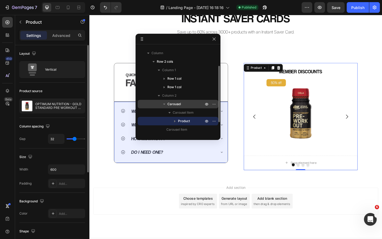
scroll to position [31, 0]
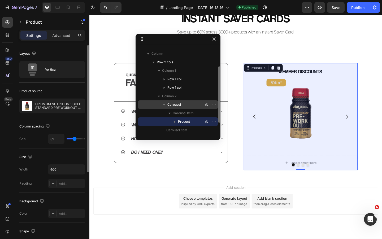
click at [175, 102] on span "Carousel" at bounding box center [174, 104] width 14 height 5
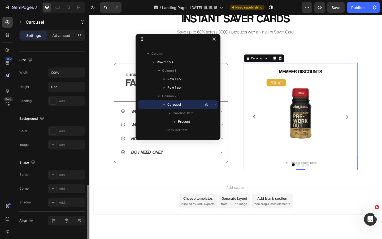
scroll to position [426, 0]
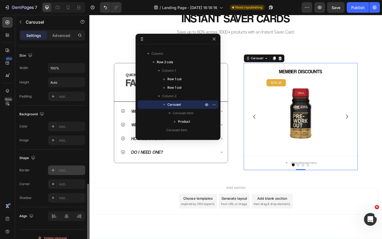
click at [63, 169] on div "Add..." at bounding box center [71, 170] width 25 height 5
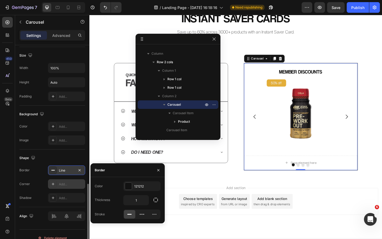
click at [66, 184] on div "Add..." at bounding box center [71, 184] width 25 height 5
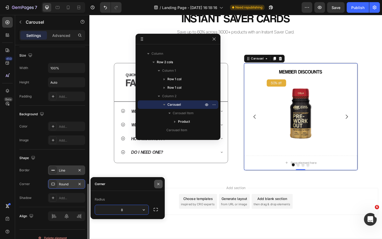
click at [158, 184] on icon "button" at bounding box center [158, 184] width 4 height 4
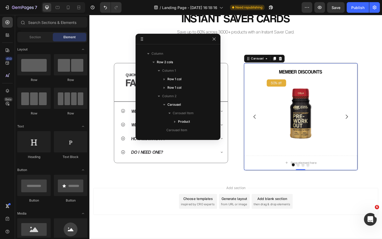
click at [185, 194] on div "Add section Choose templates inspired by CRO experts Generate layout from URL o…" at bounding box center [248, 224] width 318 height 65
click at [213, 37] on icon "button" at bounding box center [214, 39] width 4 height 4
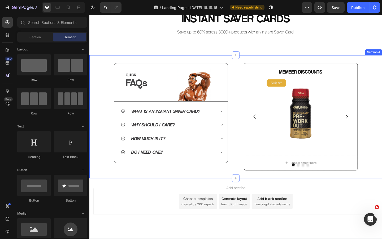
click at [206, 182] on div "QUICK Heading FAQs Heading Image Row Row What is an Instant Saver Card? Why sho…" at bounding box center [178, 125] width 124 height 116
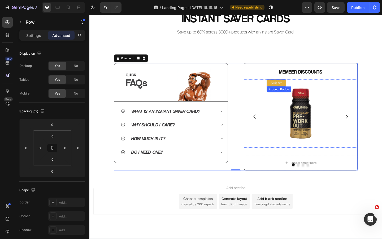
click at [301, 89] on pre "50% off" at bounding box center [293, 88] width 18 height 11
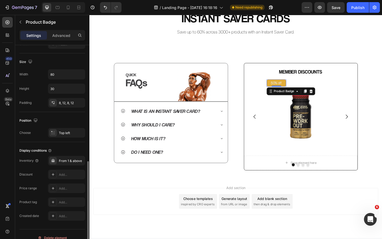
scroll to position [256, 0]
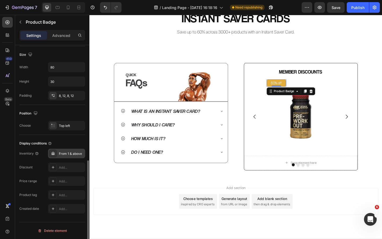
click at [68, 155] on div "From 1 & above" at bounding box center [71, 153] width 25 height 5
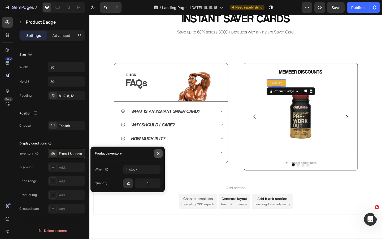
click at [156, 153] on icon "button" at bounding box center [158, 153] width 4 height 4
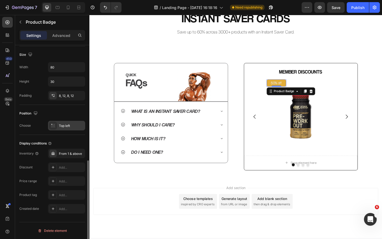
click at [61, 125] on div "Top left" at bounding box center [71, 125] width 25 height 5
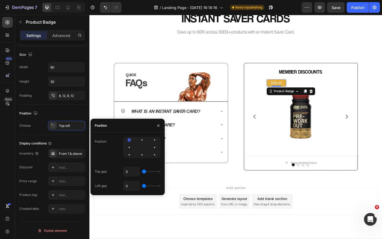
type input "0"
drag, startPoint x: 144, startPoint y: 172, endPoint x: 125, endPoint y: 172, distance: 18.6
click at [142, 172] on input "range" at bounding box center [151, 171] width 19 height 1
type input "0"
drag, startPoint x: 144, startPoint y: 186, endPoint x: 120, endPoint y: 186, distance: 24.4
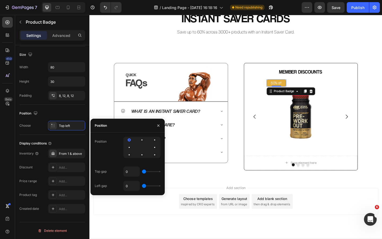
click at [142, 186] on input "range" at bounding box center [151, 185] width 19 height 1
drag, startPoint x: 158, startPoint y: 124, endPoint x: 74, endPoint y: 119, distance: 83.4
click at [158, 124] on icon "button" at bounding box center [158, 125] width 4 height 4
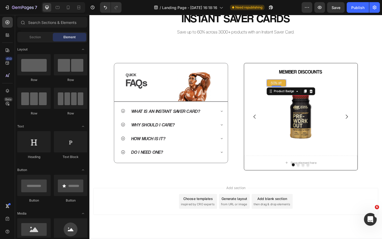
click at [163, 207] on div "Add section Choose templates inspired by CRO experts Generate layout from URL o…" at bounding box center [249, 217] width 310 height 29
